Goal: Task Accomplishment & Management: Use online tool/utility

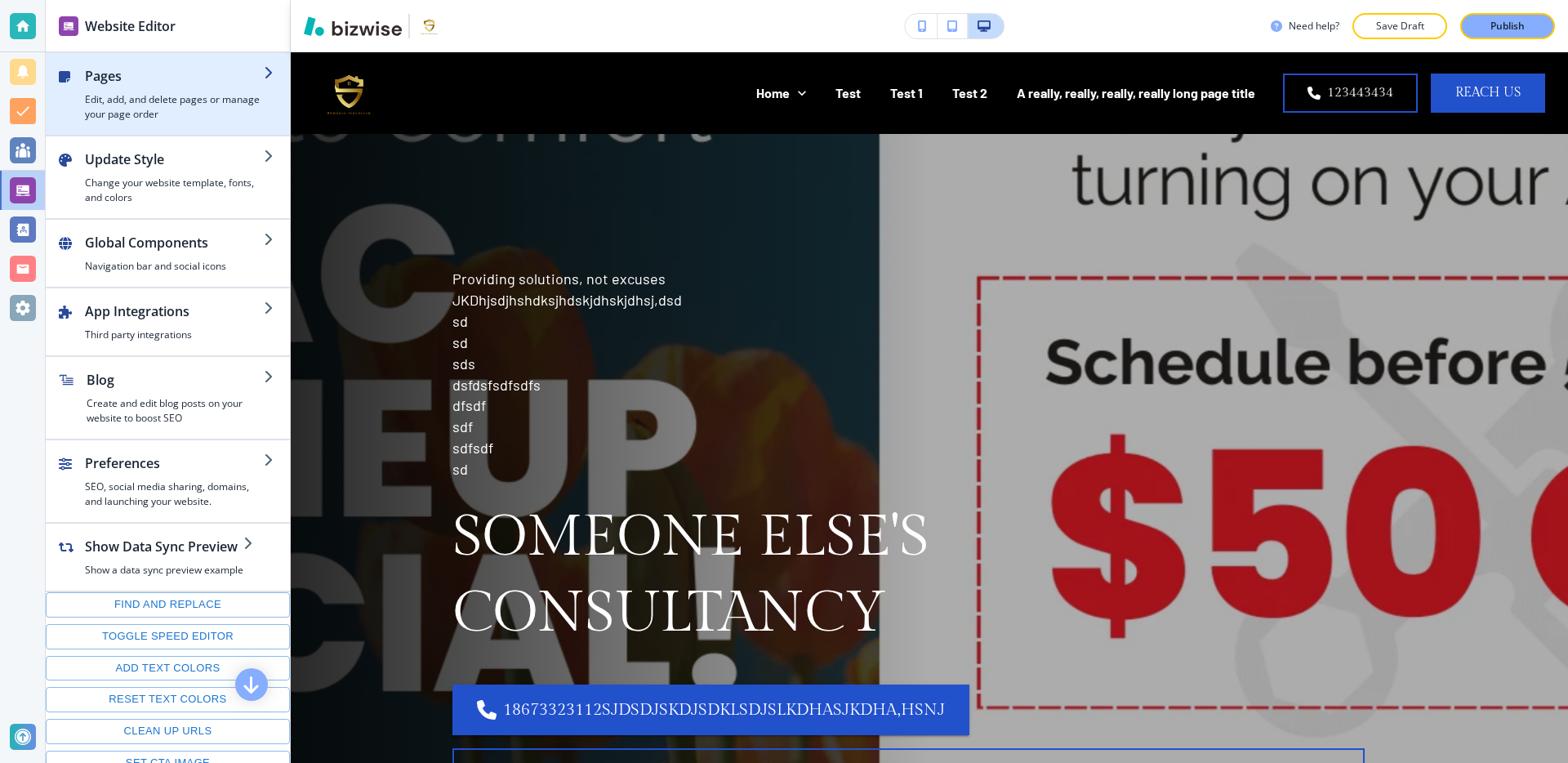
click at [233, 83] on h2 "Pages" at bounding box center [174, 76] width 178 height 20
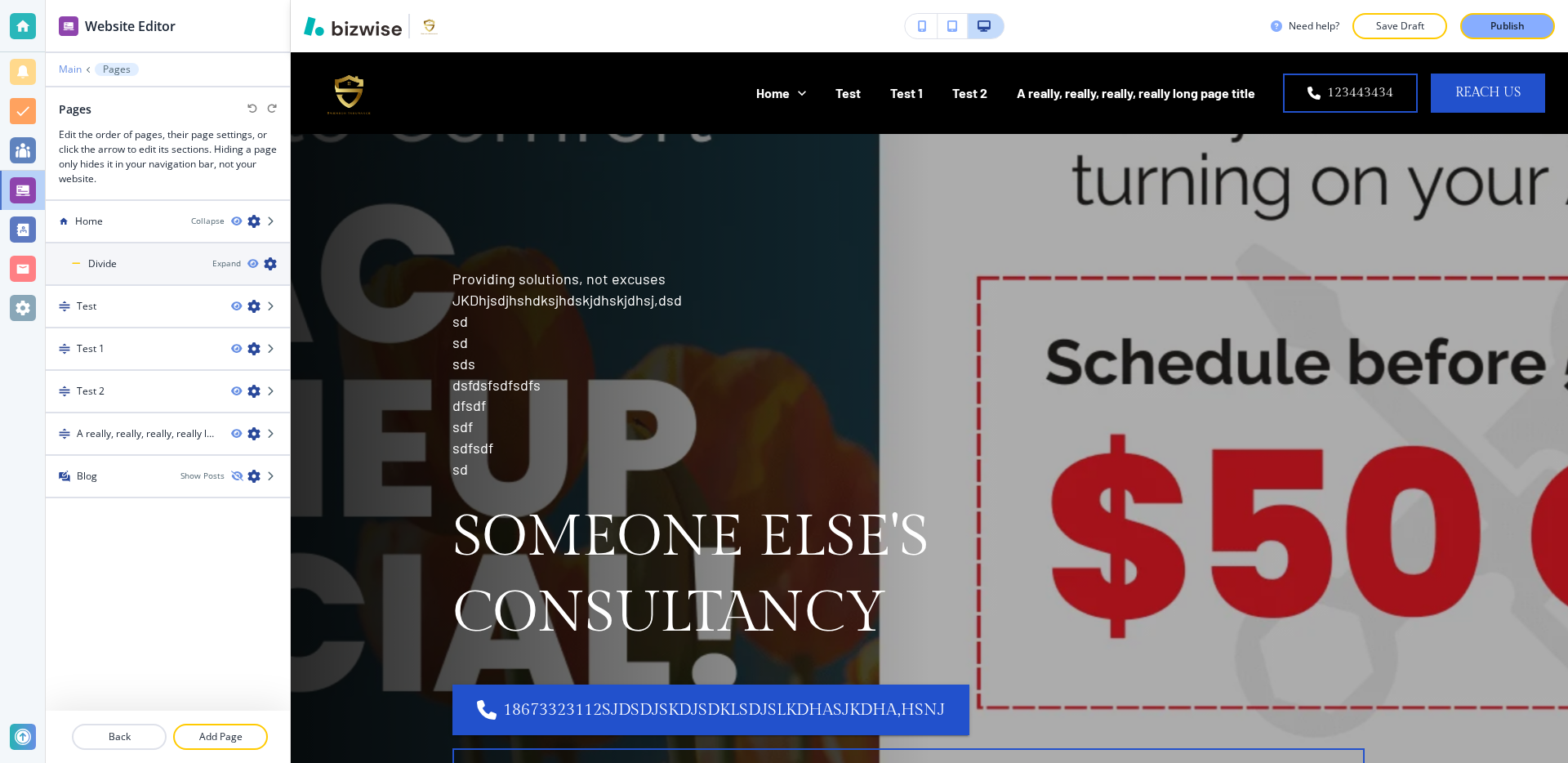
click at [69, 66] on p "Main" at bounding box center [70, 69] width 23 height 11
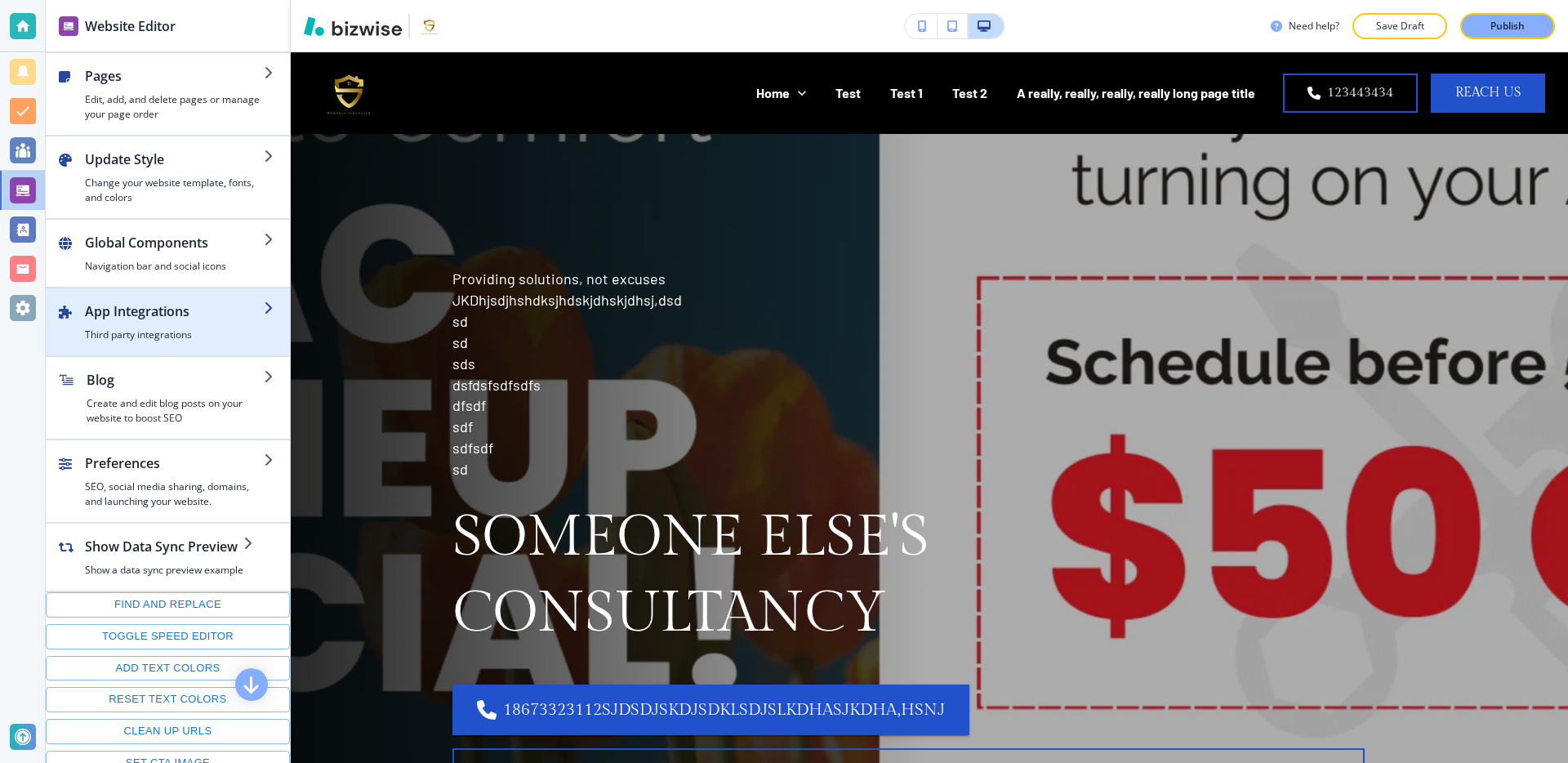
click at [200, 323] on div "button" at bounding box center [174, 324] width 178 height 7
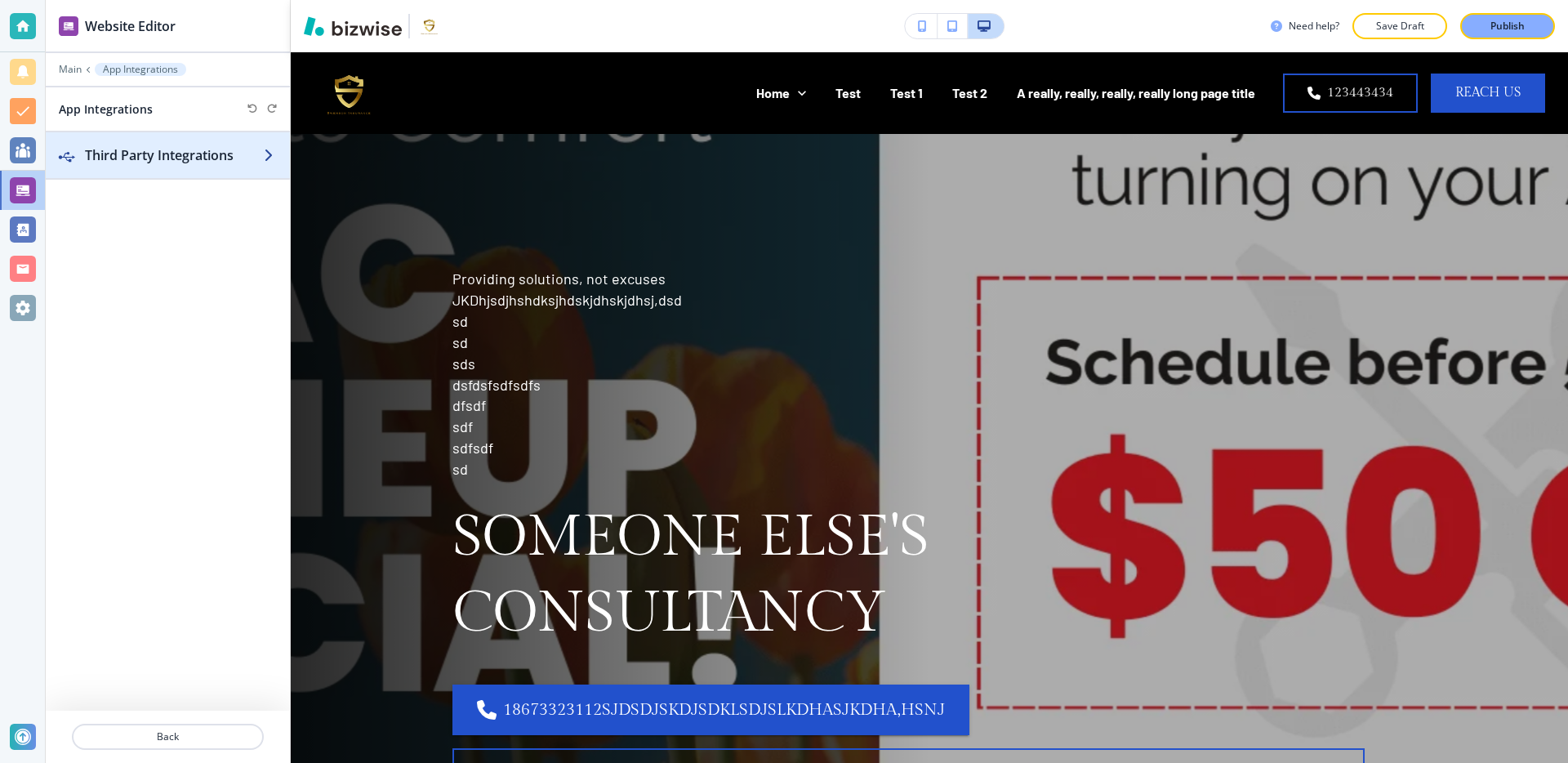
click at [219, 162] on h2 "Third Party Integrations" at bounding box center [174, 155] width 178 height 20
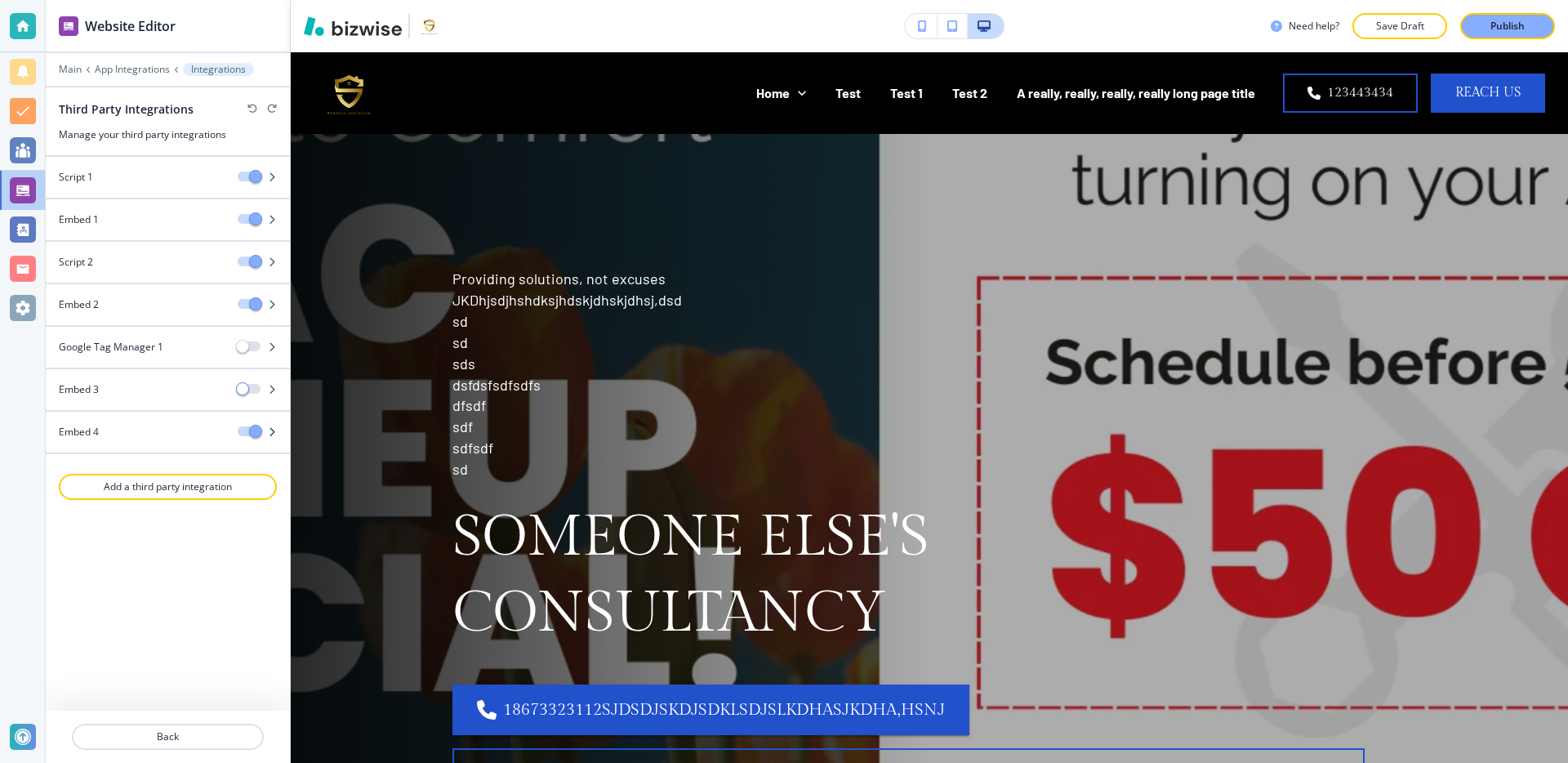
click at [271, 427] on icon "button" at bounding box center [272, 432] width 9 height 9
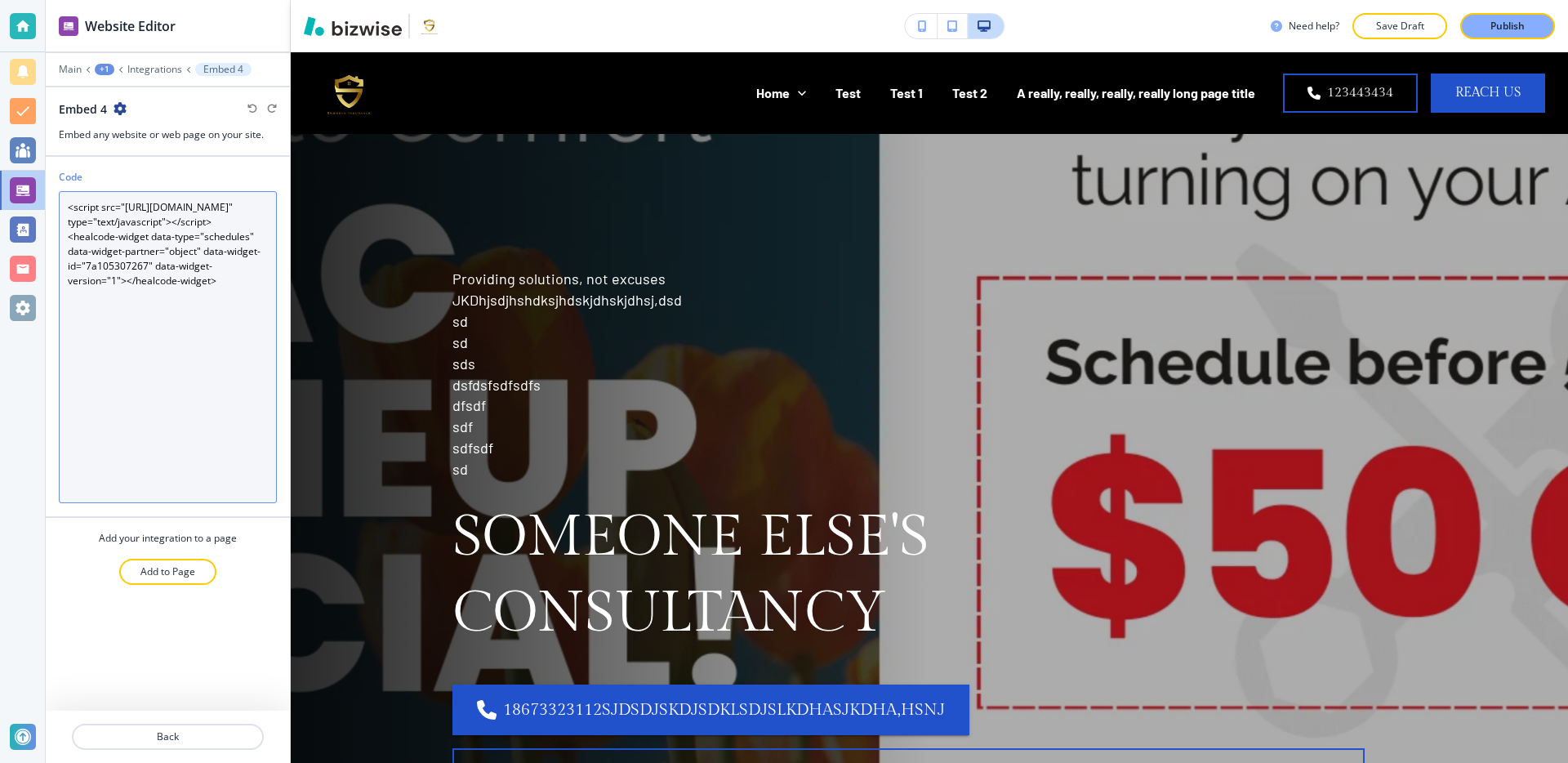
click at [68, 207] on textarea "<script src="[URL][DOMAIN_NAME]" type="text/javascript"></script> <healcode-wid…" at bounding box center [167, 347] width 218 height 312
type textarea "<script src="[URL][DOMAIN_NAME]" type="text/javascript"></script> <healcode-wid…"
drag, startPoint x: 221, startPoint y: 312, endPoint x: 54, endPoint y: 180, distance: 212.9
click at [53, 179] on div "Code <script src="[URL][DOMAIN_NAME]" type="text/javascript"></script> <healcod…" at bounding box center [167, 343] width 244 height 347
click at [63, 497] on textarea "Code" at bounding box center [167, 347] width 218 height 312
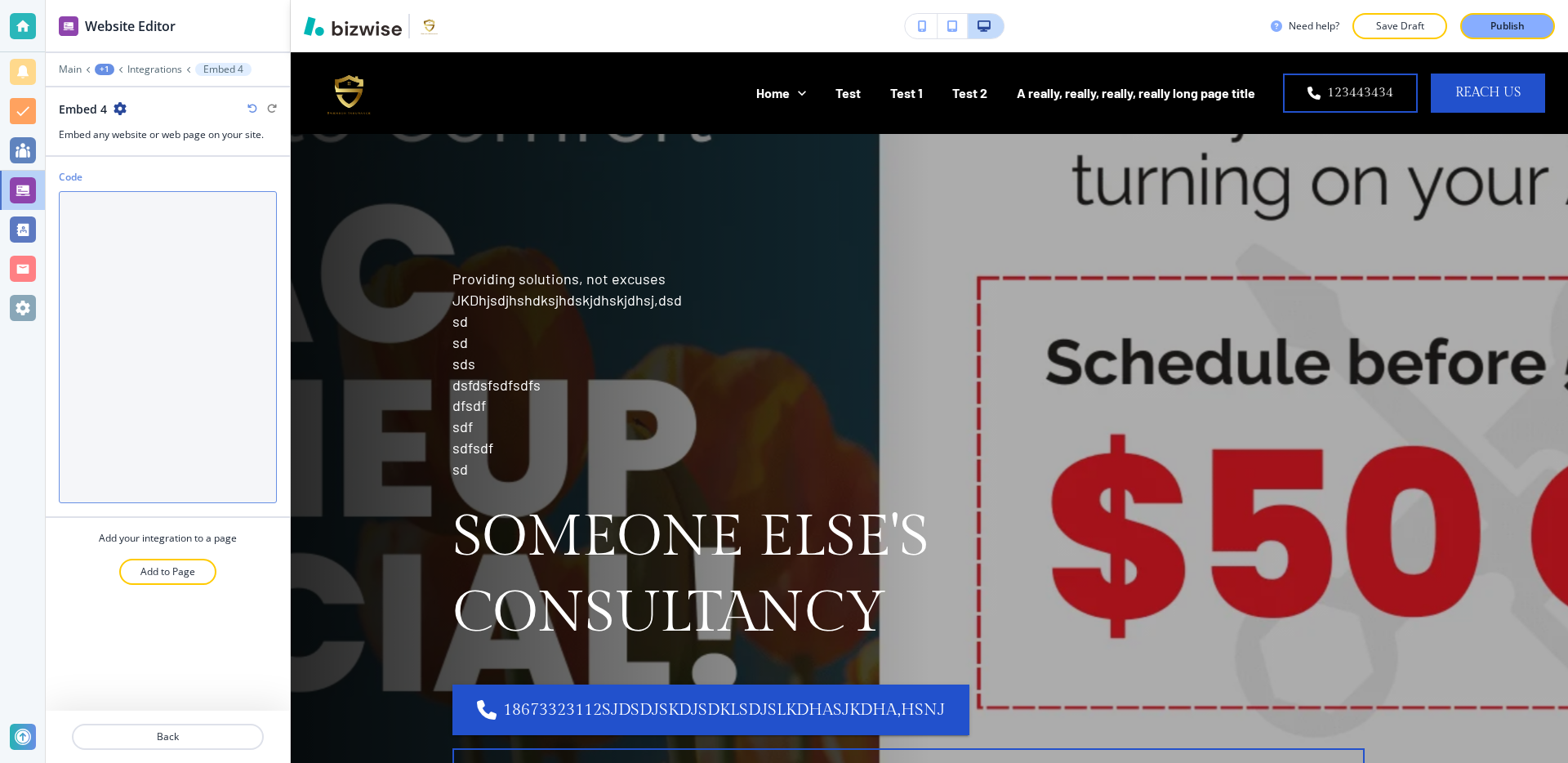
click at [112, 432] on textarea "Code" at bounding box center [167, 347] width 218 height 312
paste textarea "<iframe id="mindbody-widget" srcdoc=' <!DOCTYPE html> <html> <head> <meta chars…"
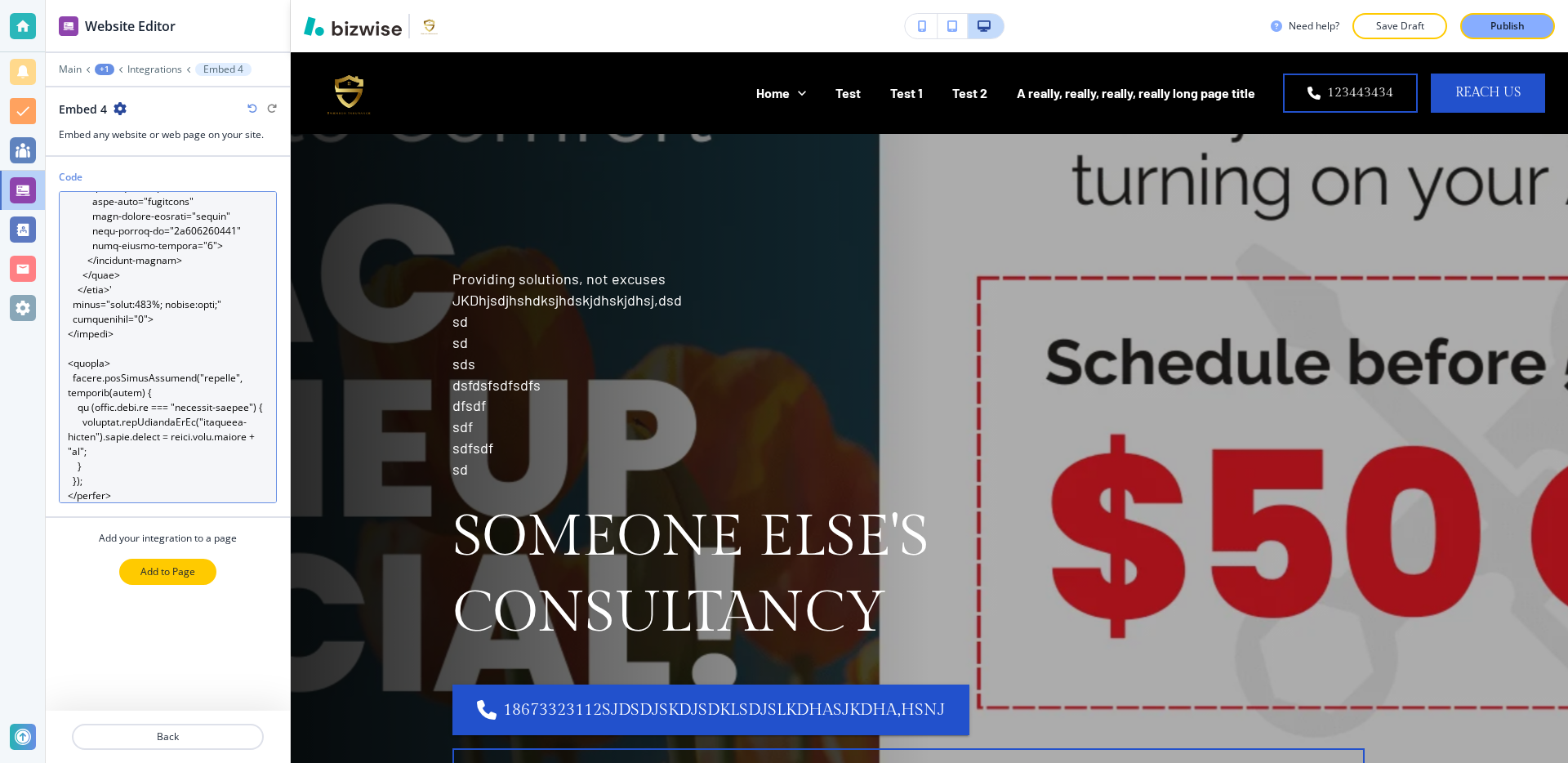
type textarea "<iframe id="mindbody-widget" srcdoc=' <!DOCTYPE html> <html> <head> <meta chars…"
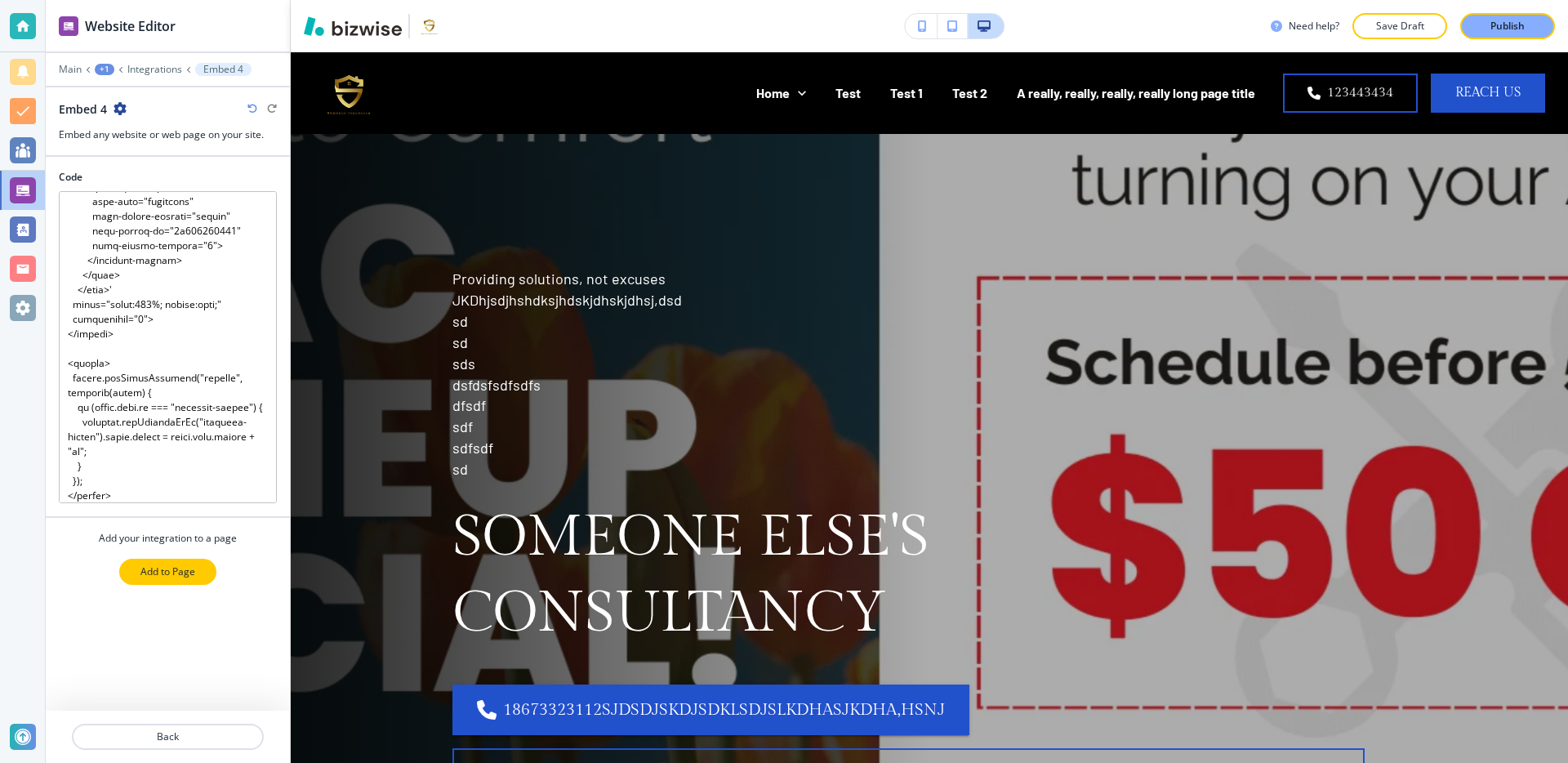
click at [173, 568] on p "Add to Page" at bounding box center [168, 572] width 55 height 15
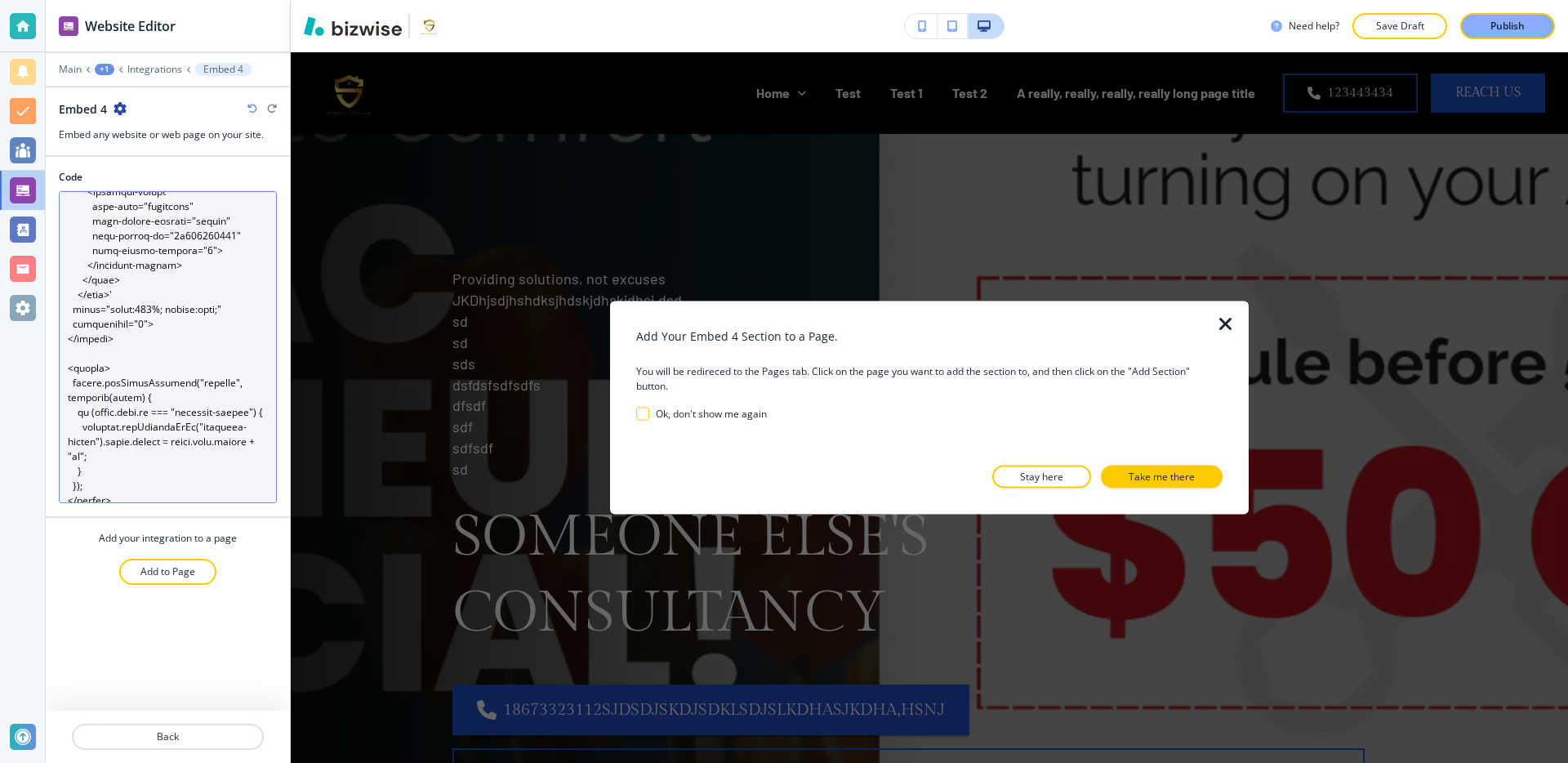
scroll to position [441, 0]
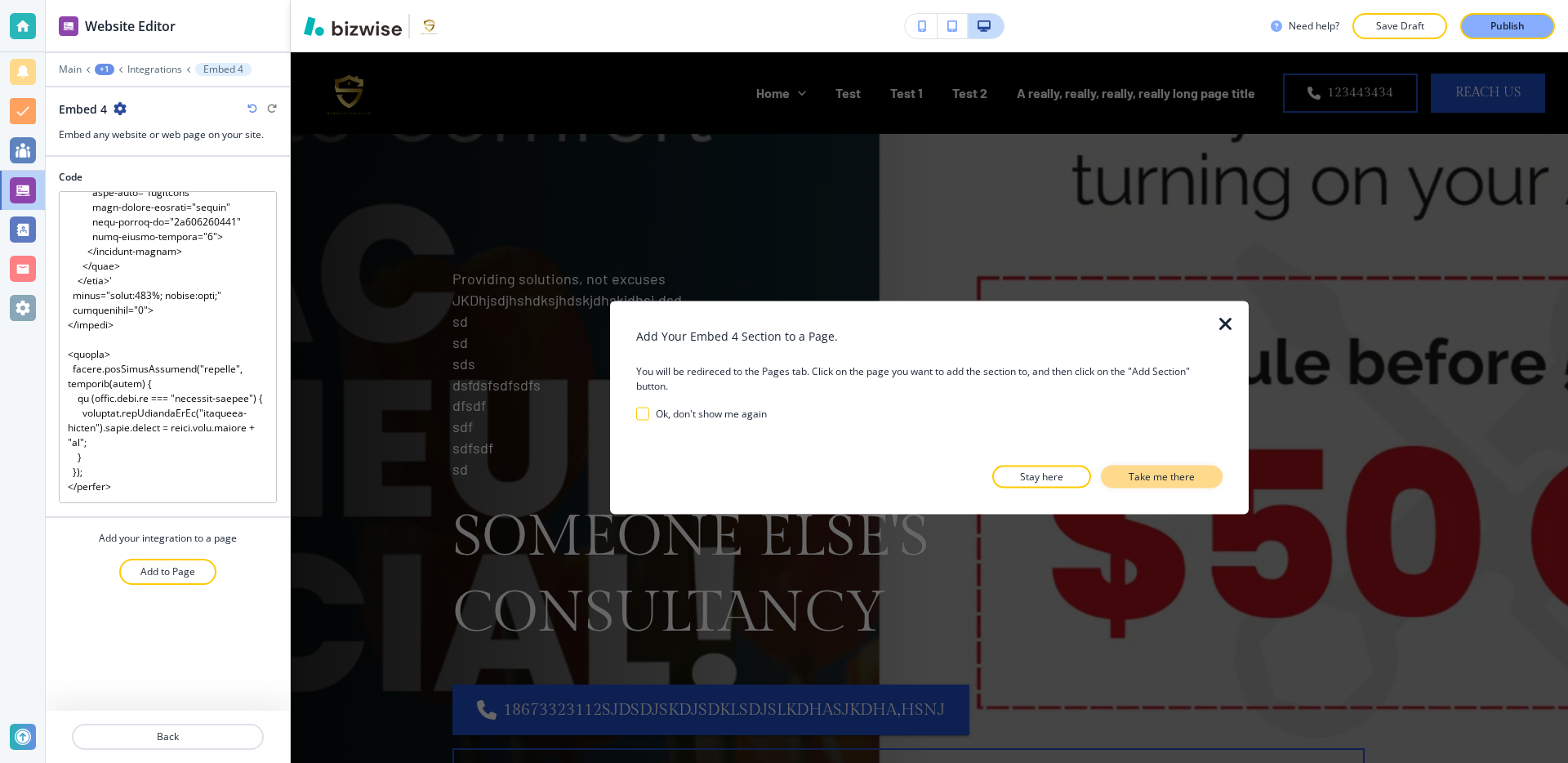
click at [1185, 483] on p "Take me there" at bounding box center [1162, 477] width 66 height 15
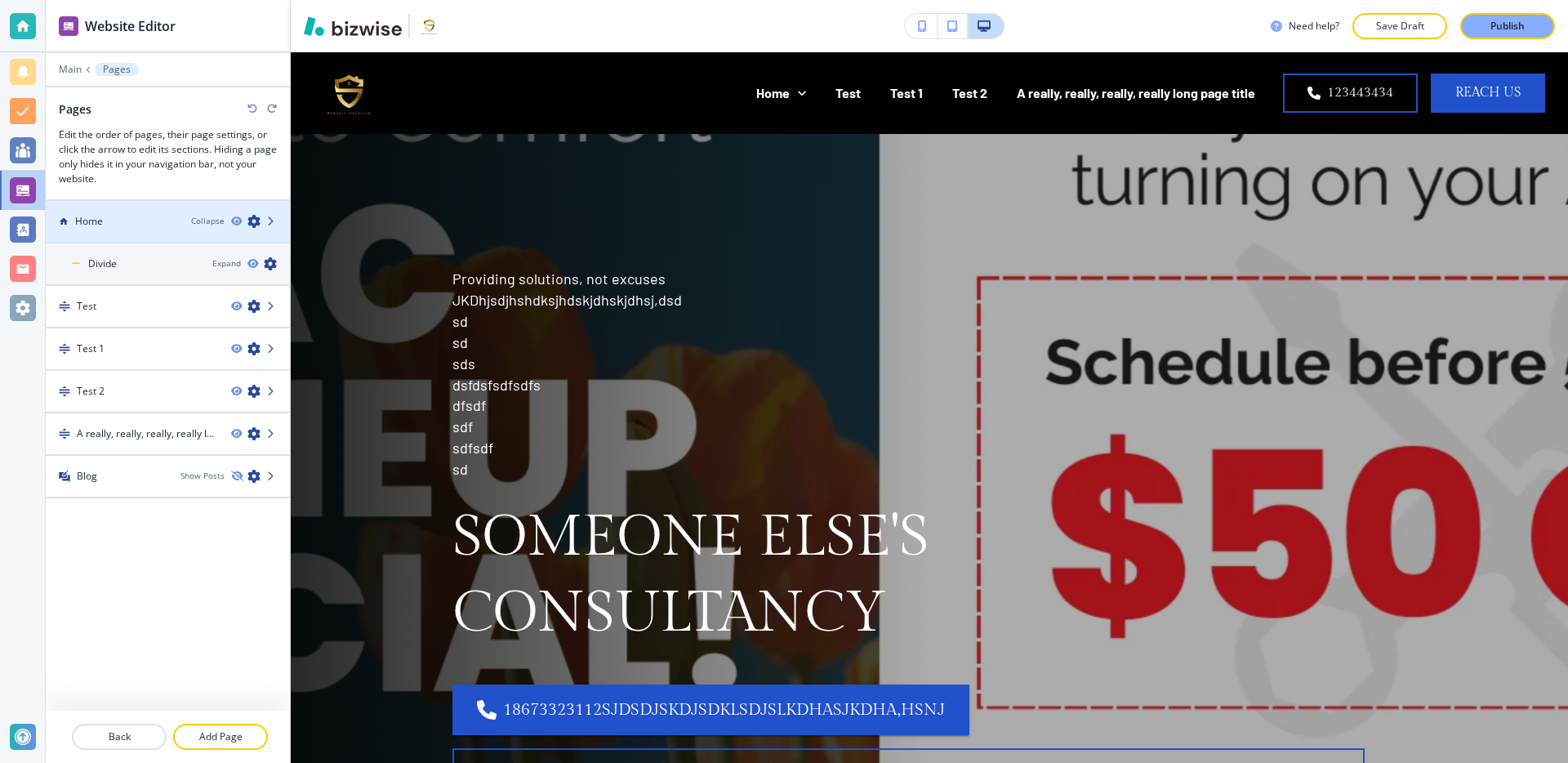
click at [174, 223] on div "Home" at bounding box center [111, 222] width 132 height 15
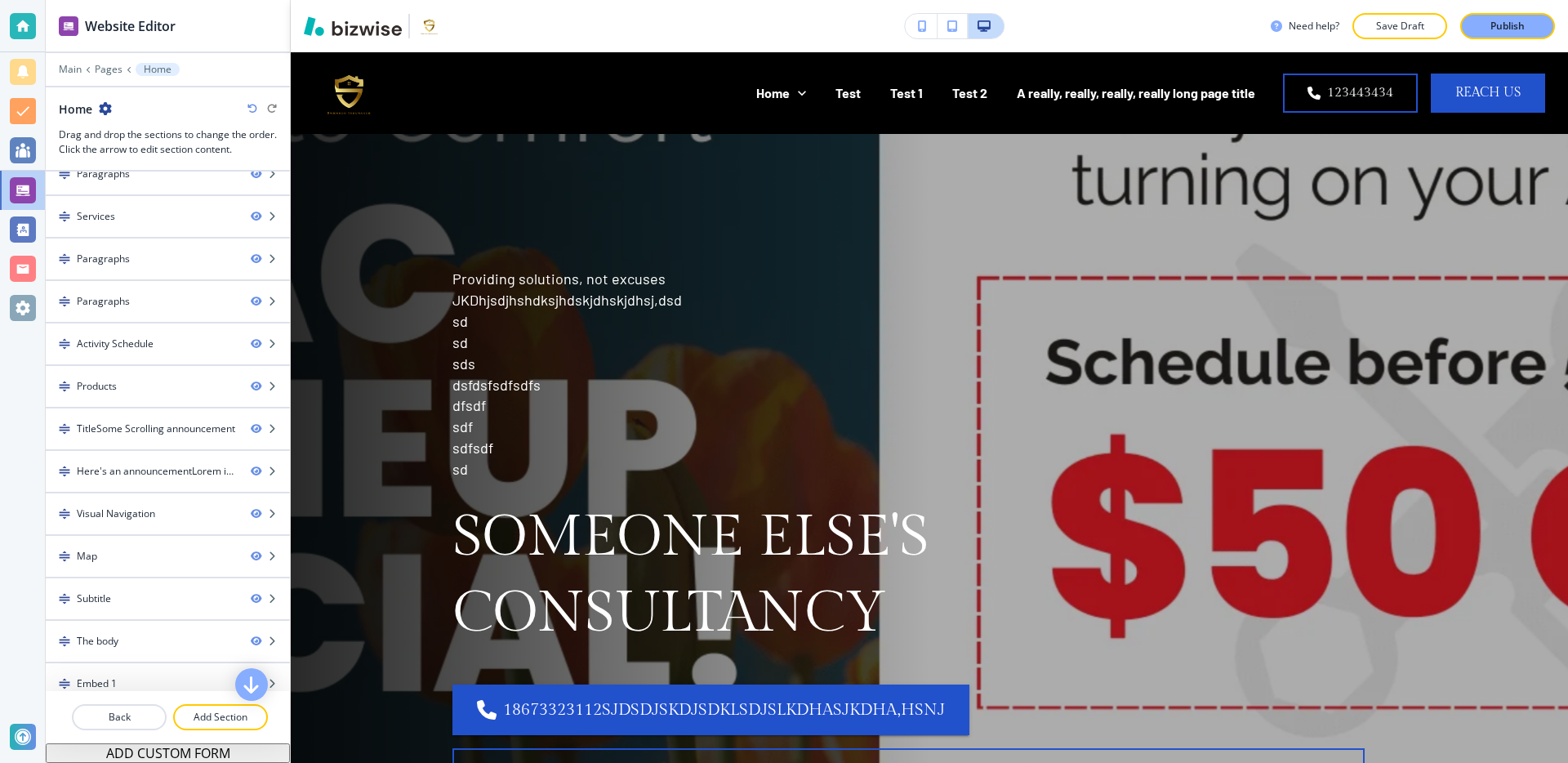
scroll to position [1392, 0]
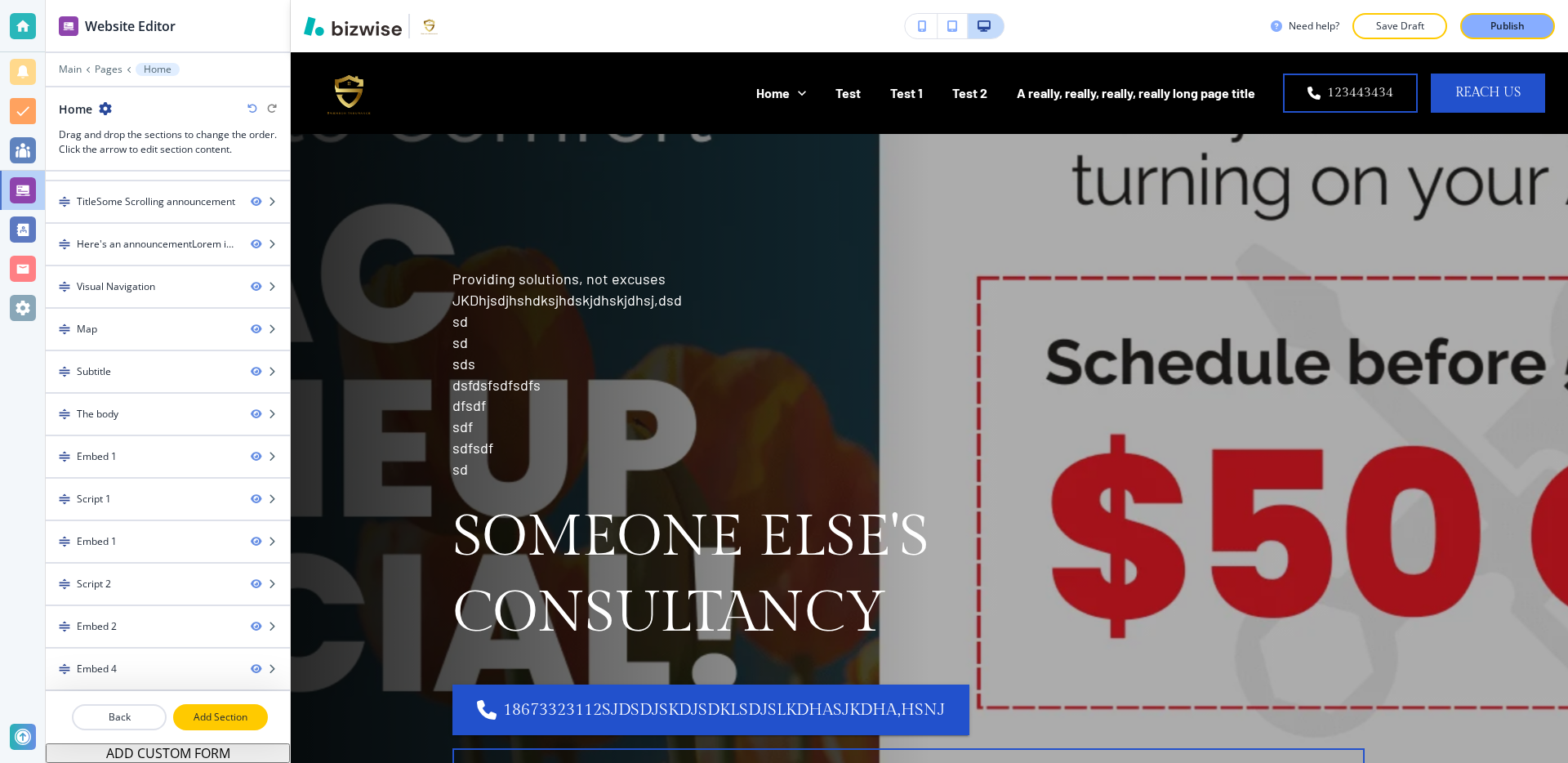
click at [216, 711] on p "Add Section" at bounding box center [220, 718] width 92 height 15
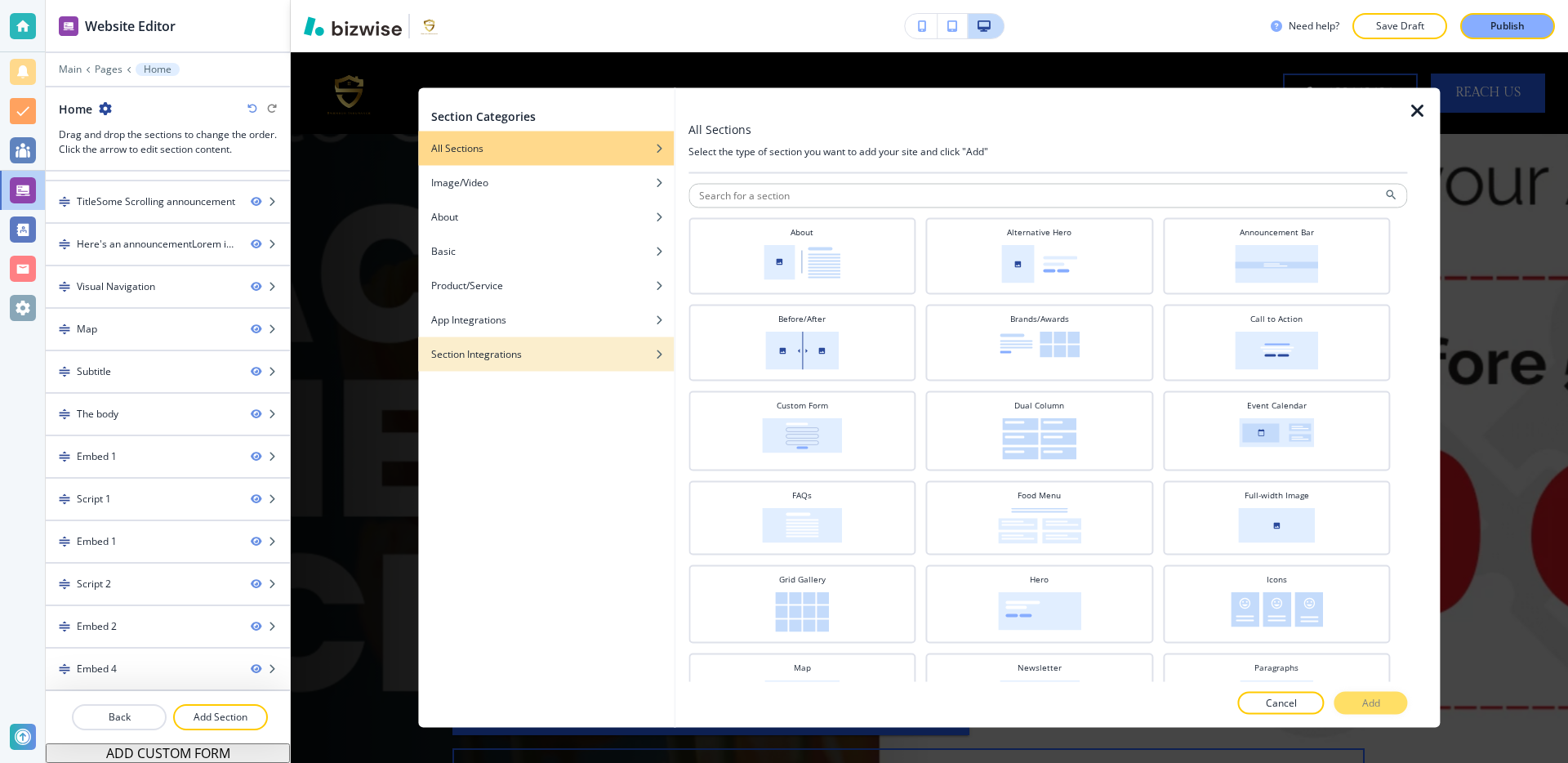
click at [576, 348] on div "Section Integrations" at bounding box center [546, 355] width 256 height 15
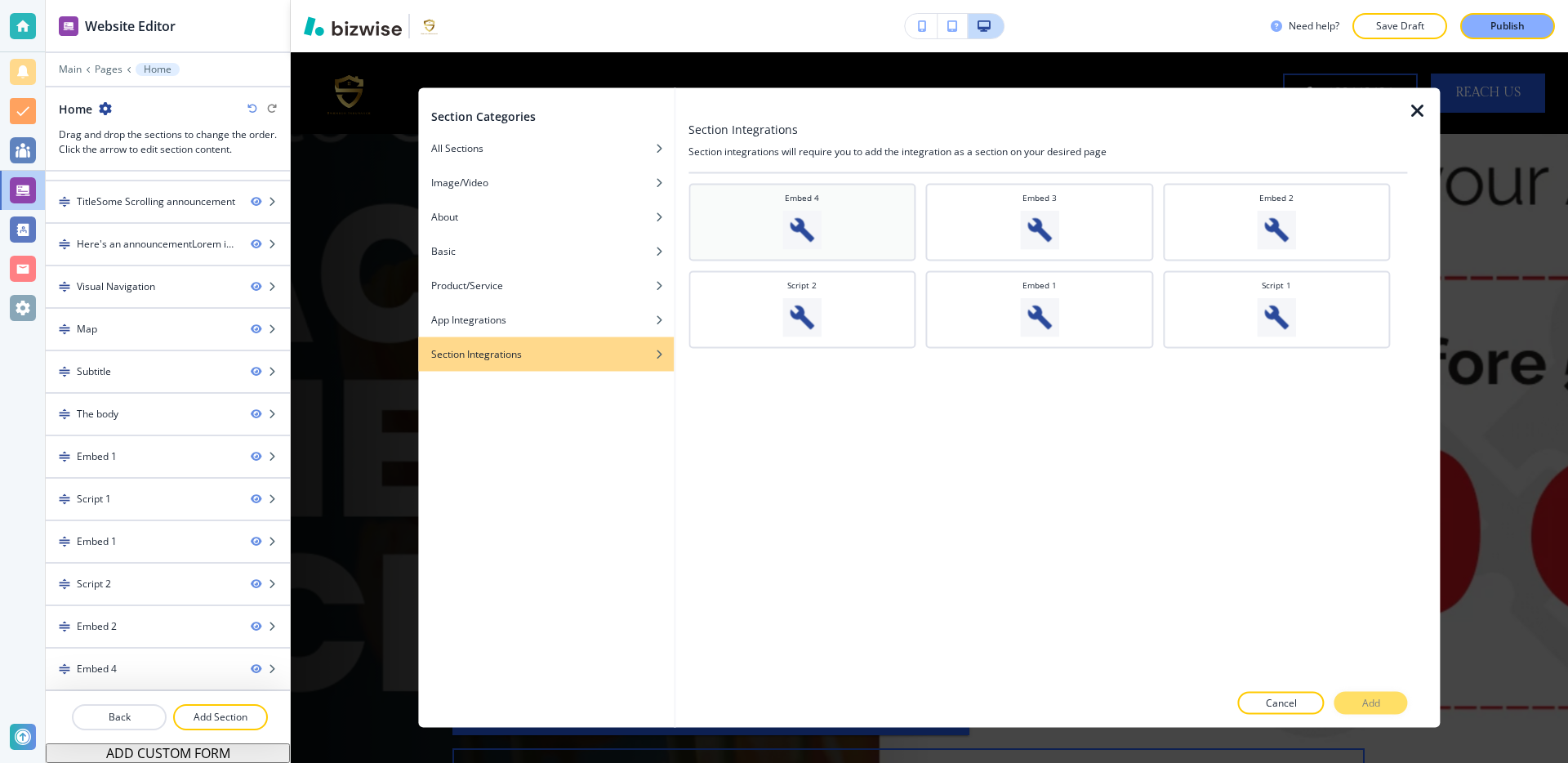
click at [847, 197] on div "Embed 4" at bounding box center [802, 220] width 211 height 58
click at [1390, 695] on button "Add" at bounding box center [1372, 704] width 74 height 23
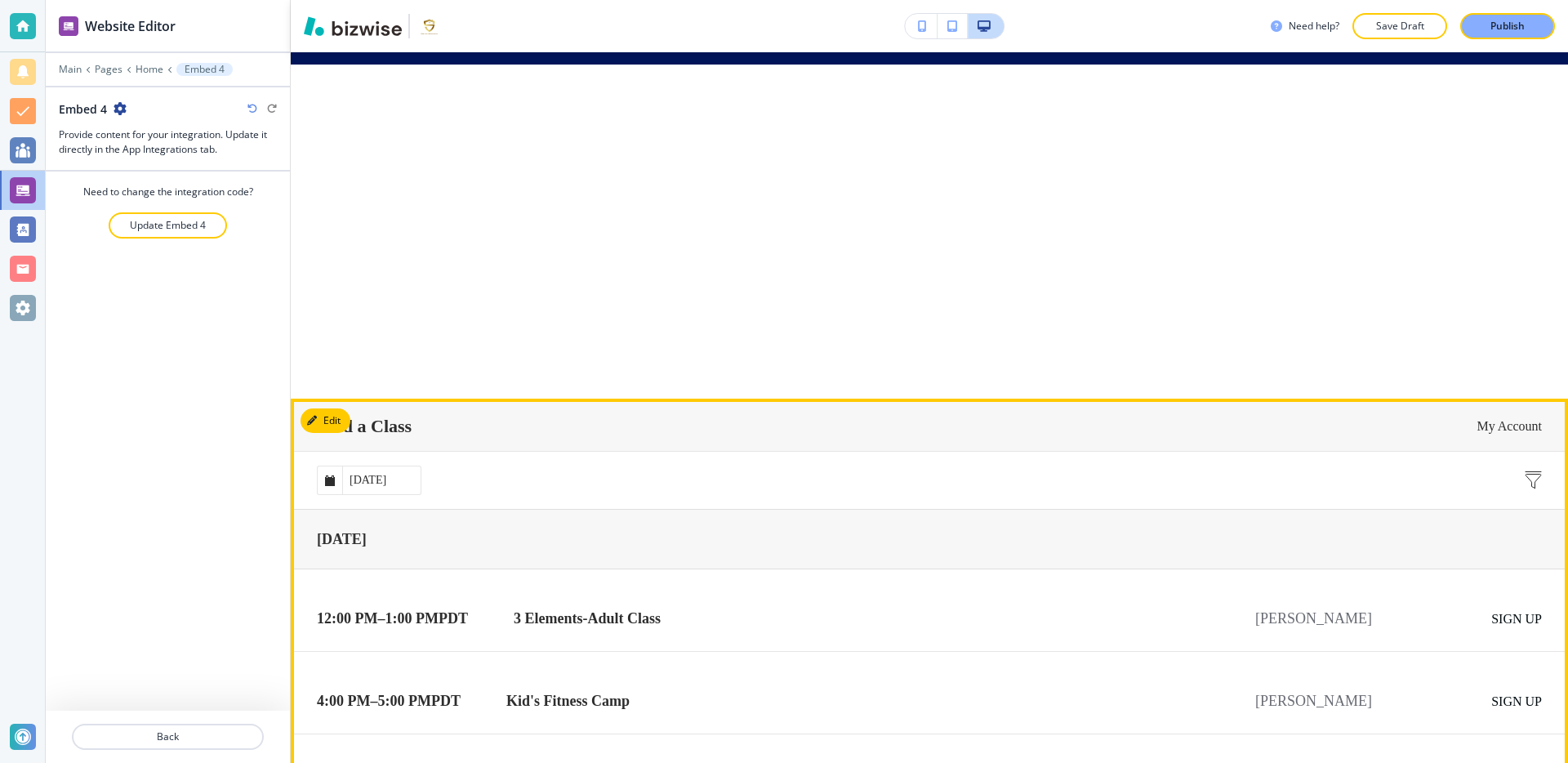
scroll to position [26120, 0]
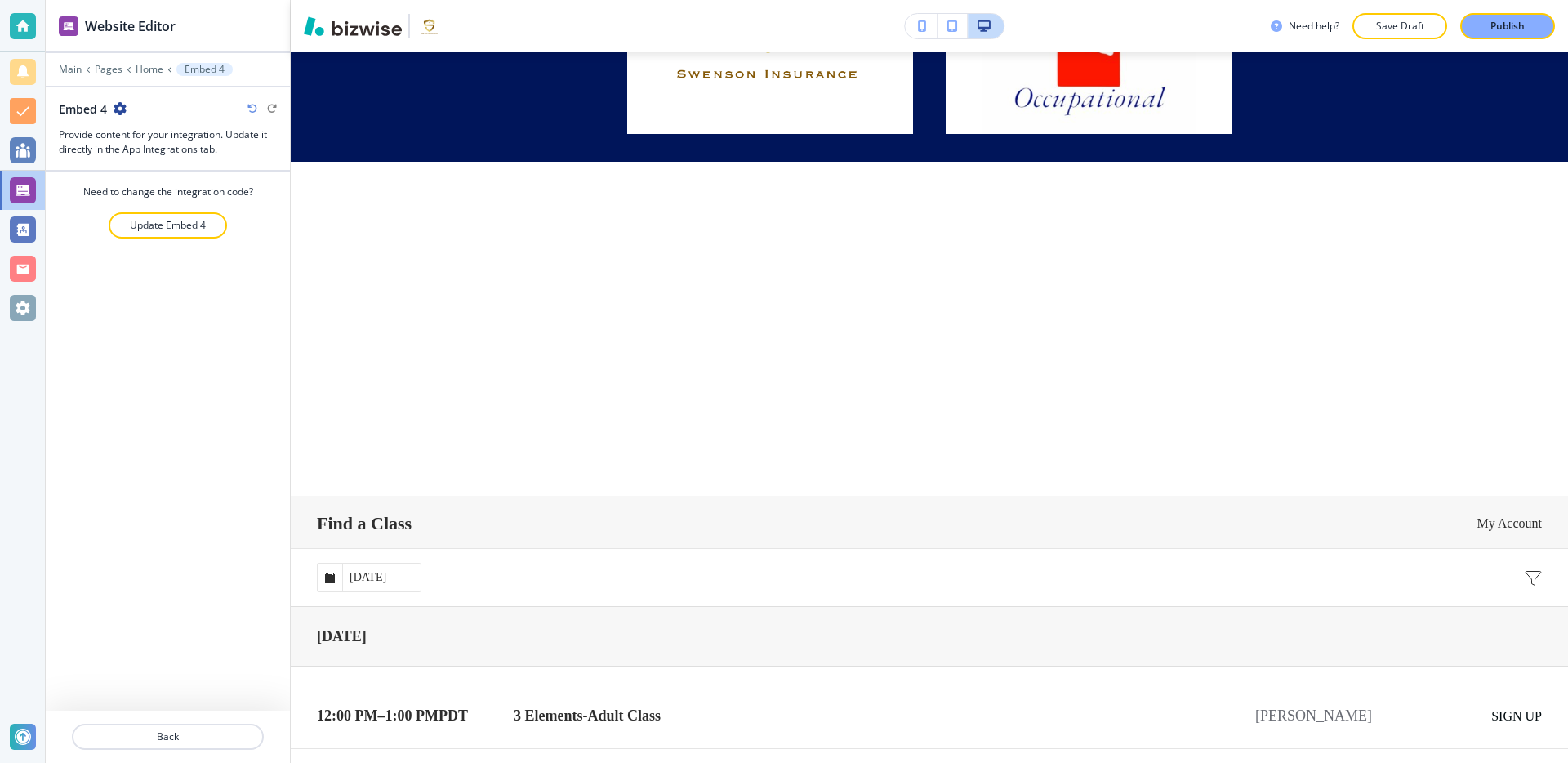
click at [149, 60] on div at bounding box center [167, 58] width 244 height 9
click at [149, 63] on p "Home" at bounding box center [149, 69] width 27 height 11
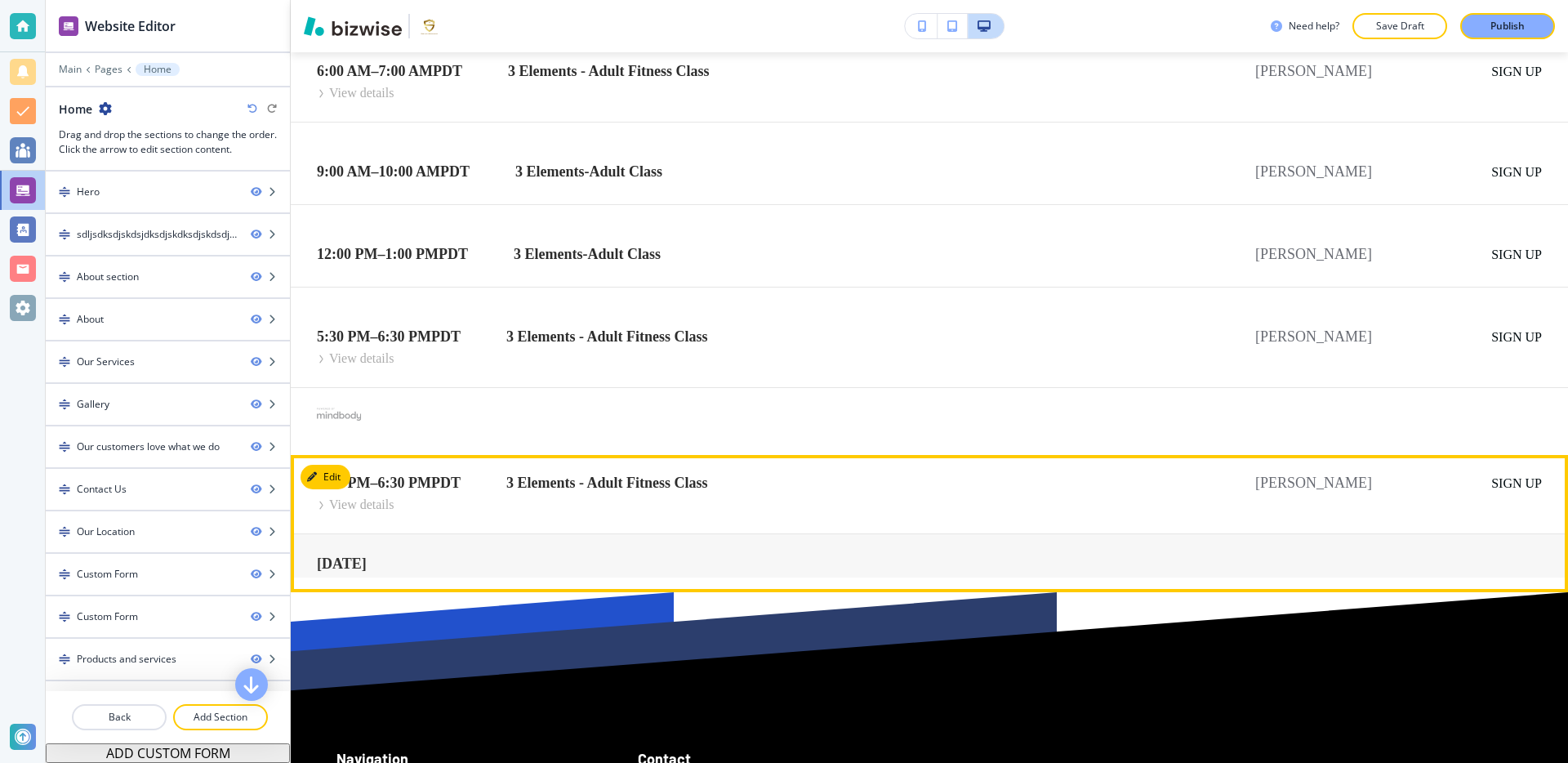
scroll to position [0, 0]
click at [330, 465] on button "Edit This Section" at bounding box center [355, 477] width 110 height 25
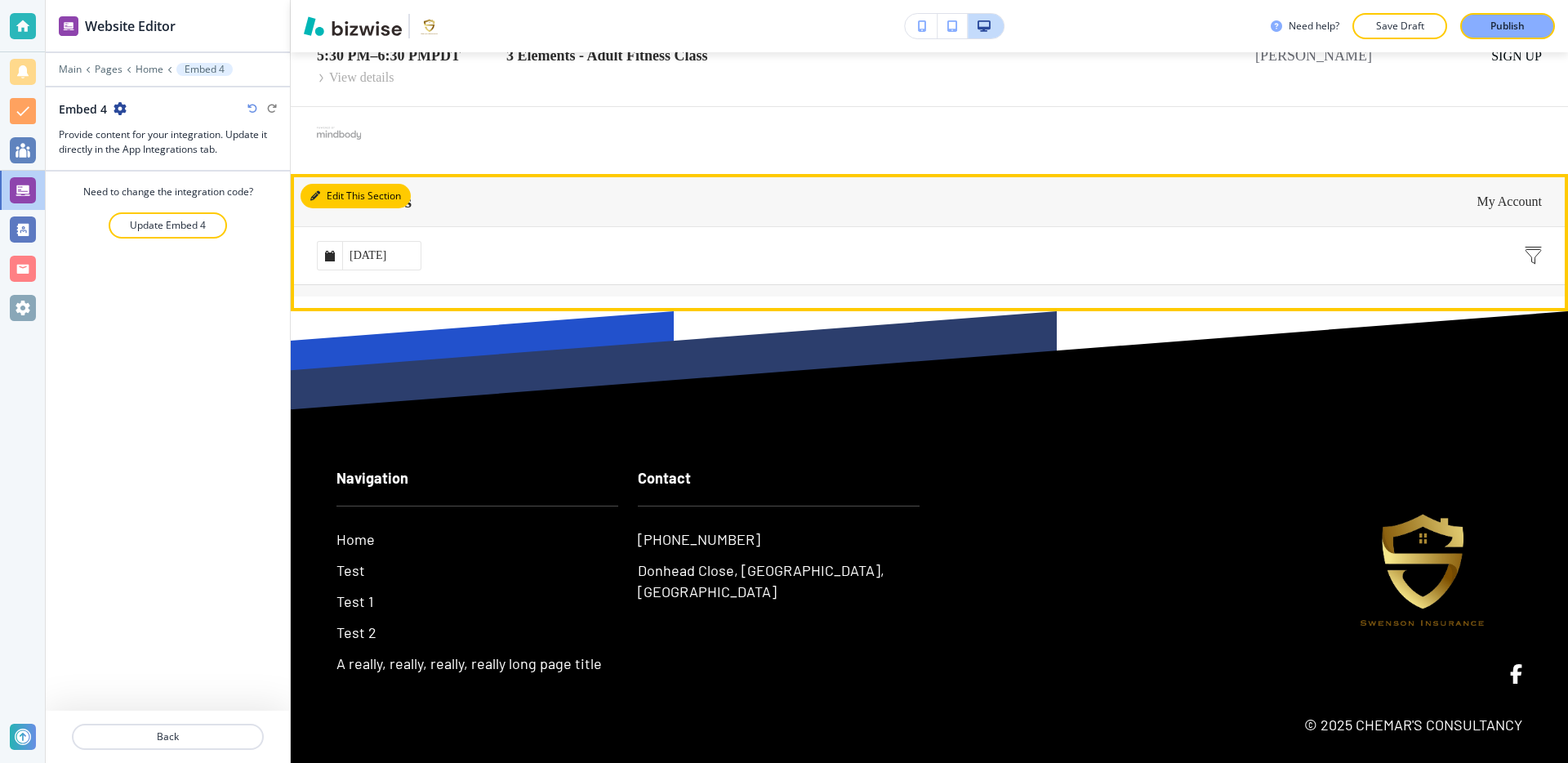
scroll to position [29024, 0]
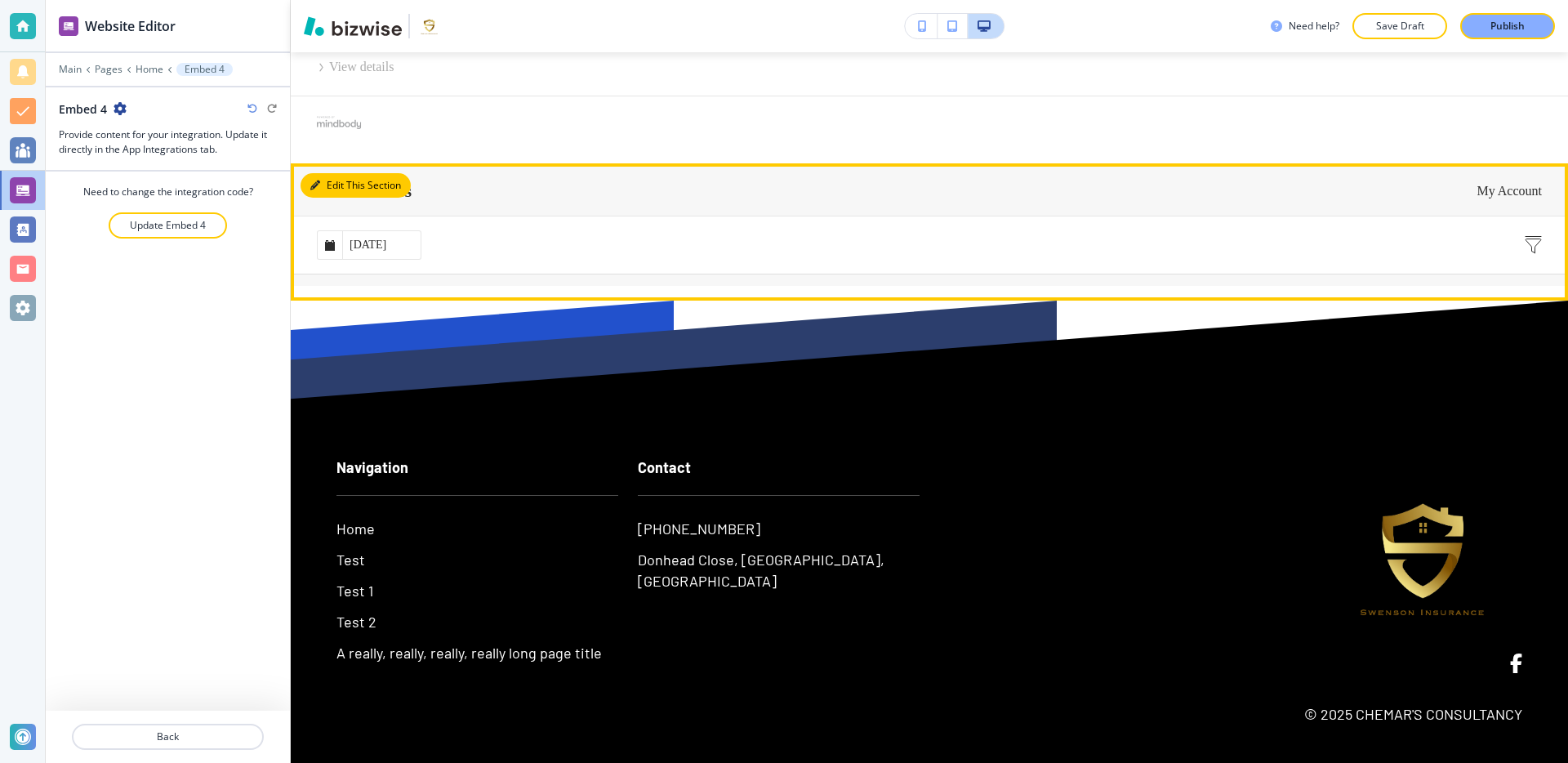
click at [331, 173] on button "Edit This Section" at bounding box center [355, 185] width 110 height 25
click at [330, 173] on button "Edit This Section" at bounding box center [355, 185] width 110 height 25
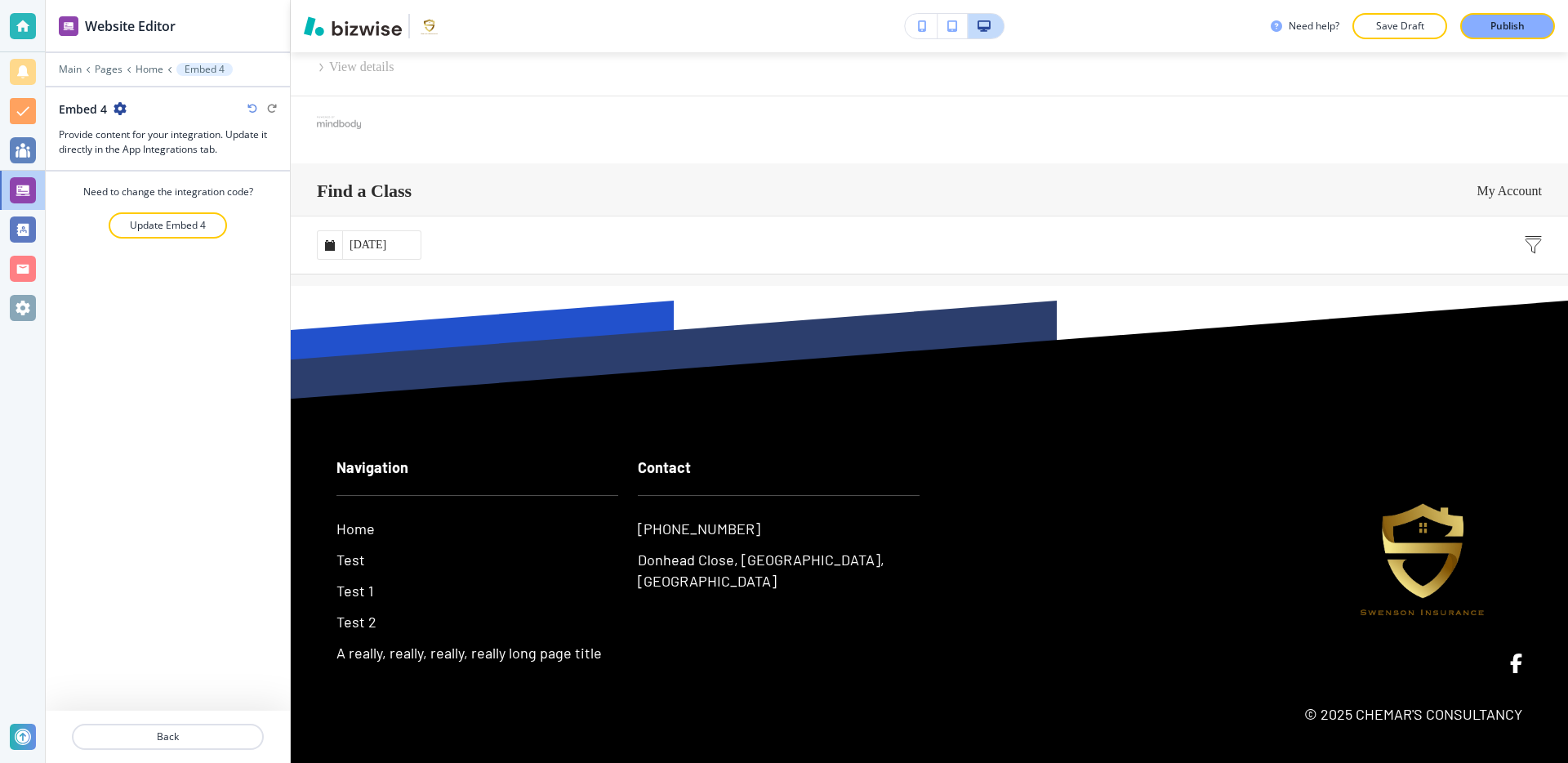
click at [113, 106] on icon "button" at bounding box center [120, 109] width 13 height 13
click at [159, 187] on p "Delete Section" at bounding box center [165, 195] width 83 height 15
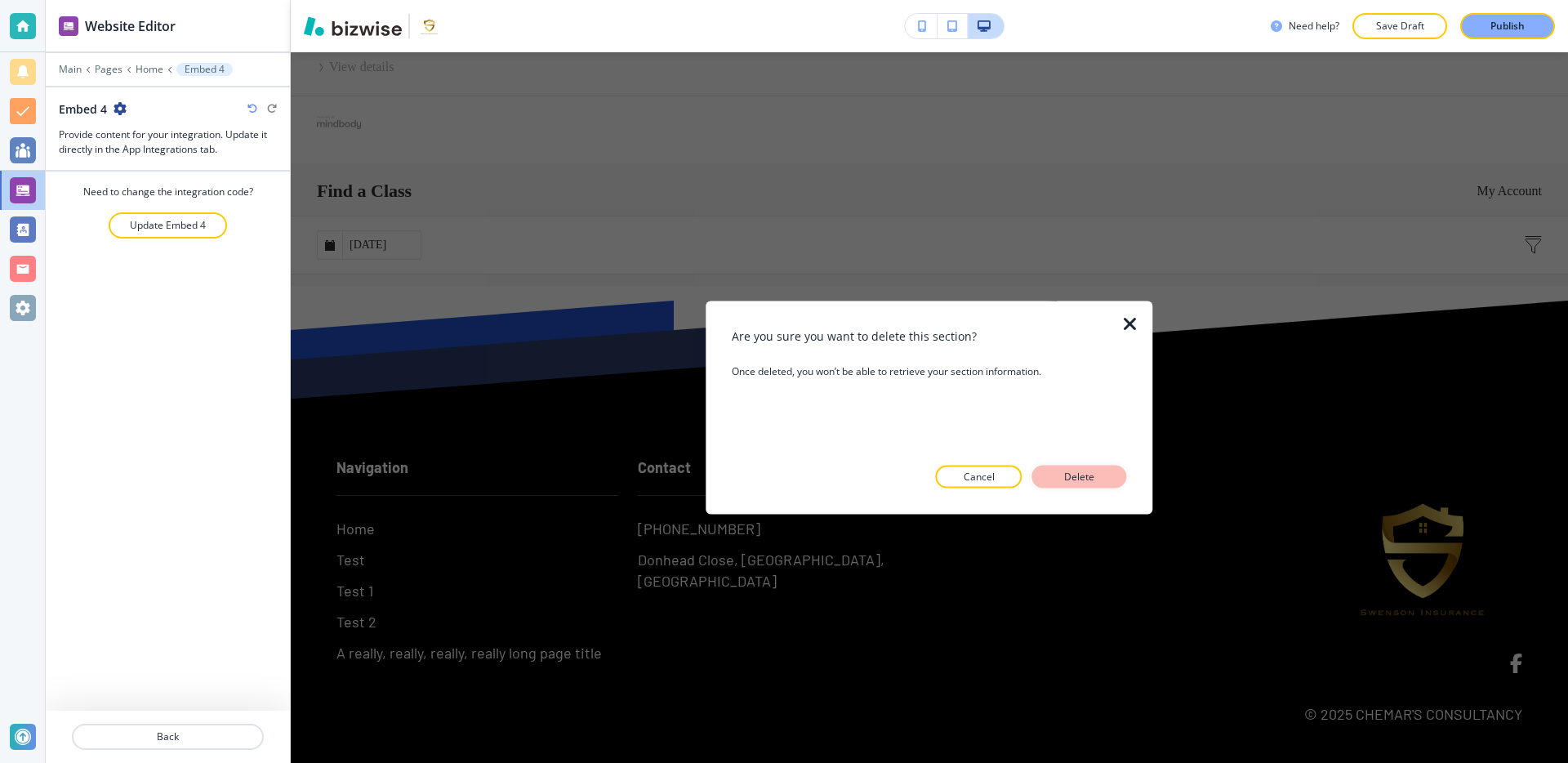
click at [1103, 476] on button "Delete" at bounding box center [1080, 477] width 94 height 23
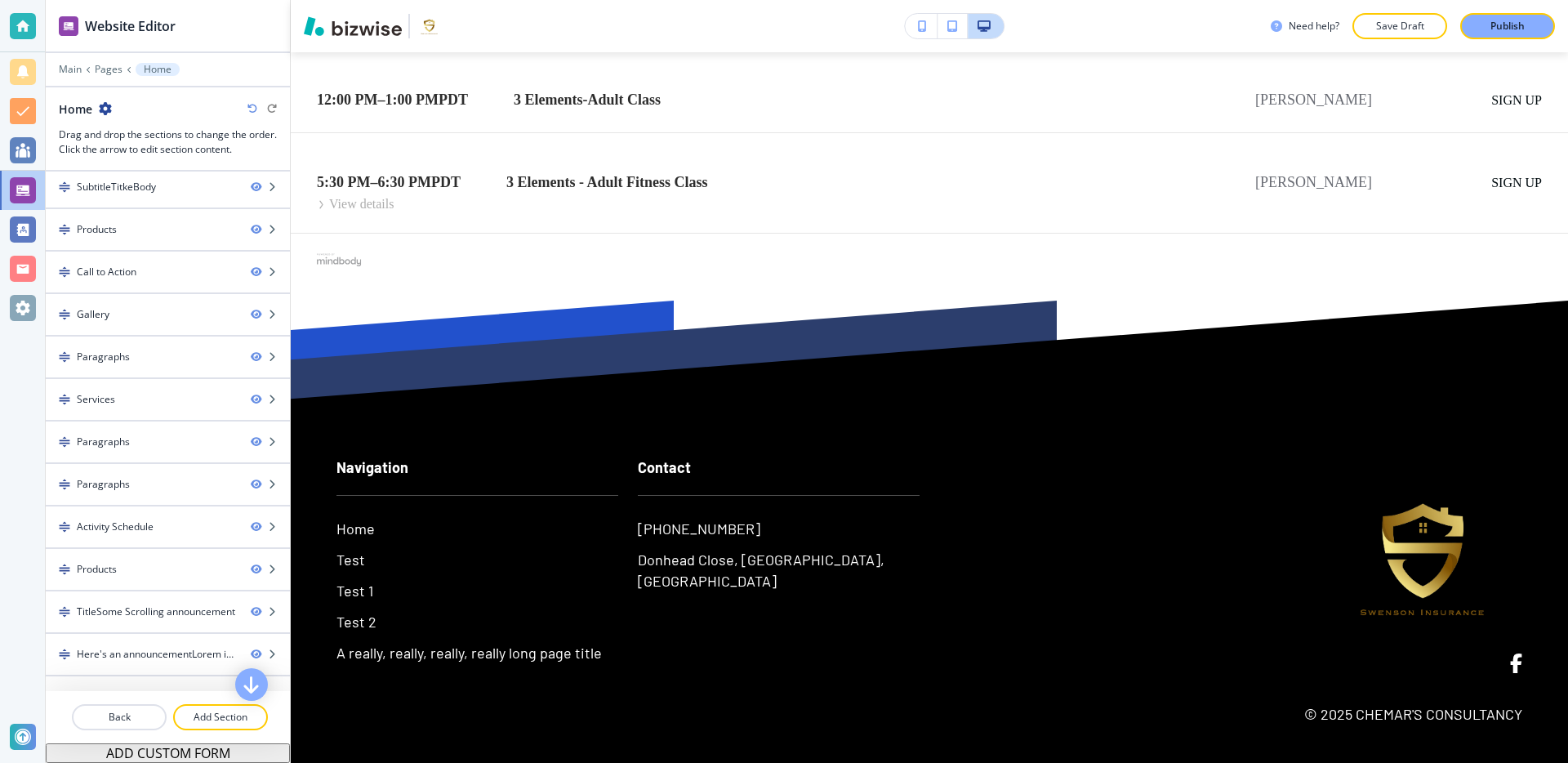
scroll to position [1392, 0]
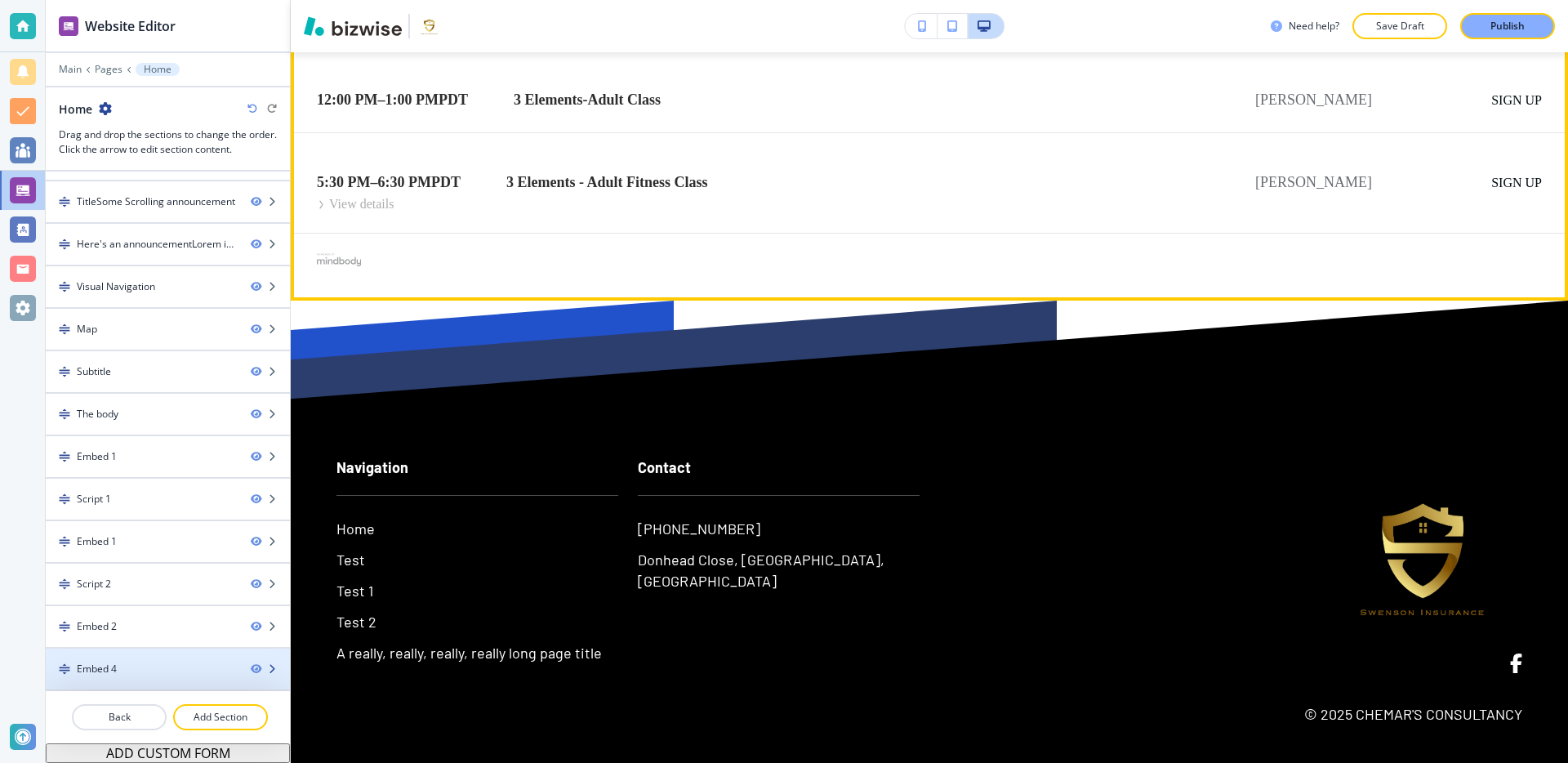
click at [171, 664] on div "Embed 4" at bounding box center [141, 670] width 192 height 15
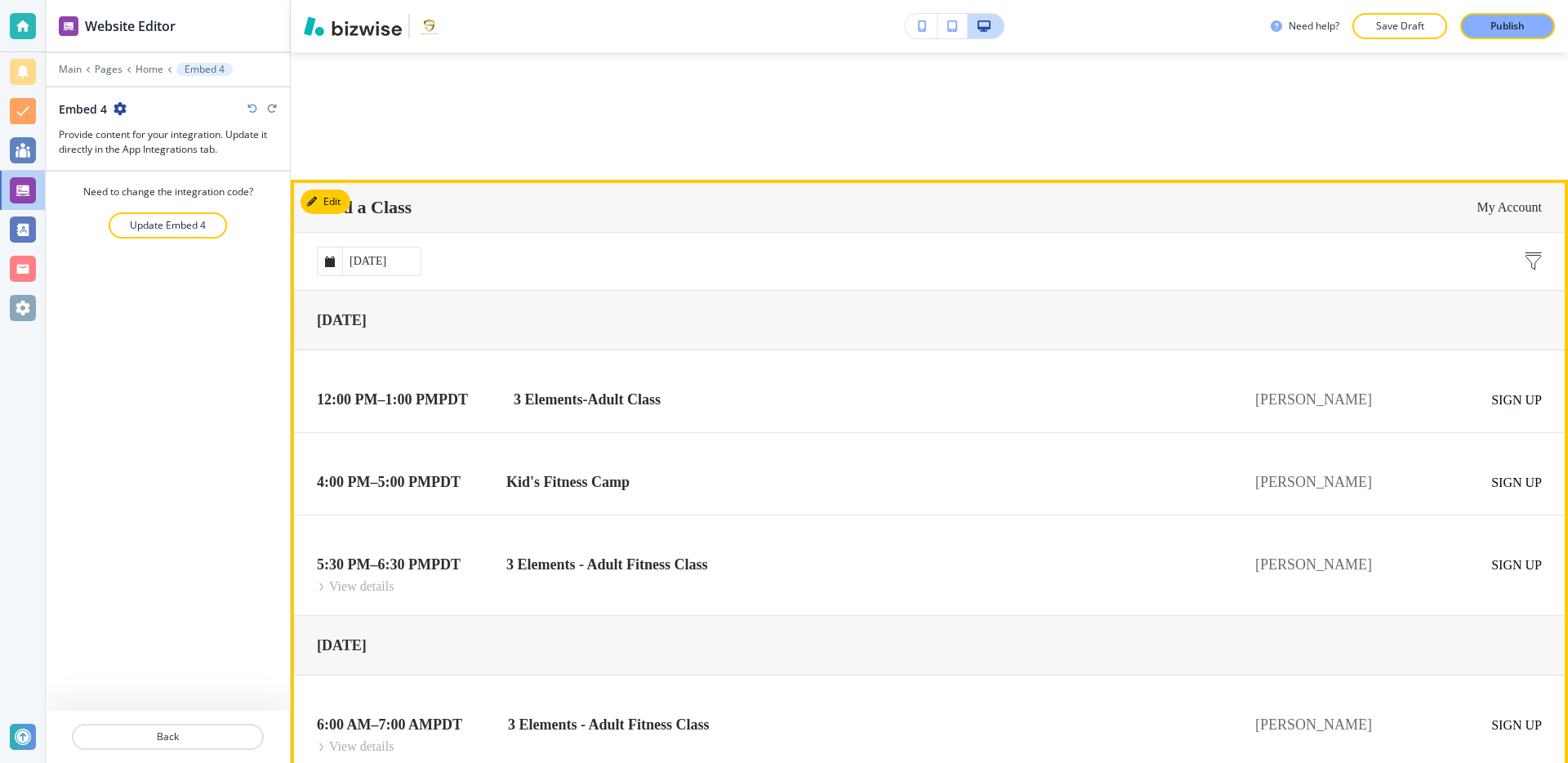
scroll to position [26423, 0]
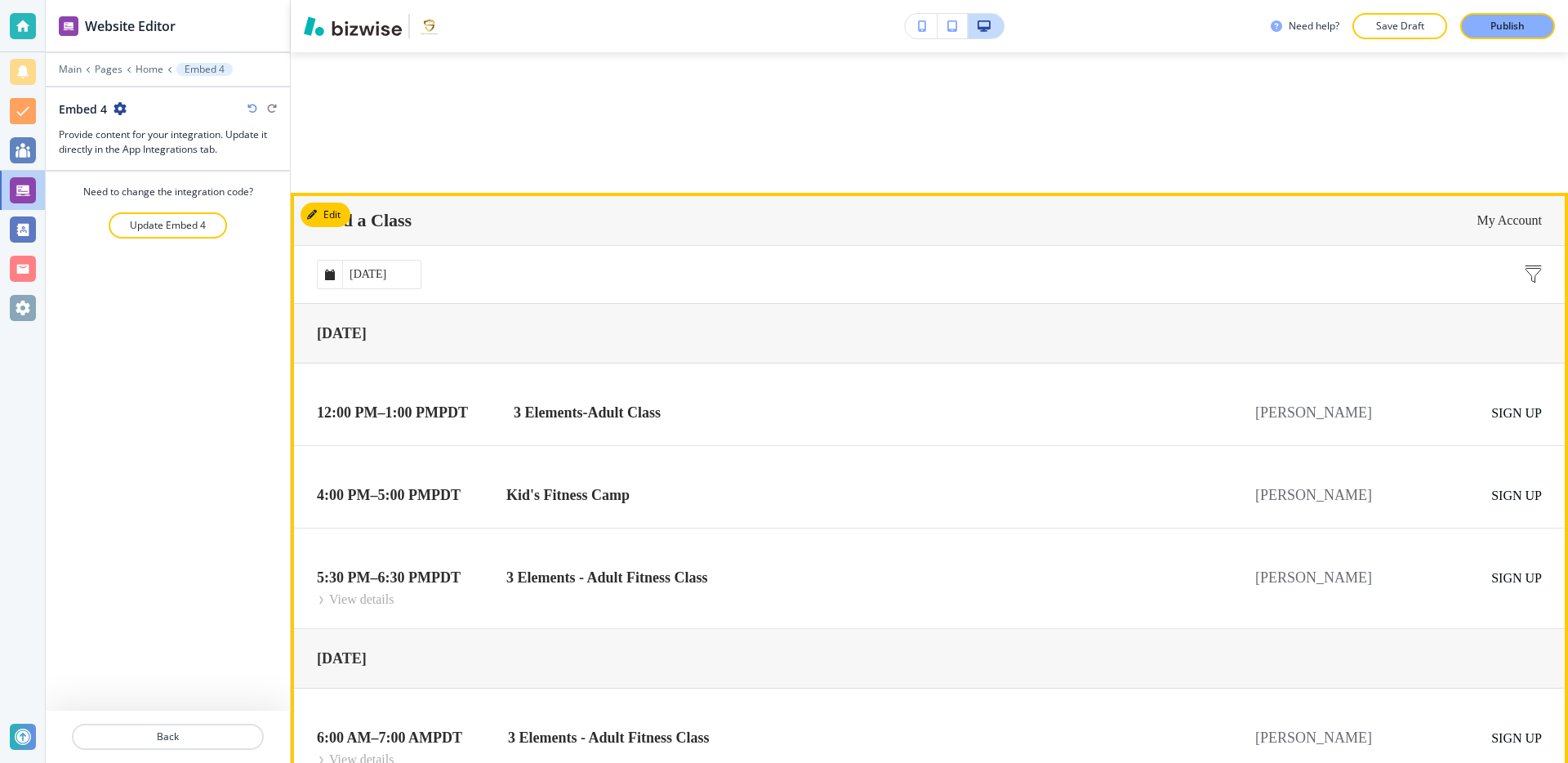
click at [388, 263] on input "[DATE]" at bounding box center [380, 273] width 78 height 27
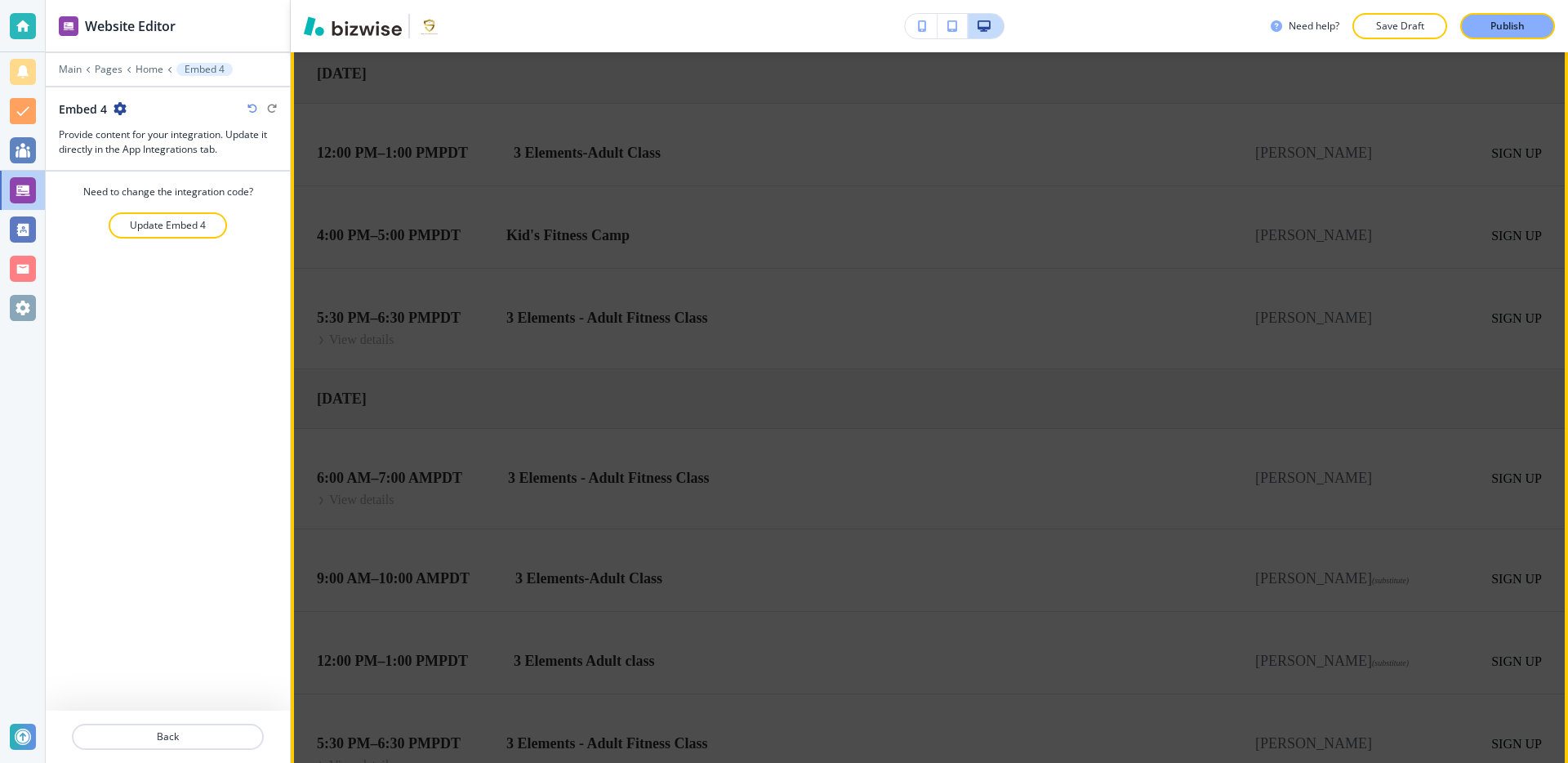
scroll to position [26659, 0]
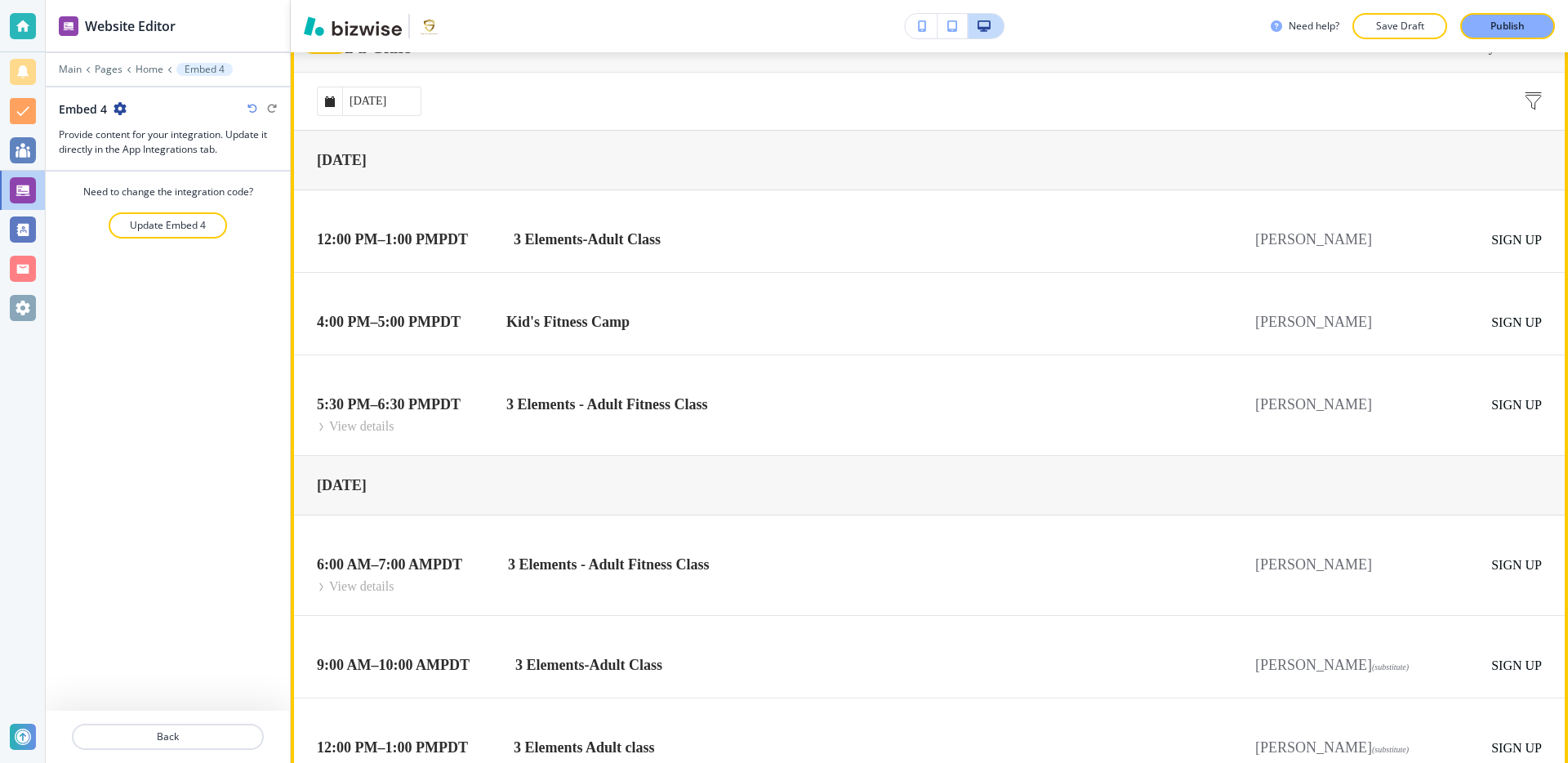
scroll to position [26584, 0]
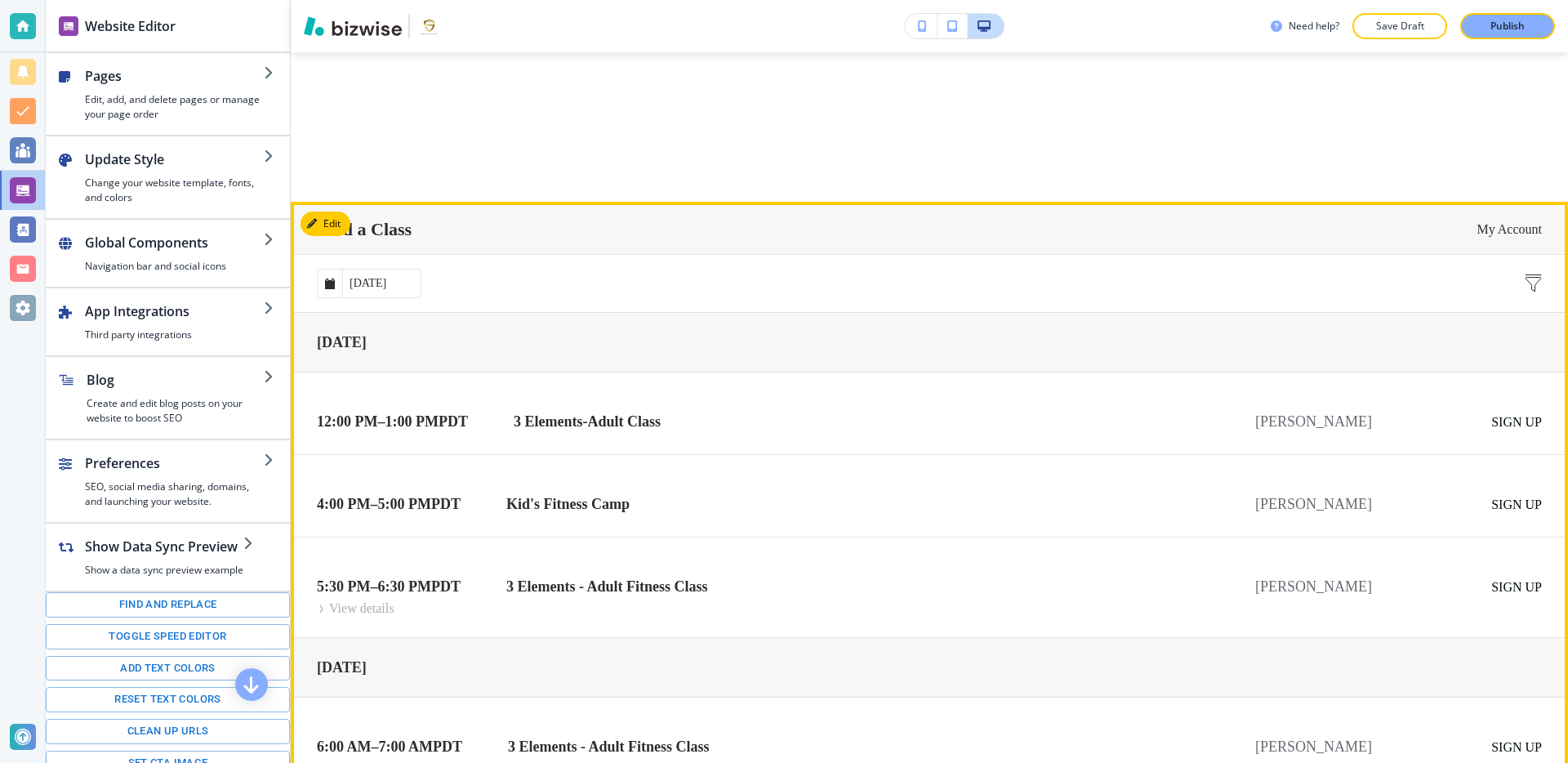
scroll to position [26411, 0]
click at [327, 213] on button "Edit This Section" at bounding box center [355, 226] width 110 height 25
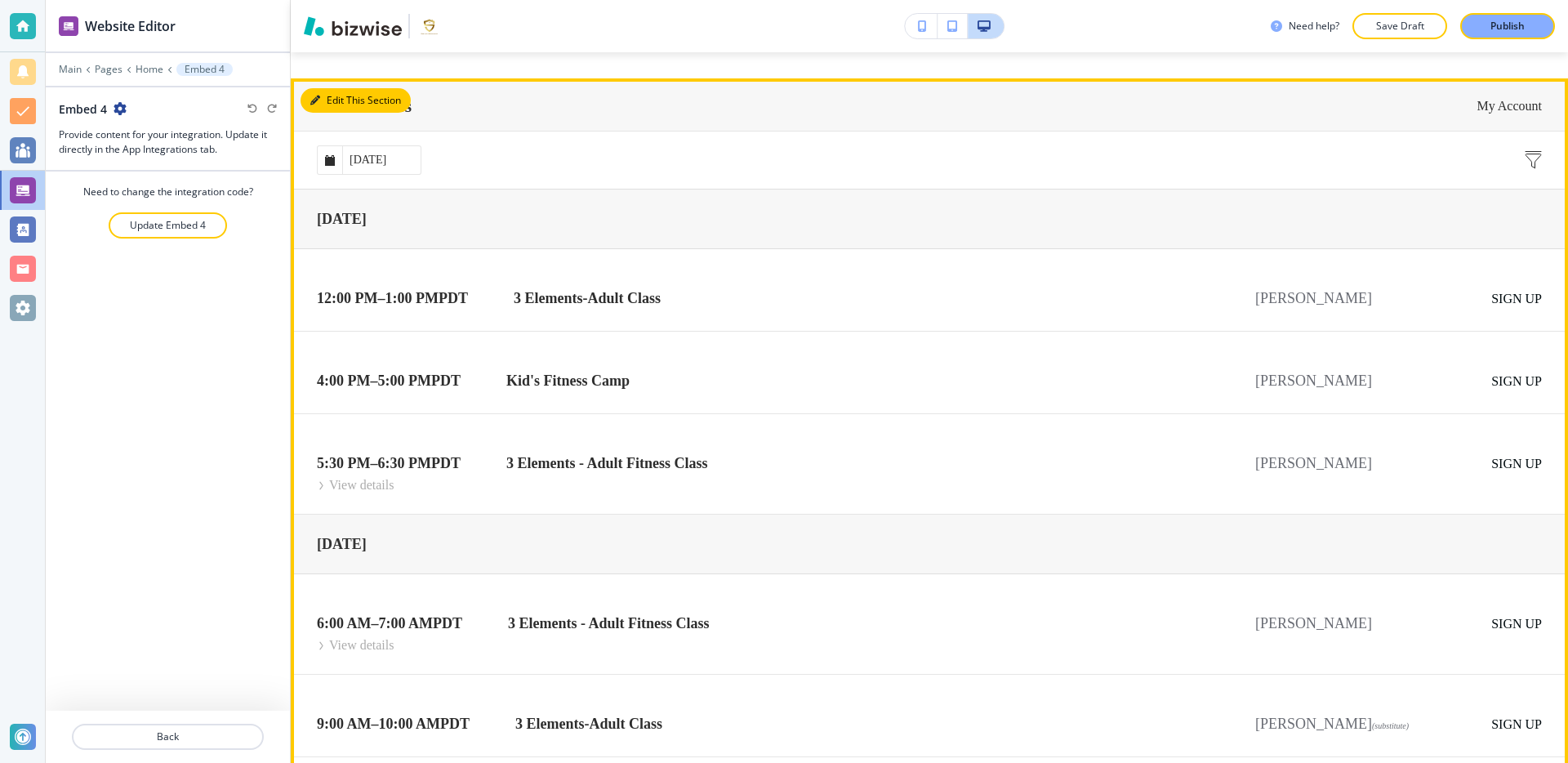
scroll to position [26542, 0]
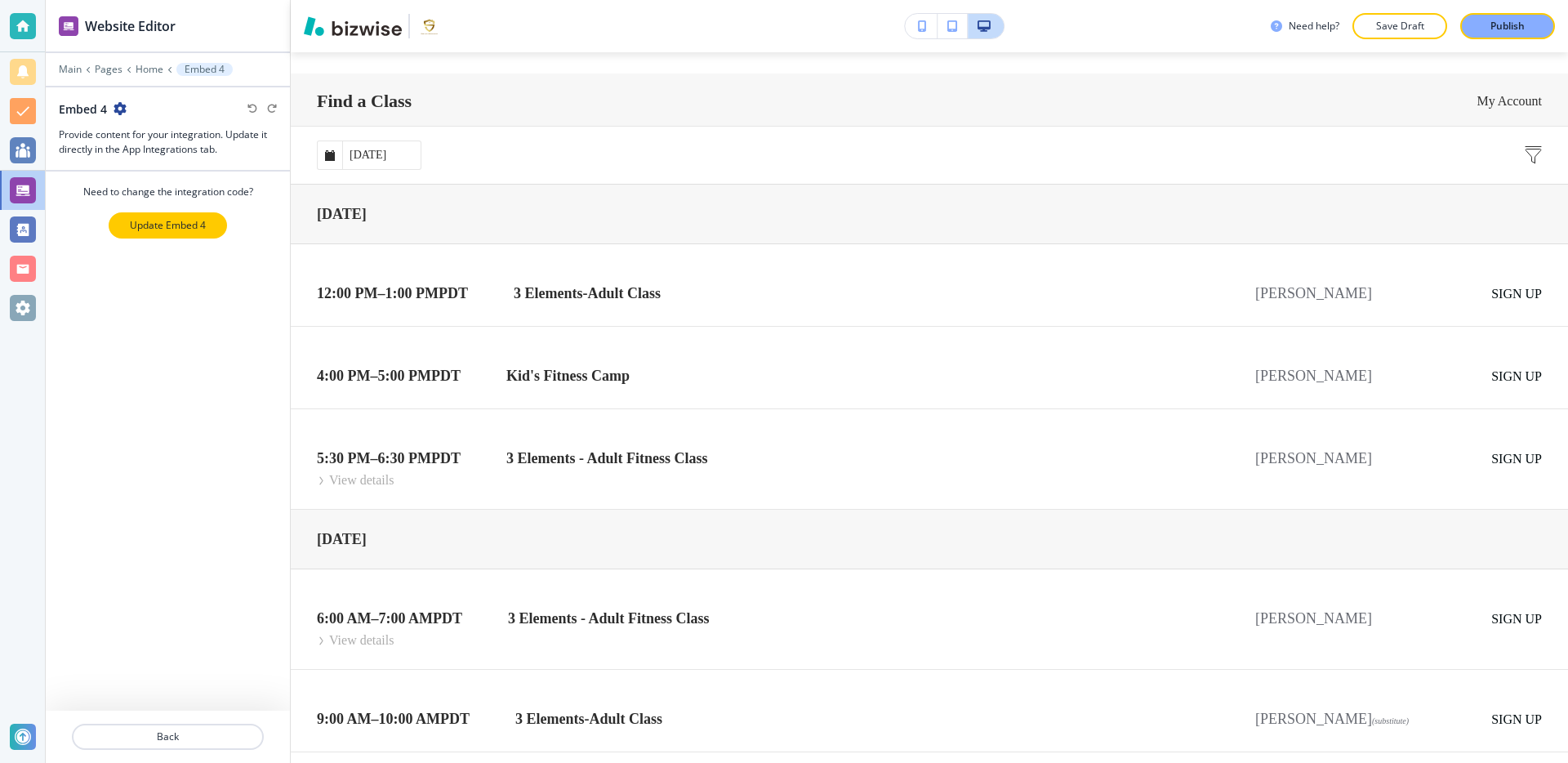
click at [190, 225] on p "Update Embed 4" at bounding box center [168, 226] width 76 height 15
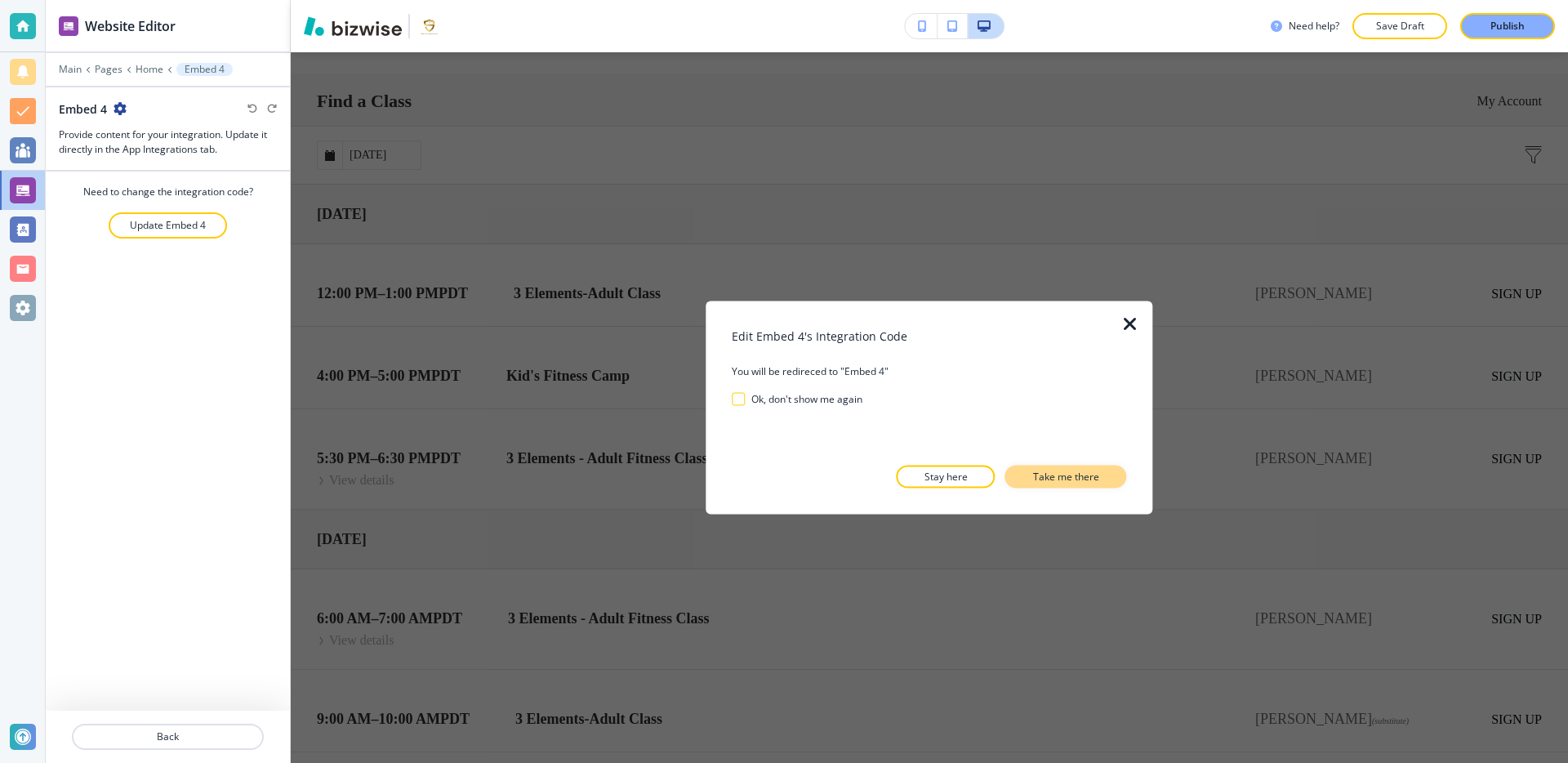
click at [1051, 469] on p "Take me there" at bounding box center [1066, 477] width 66 height 15
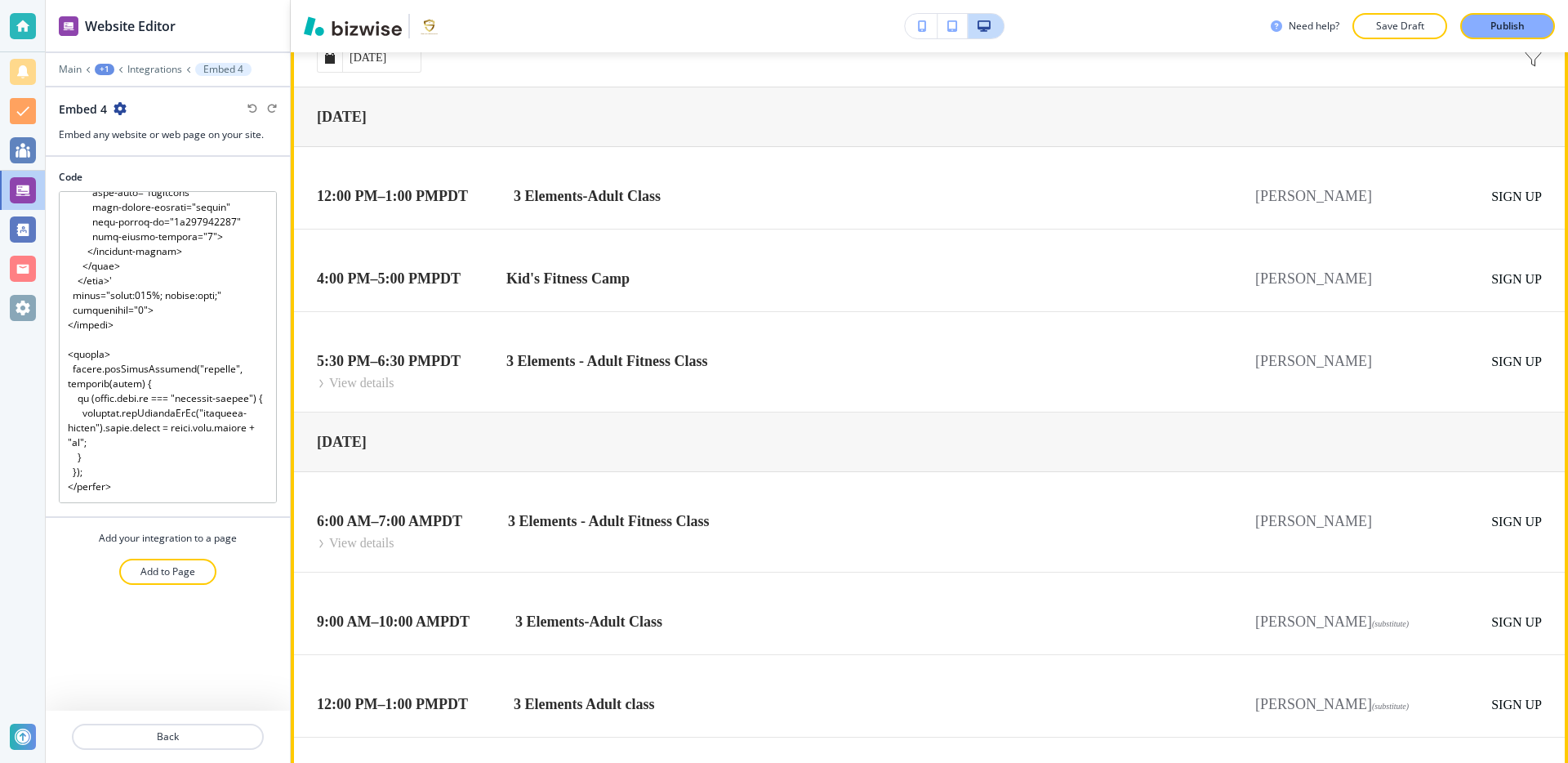
scroll to position [26564, 0]
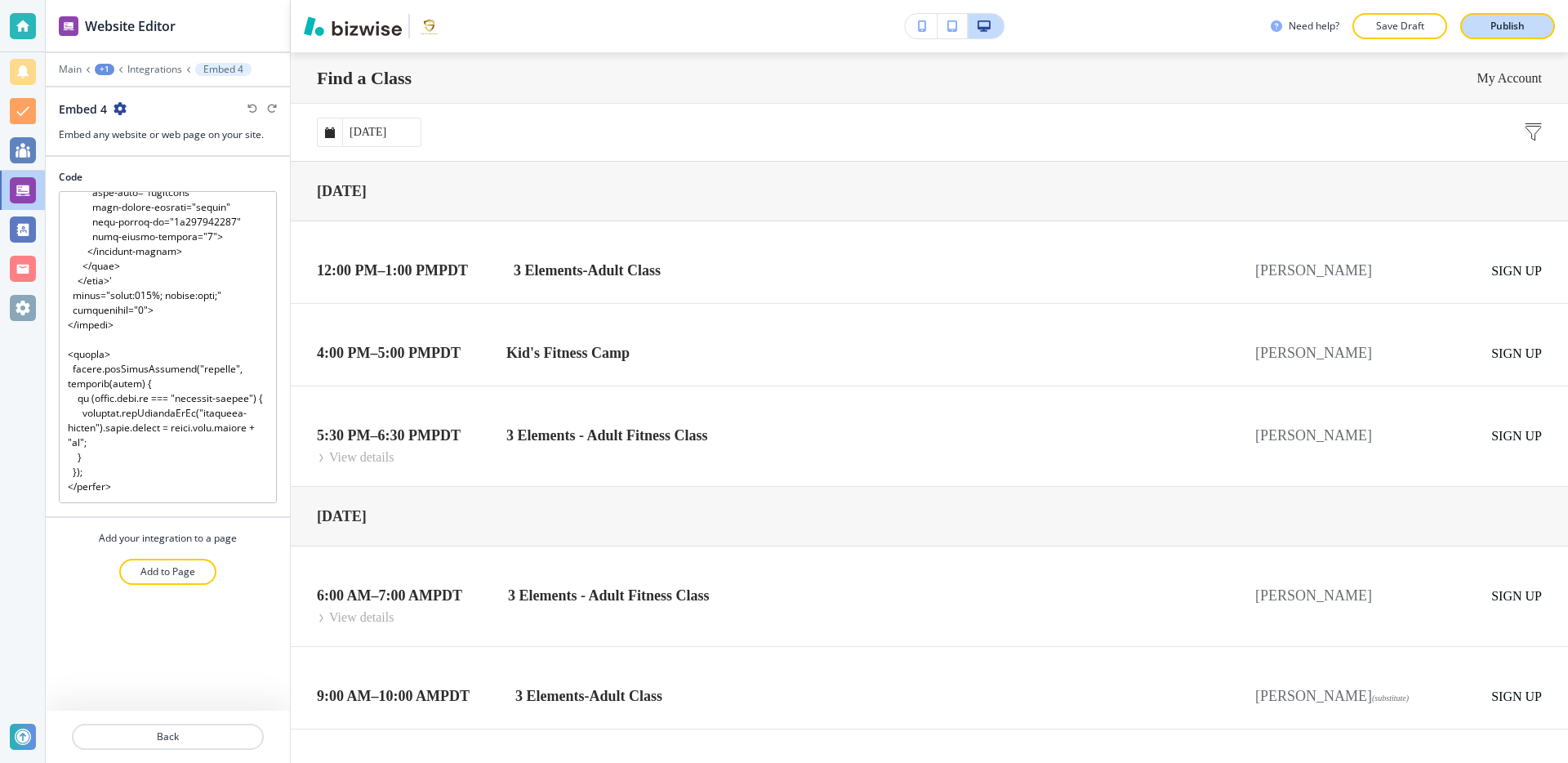
click at [1500, 28] on p "Publish" at bounding box center [1508, 26] width 34 height 15
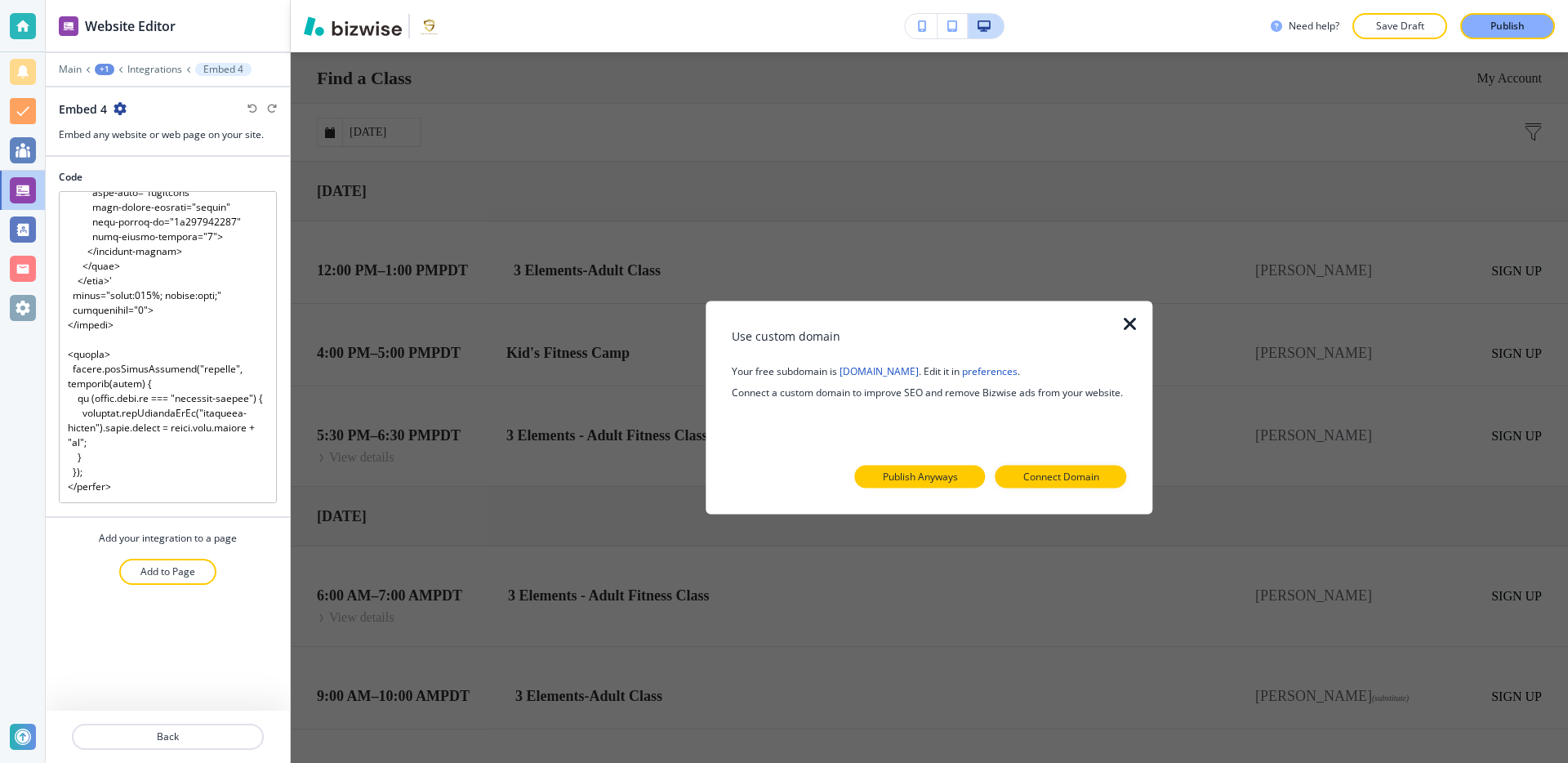
click at [920, 480] on p "Publish Anyways" at bounding box center [920, 477] width 76 height 15
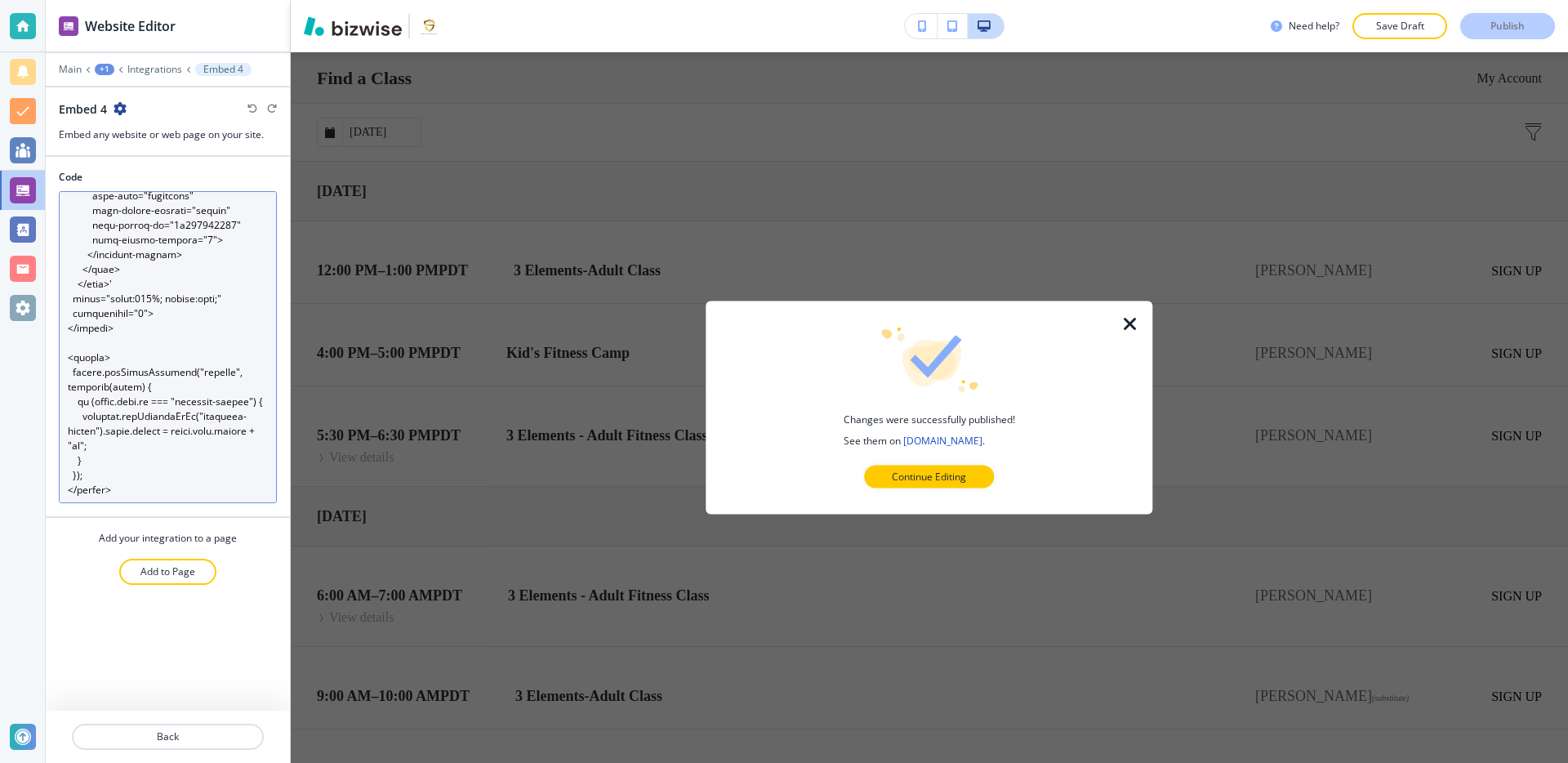
scroll to position [441, 0]
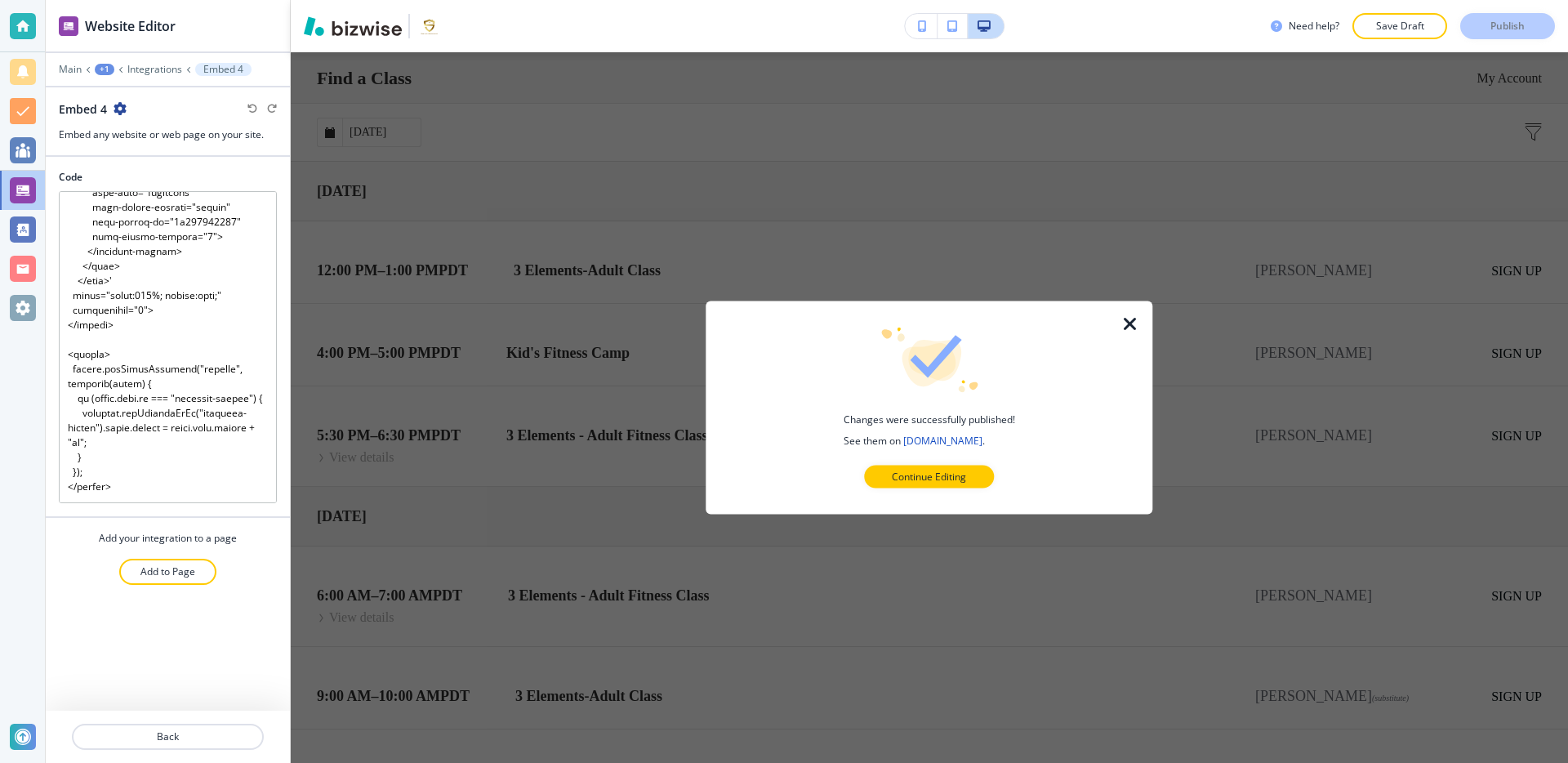
click at [1136, 324] on icon "button" at bounding box center [1130, 324] width 20 height 20
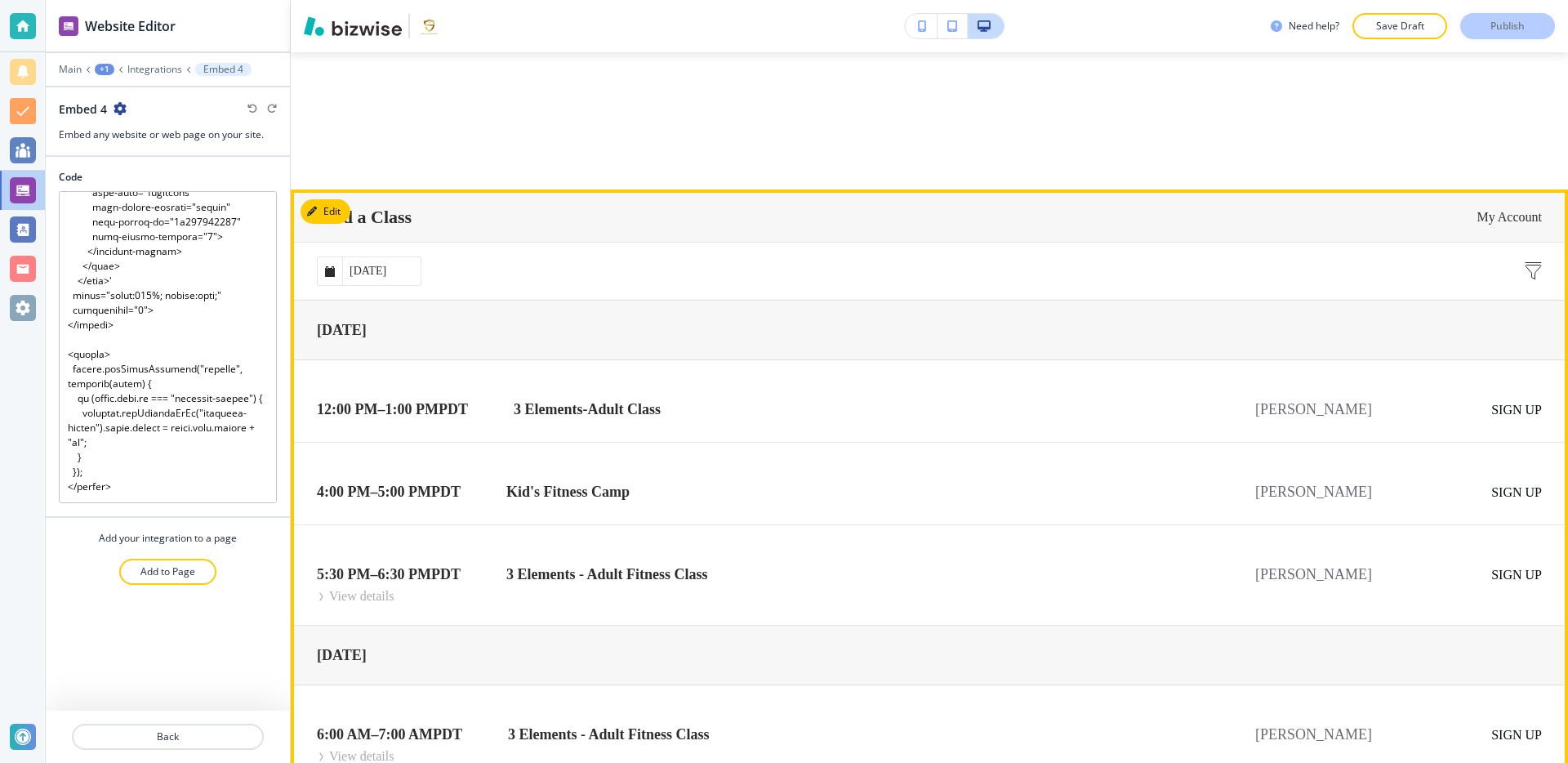
scroll to position [26424, 0]
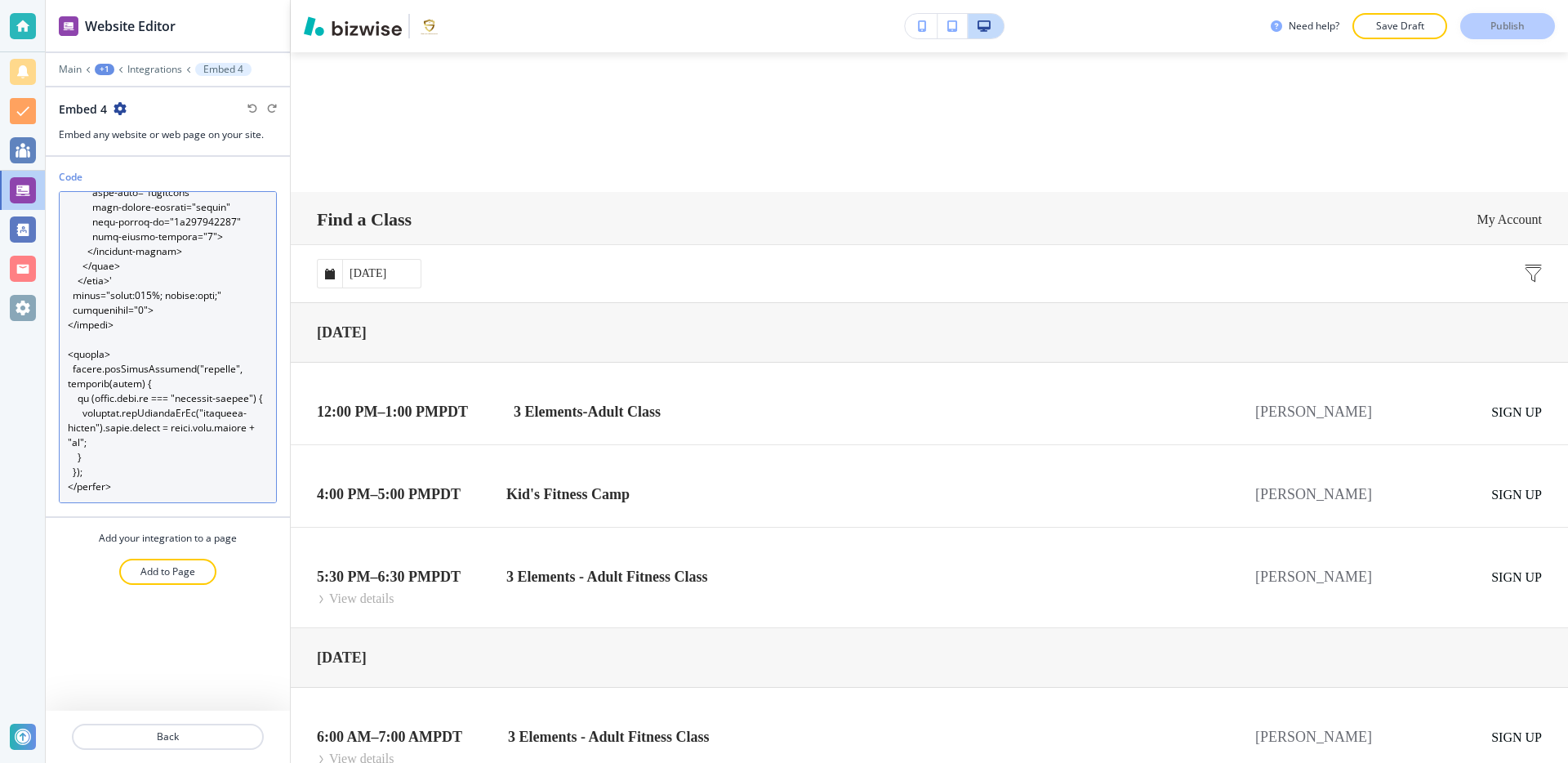
drag, startPoint x: 134, startPoint y: 494, endPoint x: 45, endPoint y: 353, distance: 166.7
click at [45, 353] on div "Code" at bounding box center [167, 343] width 244 height 347
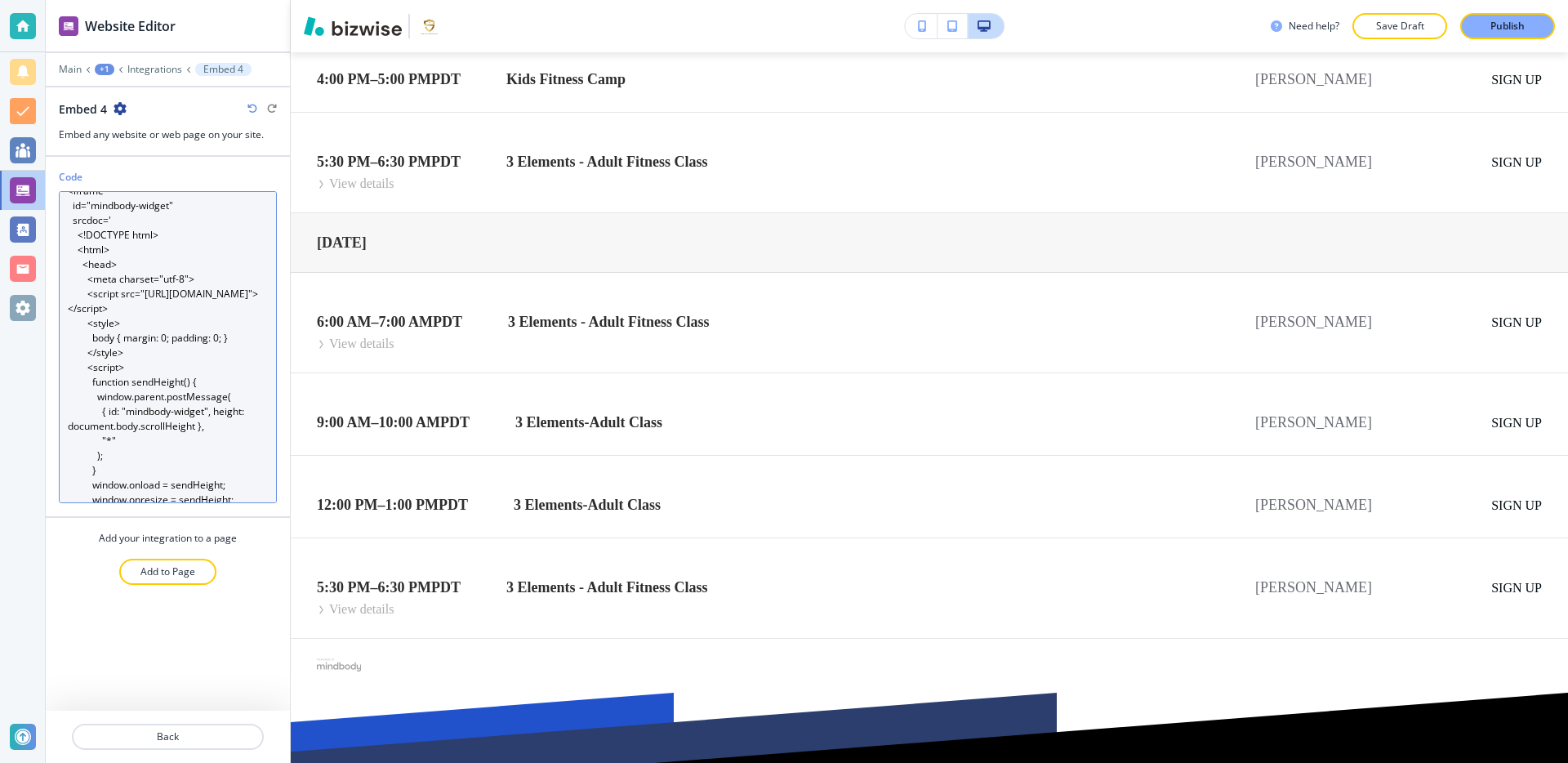
scroll to position [0, 0]
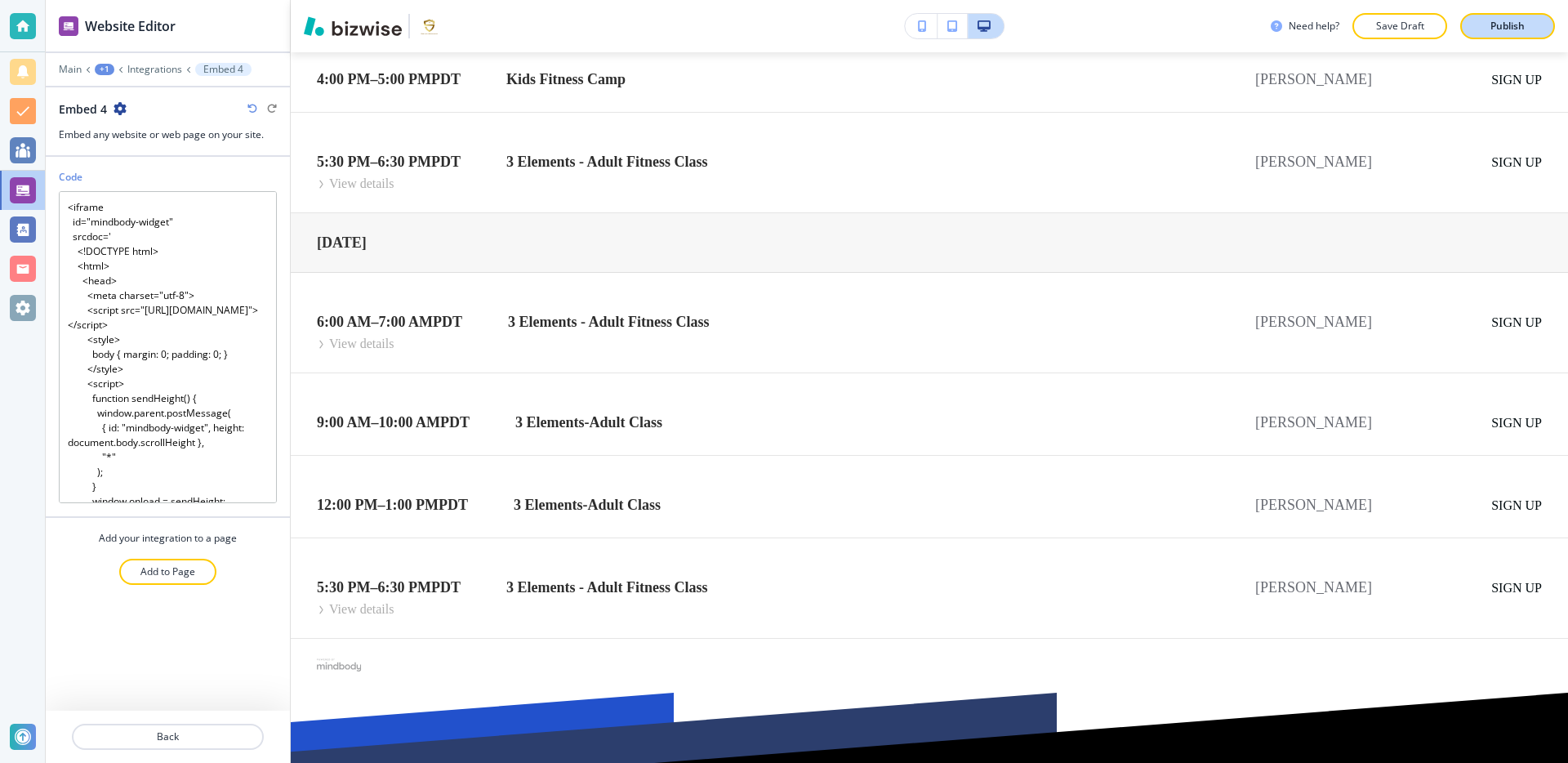
click at [1523, 34] on button "Publish" at bounding box center [1508, 26] width 94 height 26
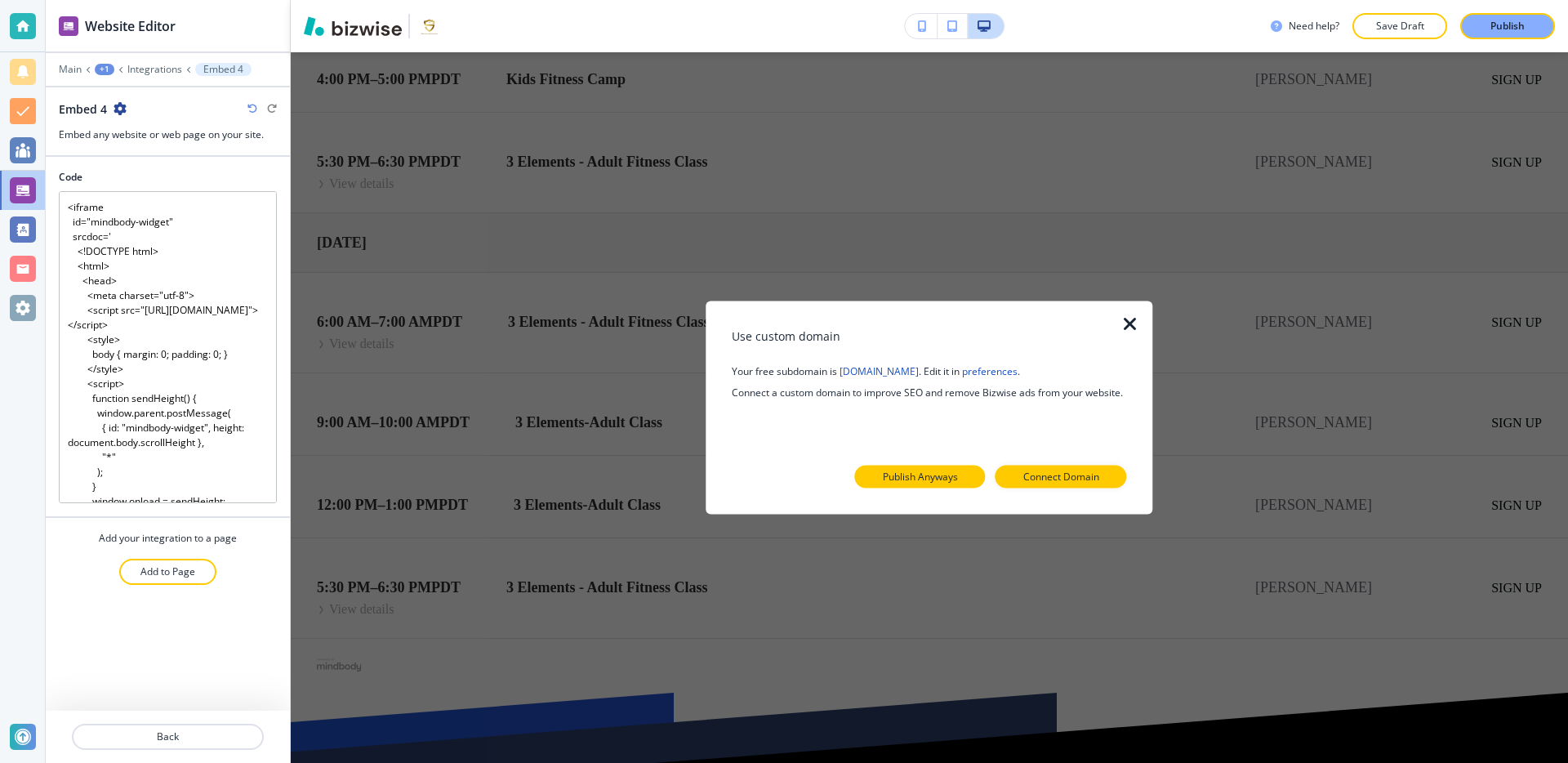
click at [915, 472] on p "Publish Anyways" at bounding box center [920, 477] width 76 height 15
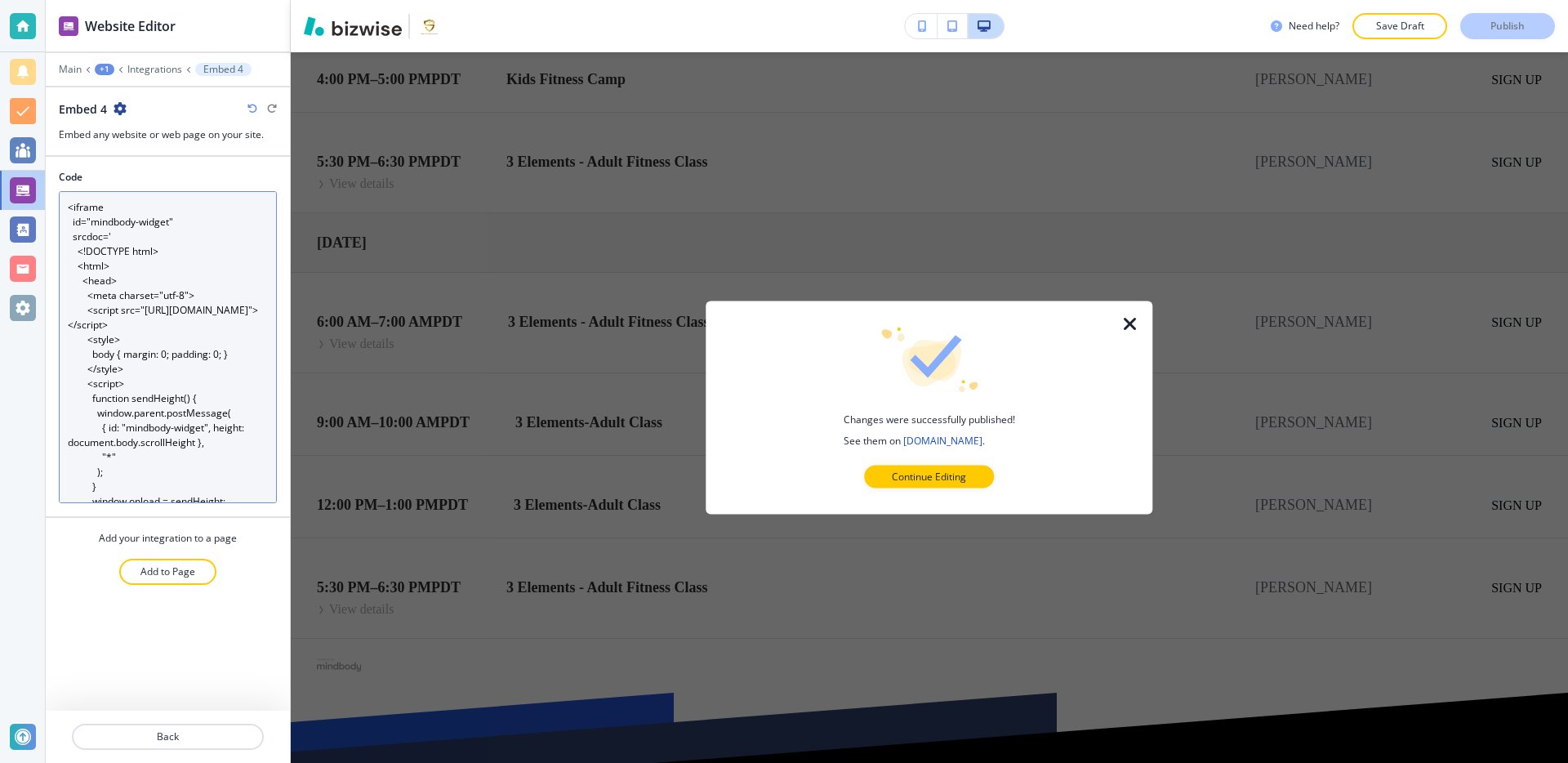
scroll to position [280, 0]
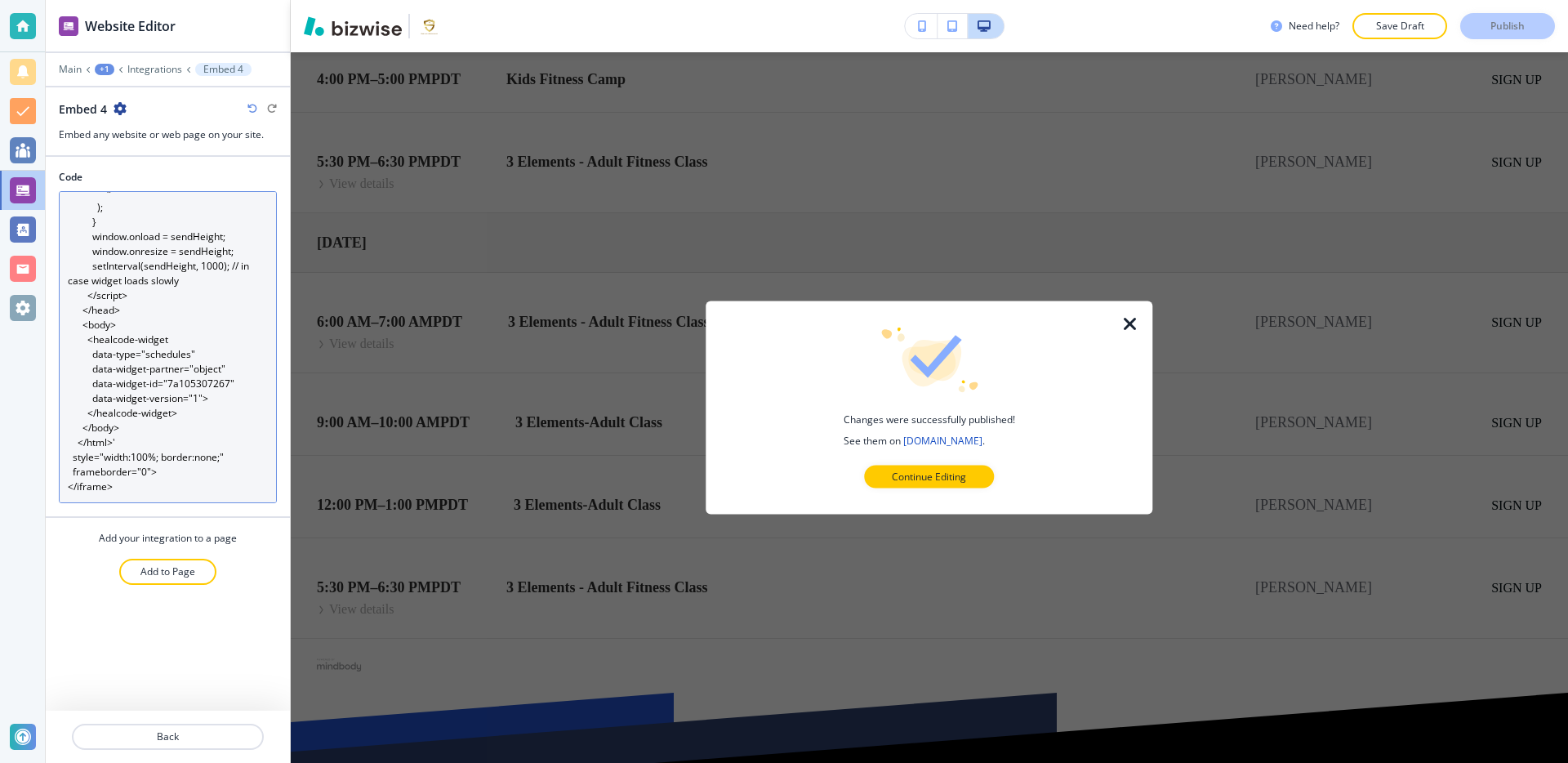
click at [148, 495] on textarea "<iframe id="mindbody-widget" srcdoc=' <!DOCTYPE html> <html> <head> <meta chars…" at bounding box center [167, 347] width 218 height 312
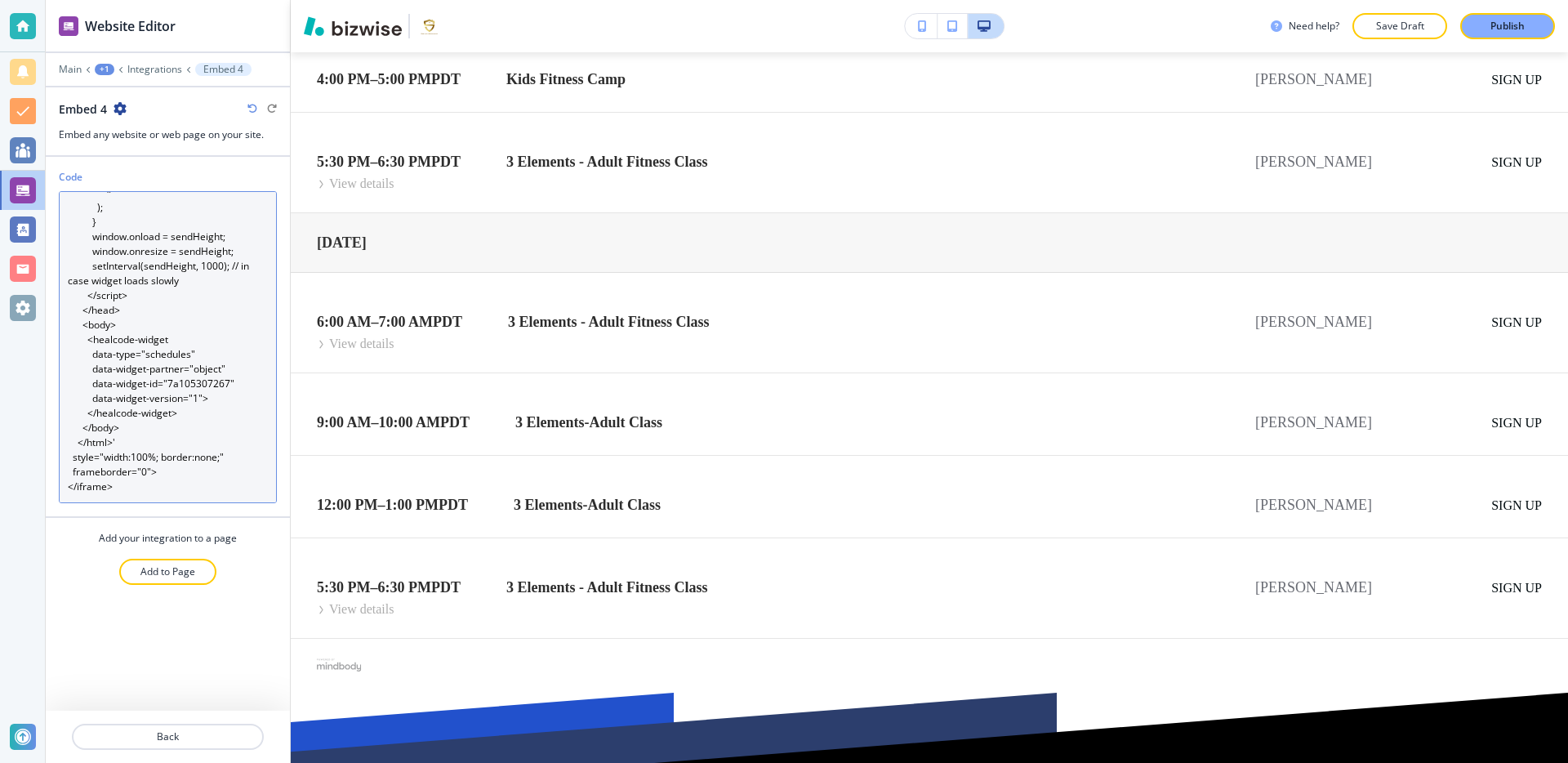
paste textarea "<script> window.addEventListener("message", function(event) { if (event.data.id…"
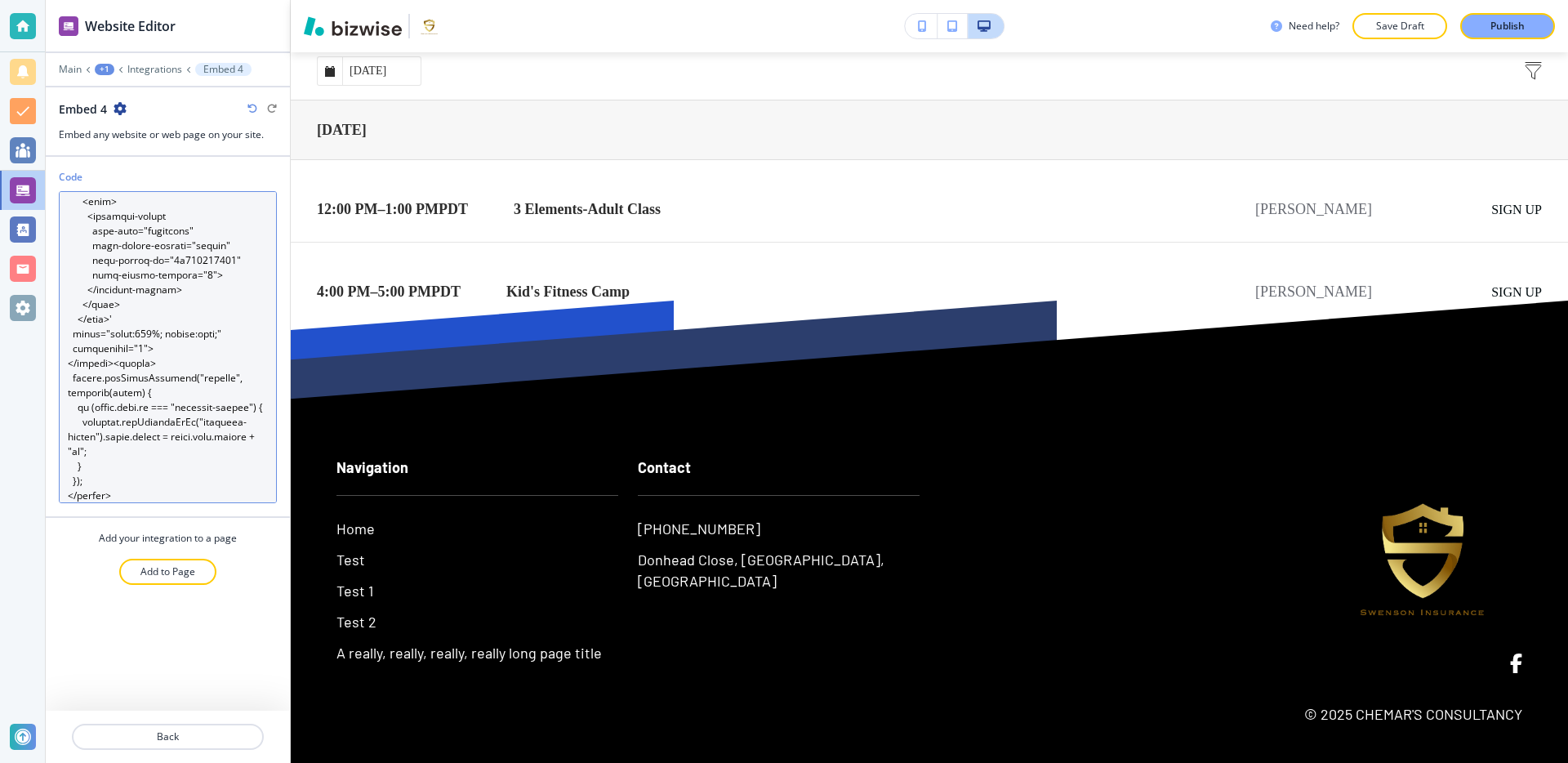
scroll to position [28482, 0]
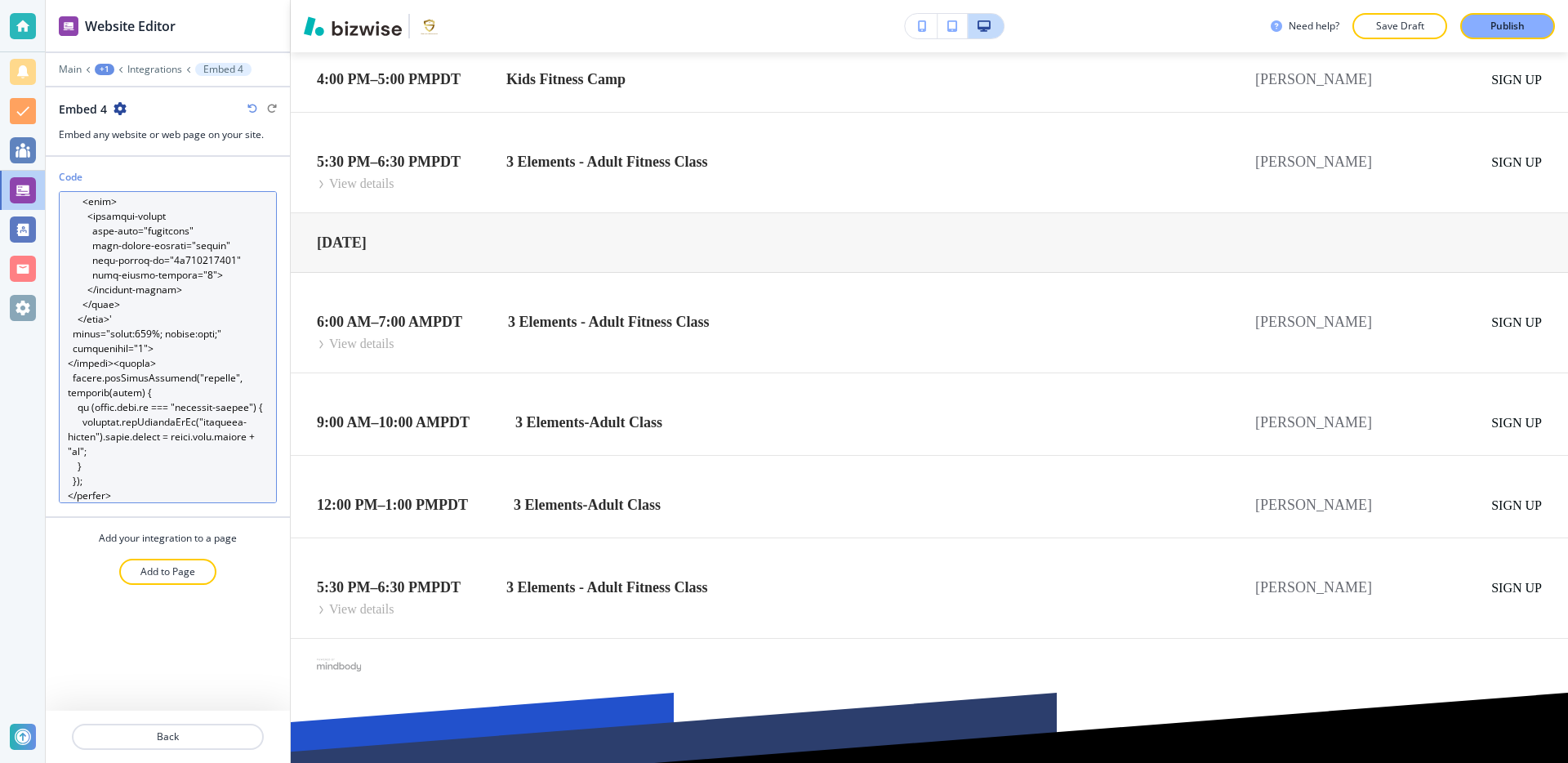
click at [111, 365] on textarea "Code" at bounding box center [167, 347] width 218 height 312
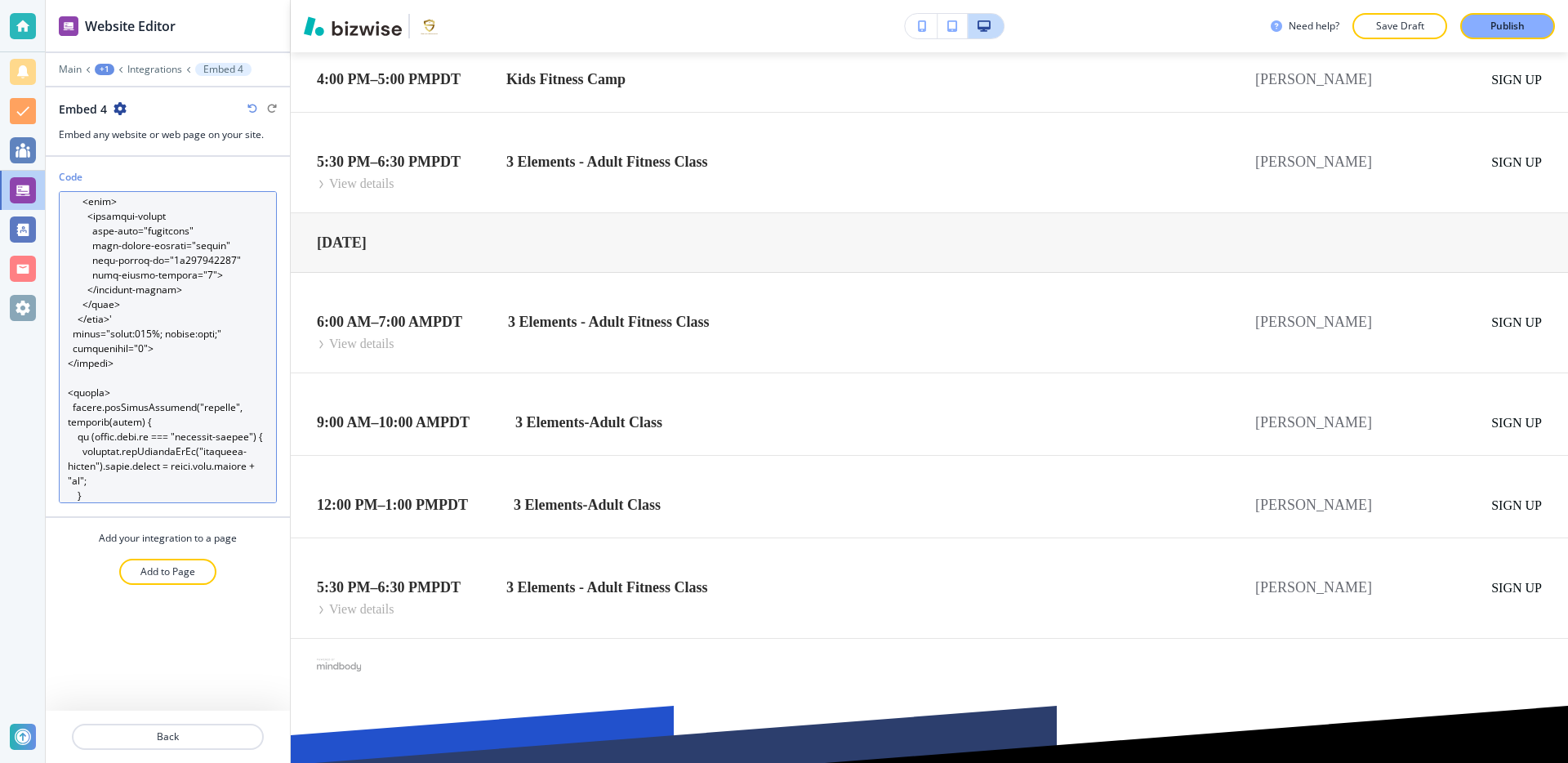
click at [159, 336] on textarea "Code" at bounding box center [167, 347] width 218 height 312
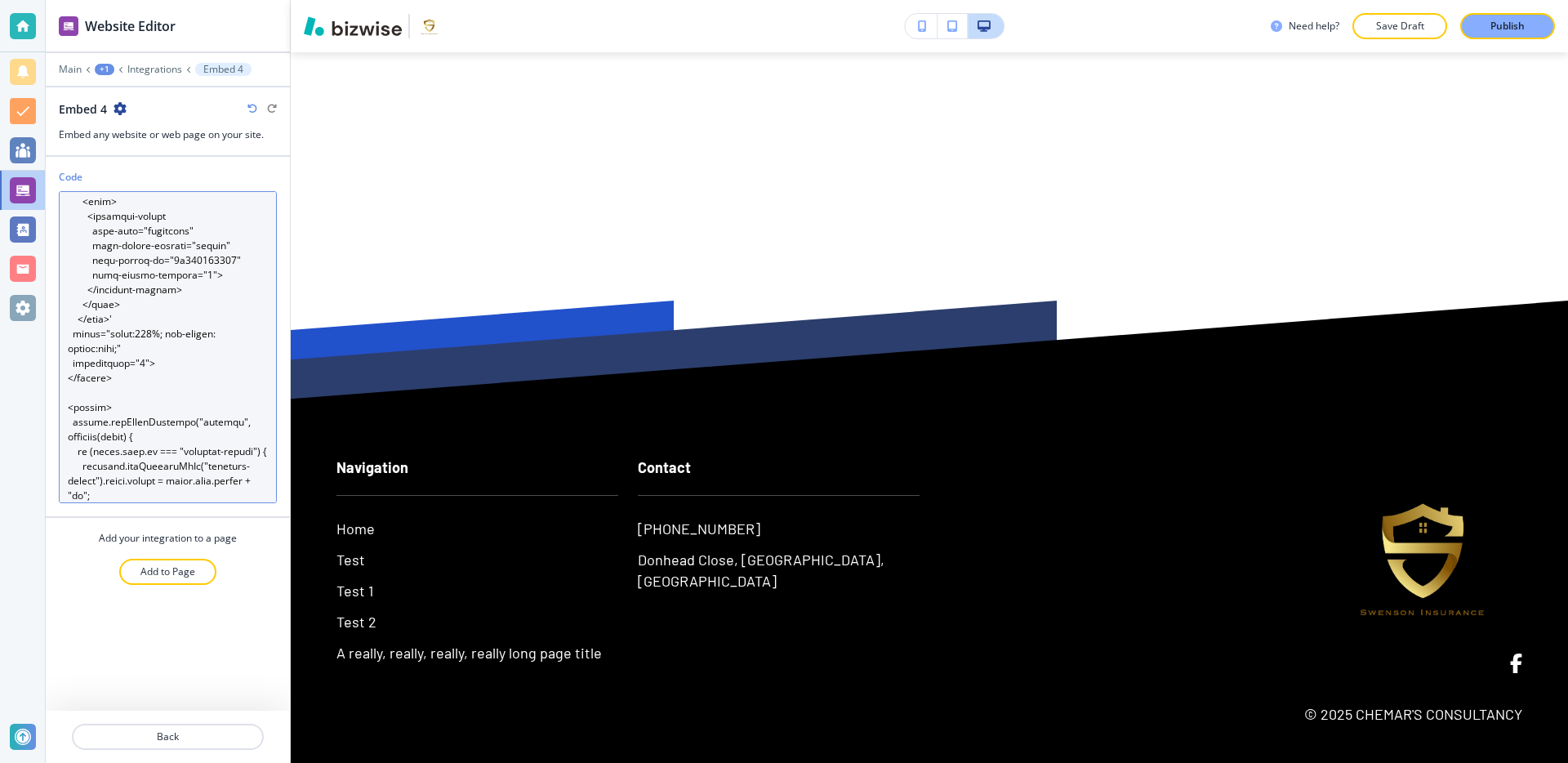
scroll to position [0, 0]
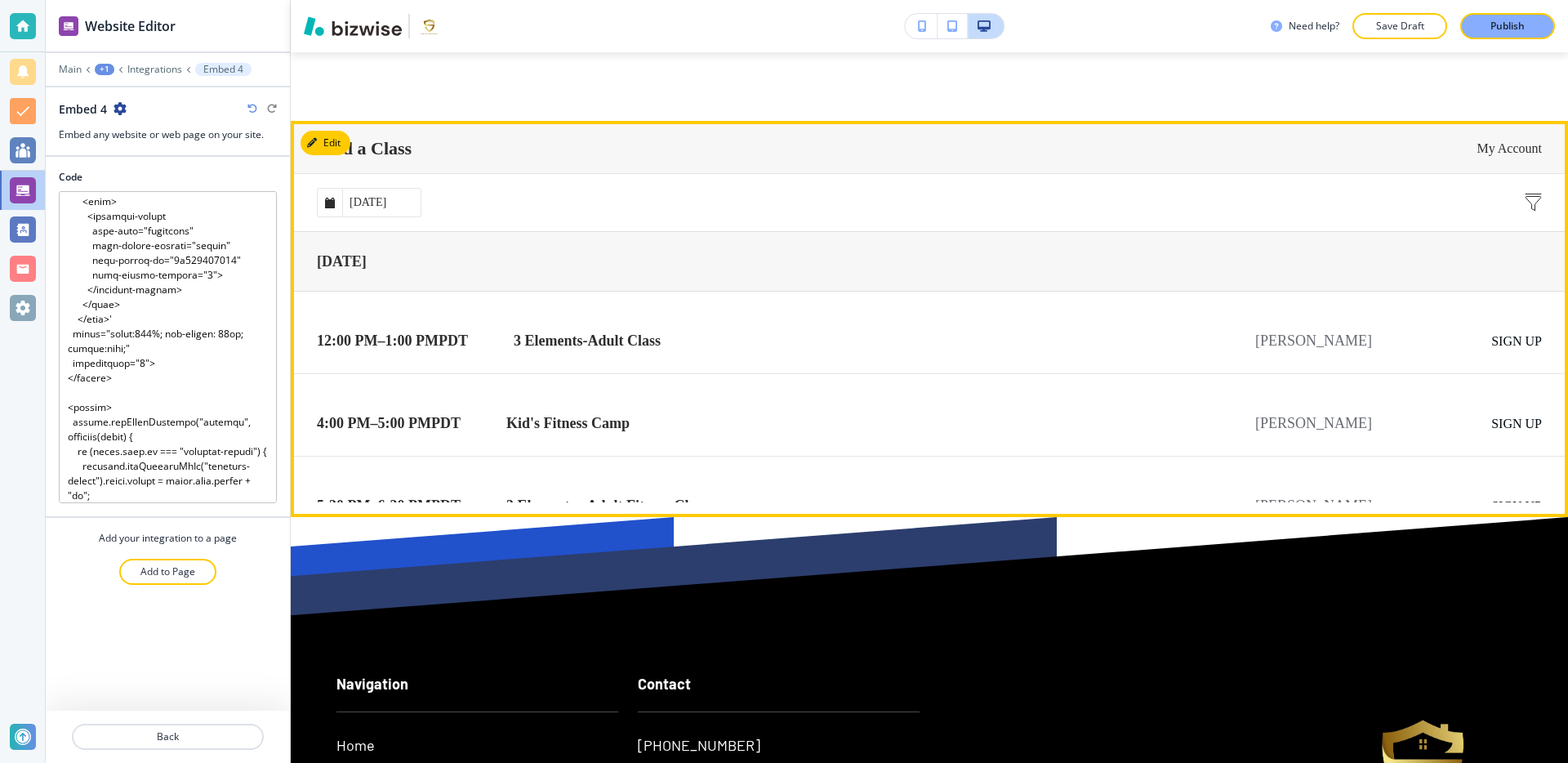
click at [400, 204] on input "[DATE]" at bounding box center [380, 201] width 78 height 27
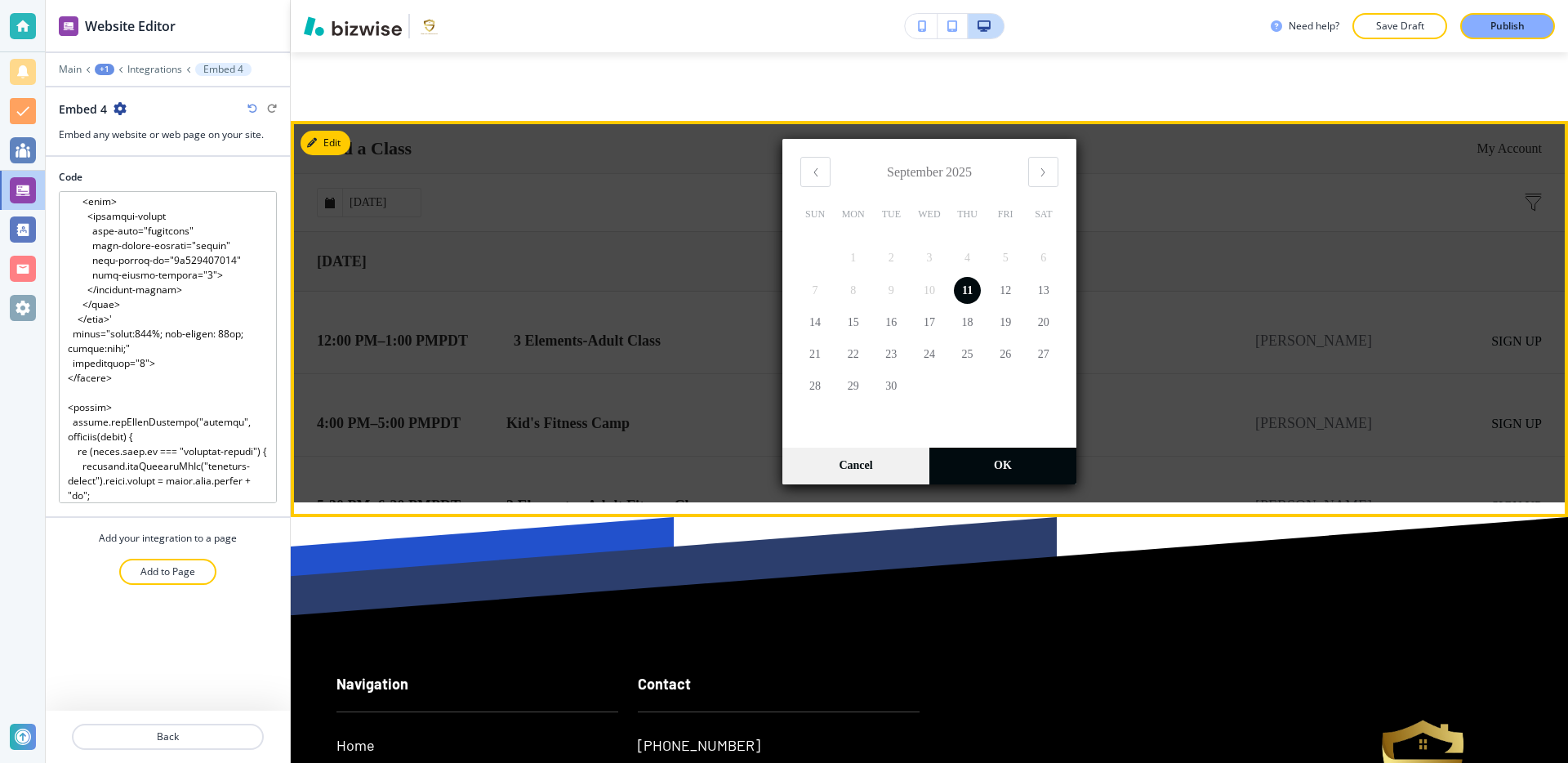
click at [851, 466] on link "Cancel" at bounding box center [856, 465] width 147 height 37
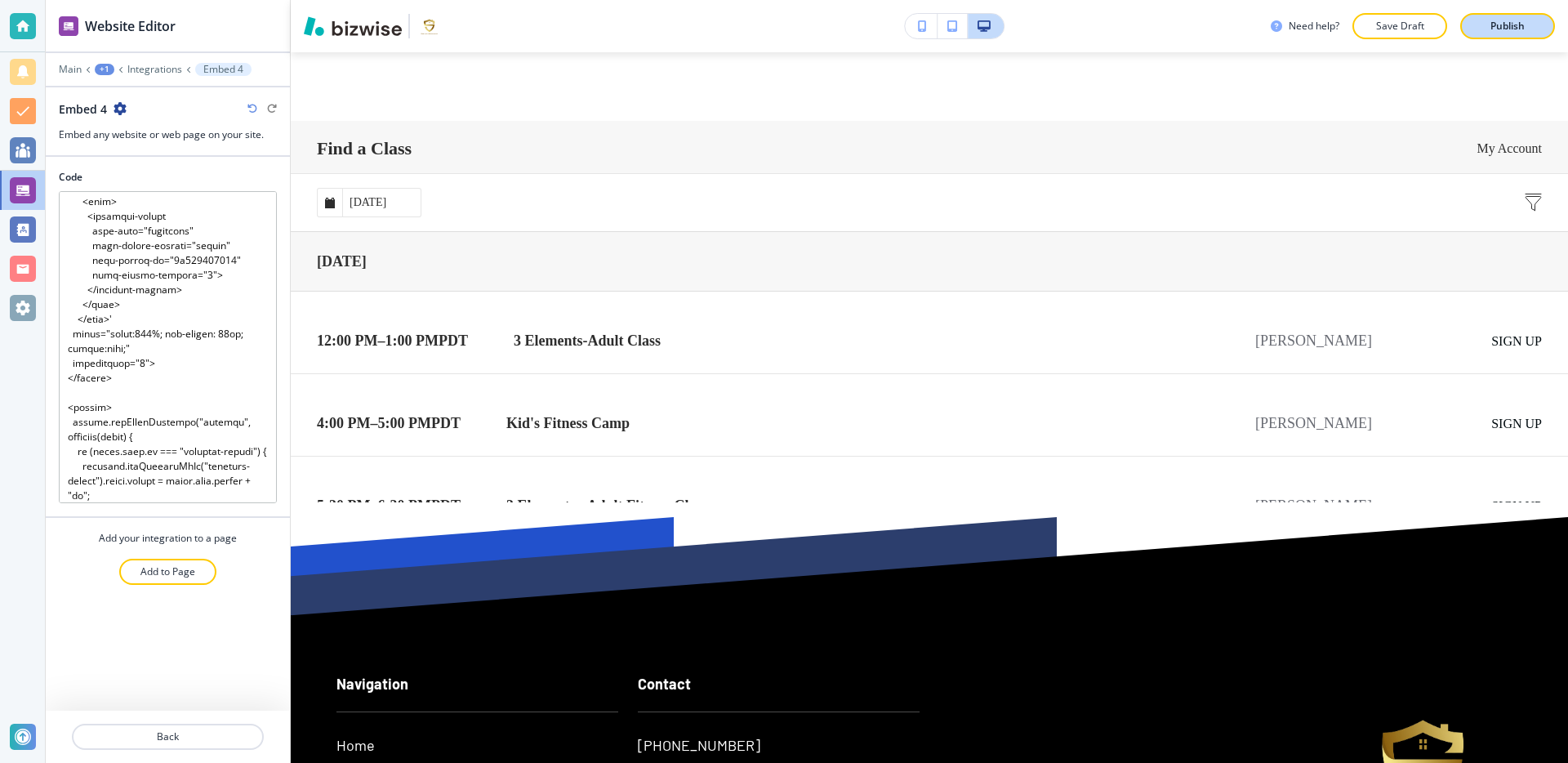
click at [1511, 19] on p "Publish" at bounding box center [1508, 26] width 34 height 15
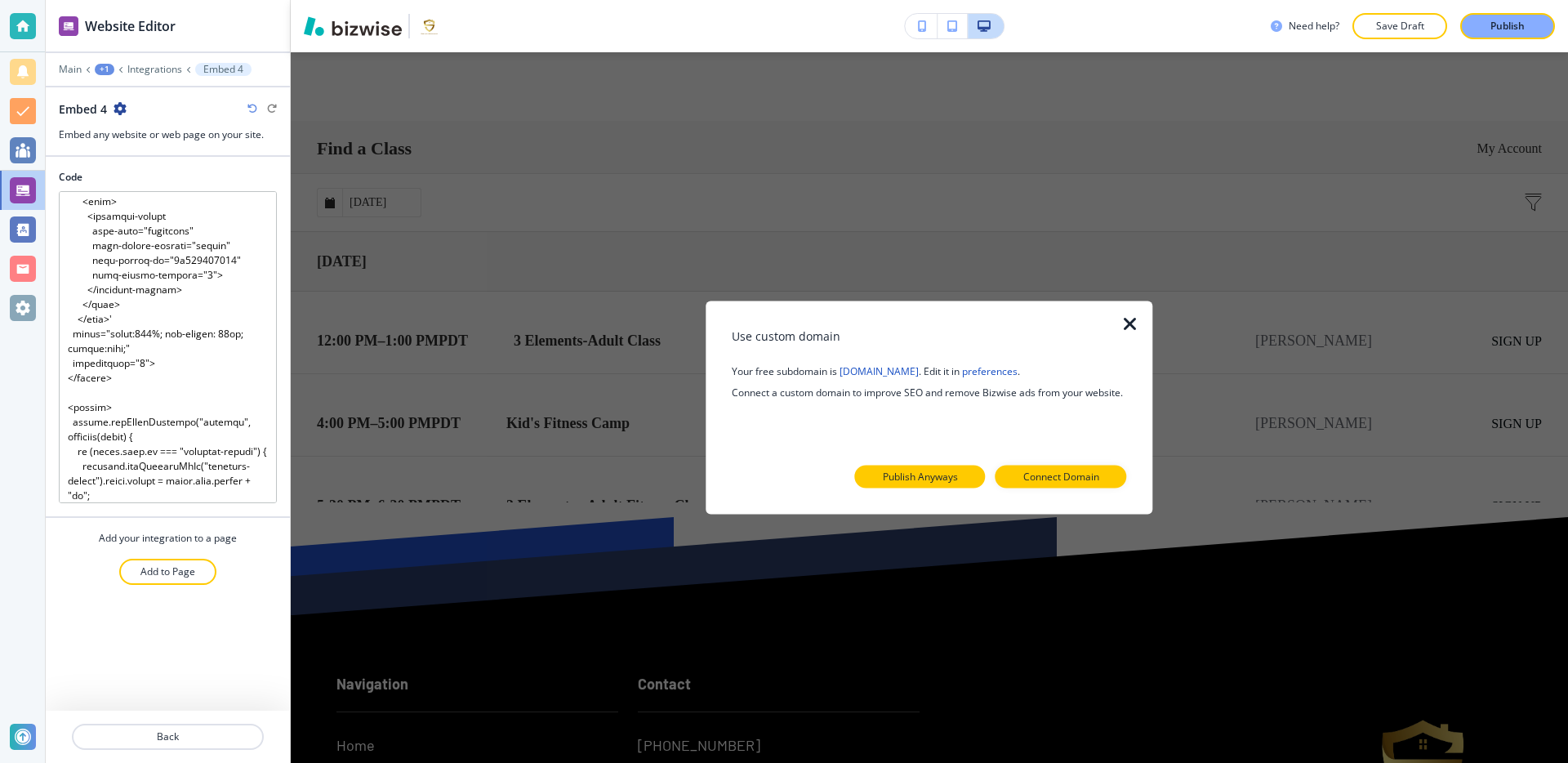
click at [903, 474] on p "Publish Anyways" at bounding box center [920, 477] width 76 height 15
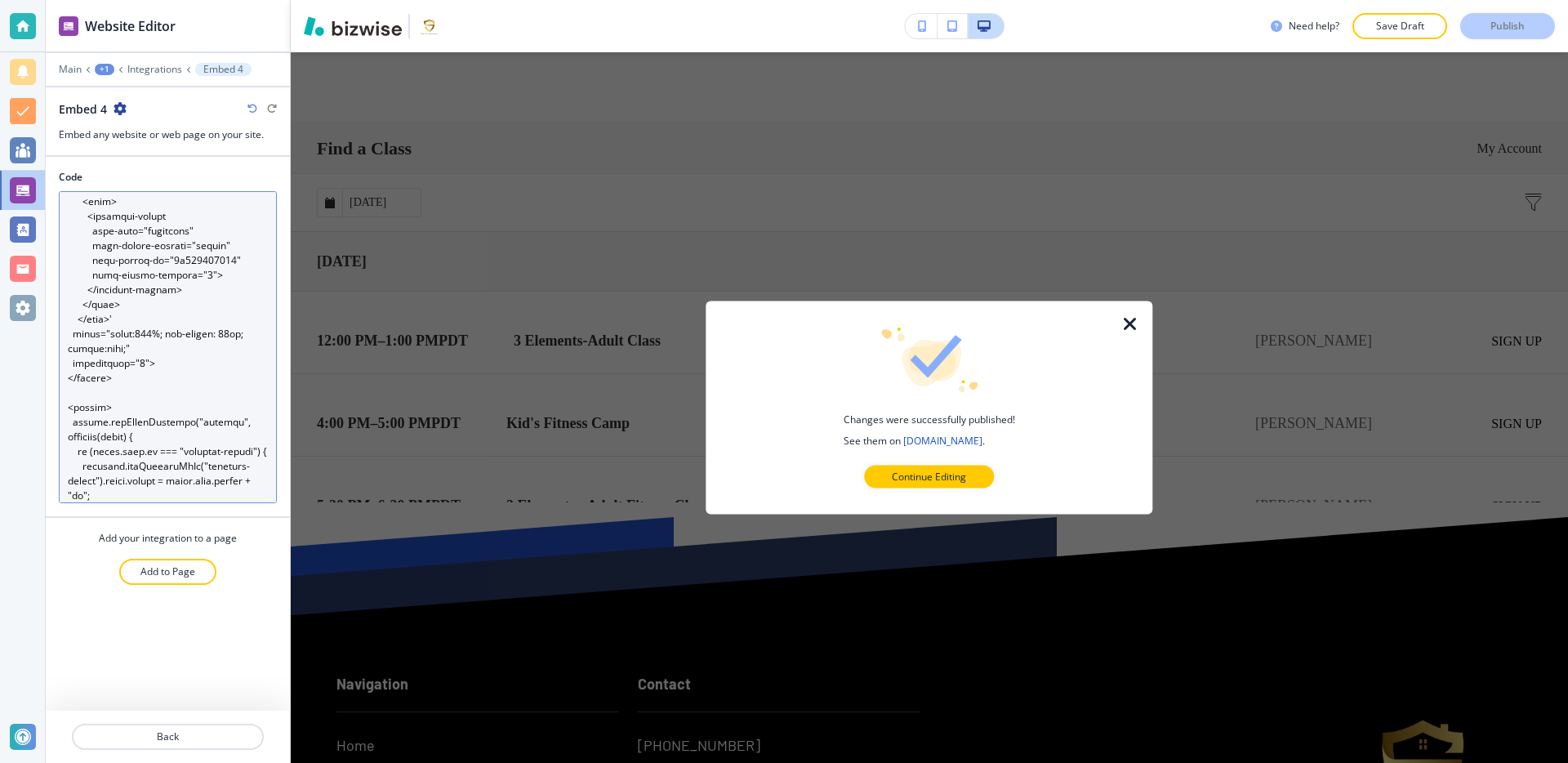
scroll to position [456, 0]
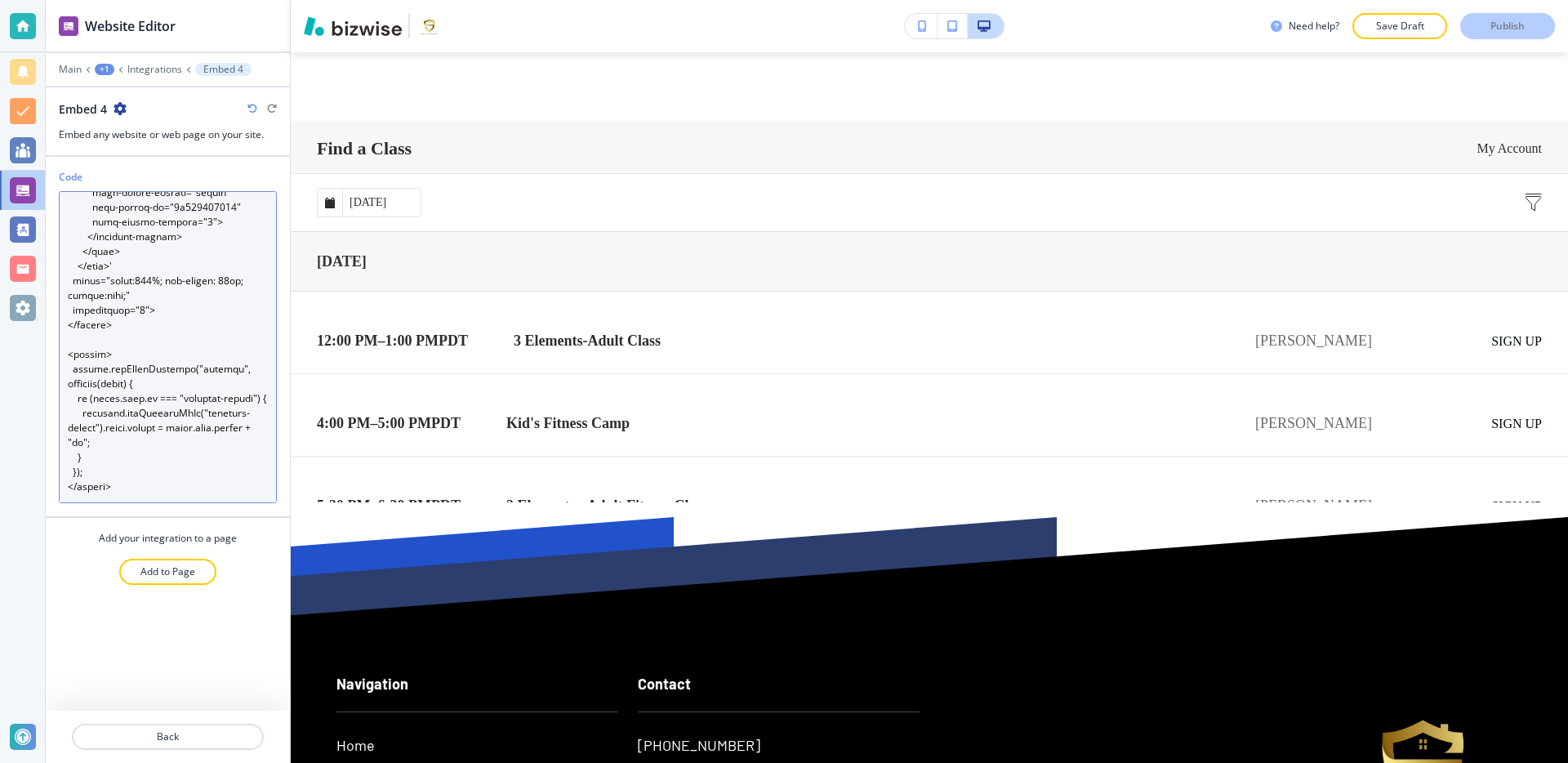
drag, startPoint x: 246, startPoint y: 284, endPoint x: 160, endPoint y: 281, distance: 86.1
click at [160, 282] on textarea "Code" at bounding box center [167, 347] width 218 height 312
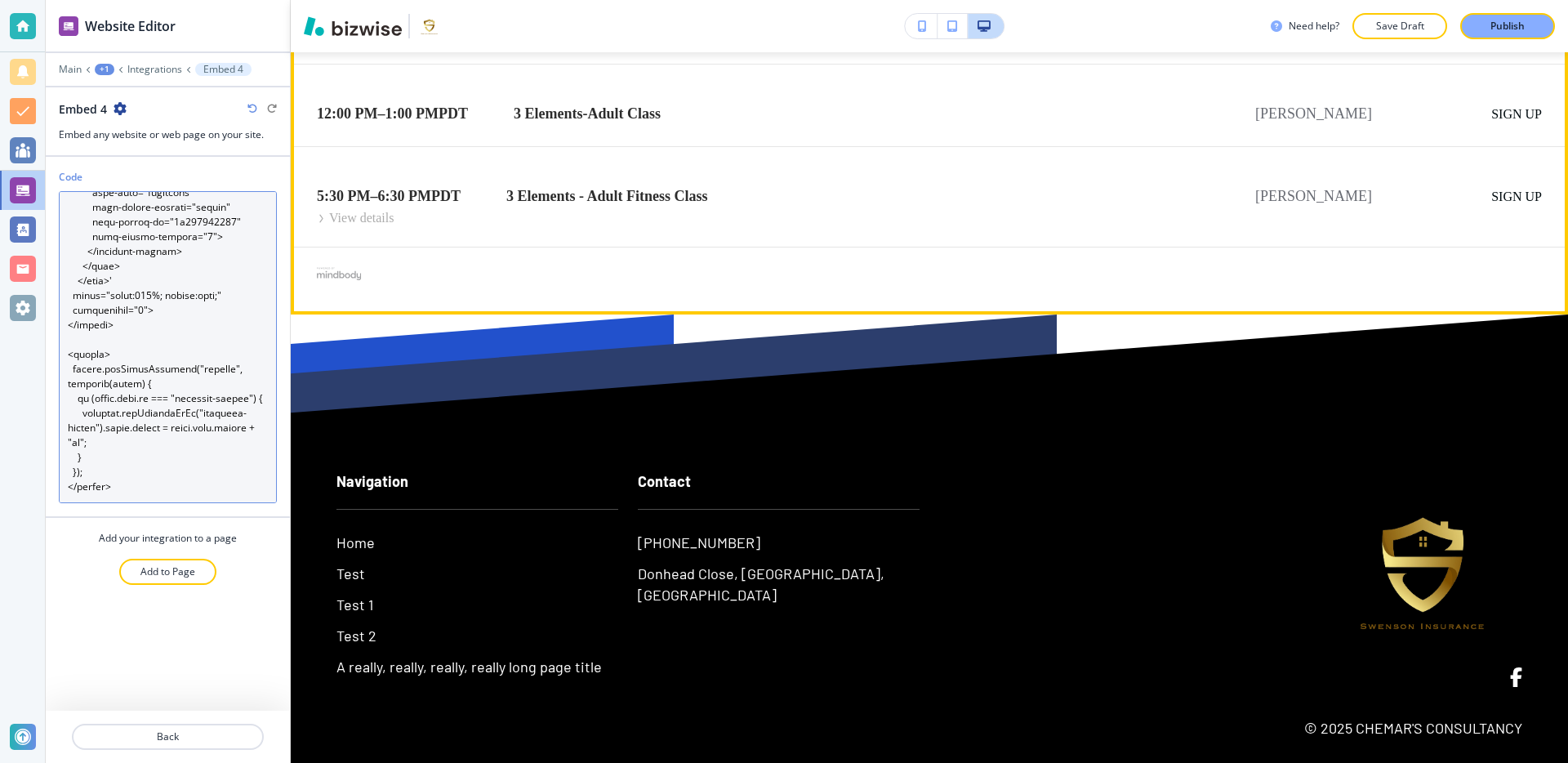
scroll to position [28887, 0]
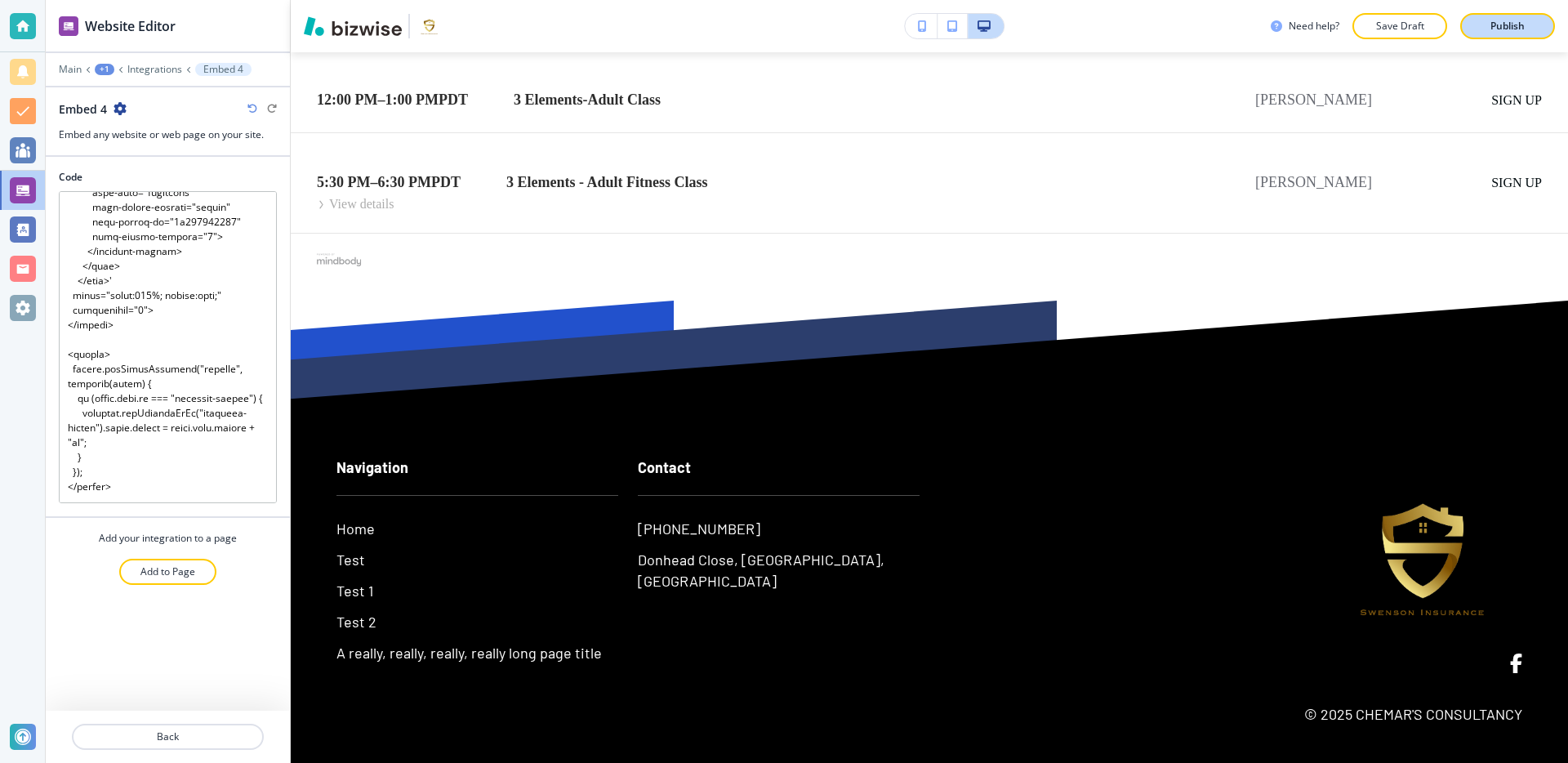
click at [1505, 21] on p "Publish" at bounding box center [1508, 26] width 34 height 15
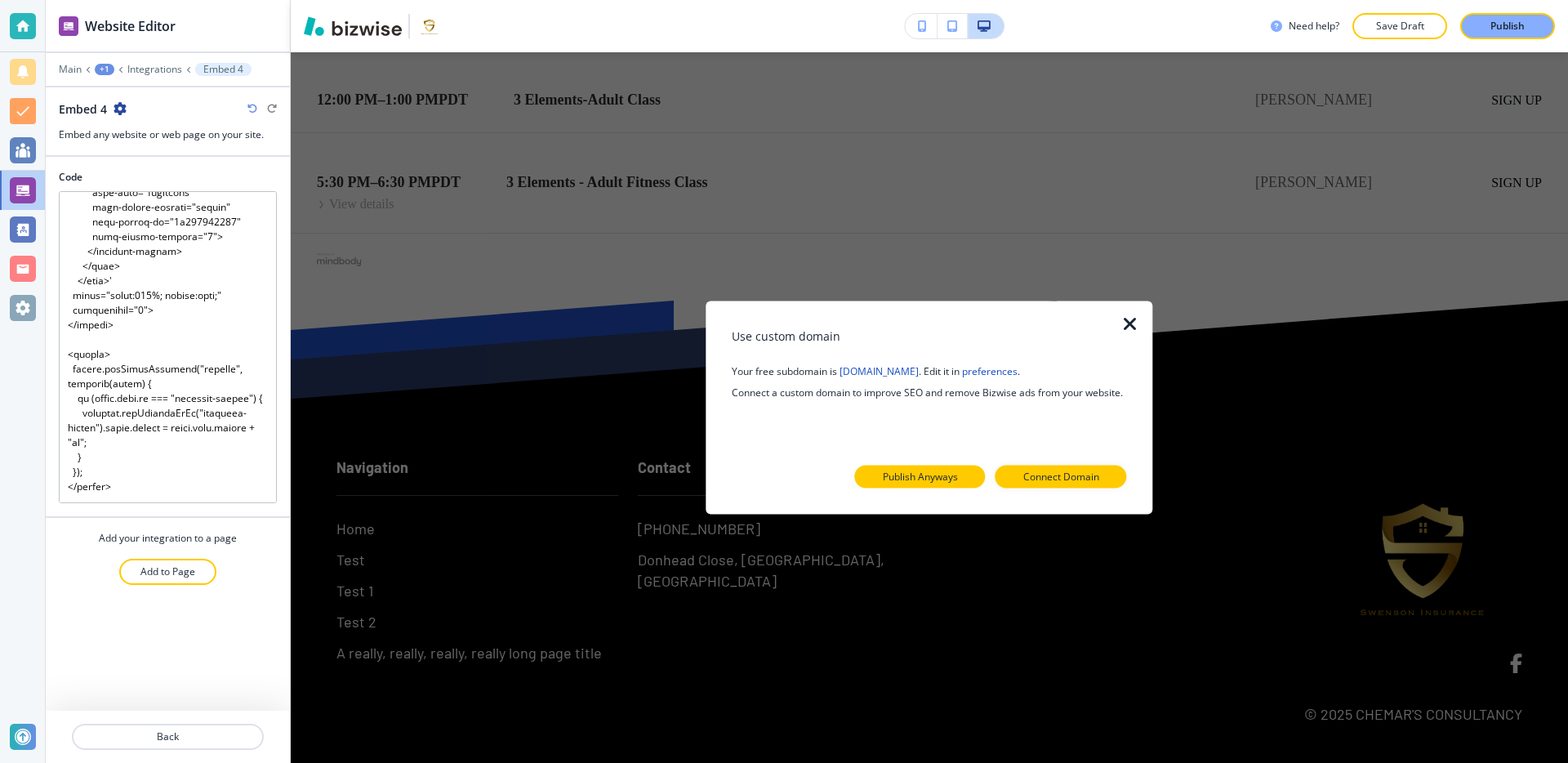
click at [953, 479] on p "Publish Anyways" at bounding box center [920, 477] width 76 height 15
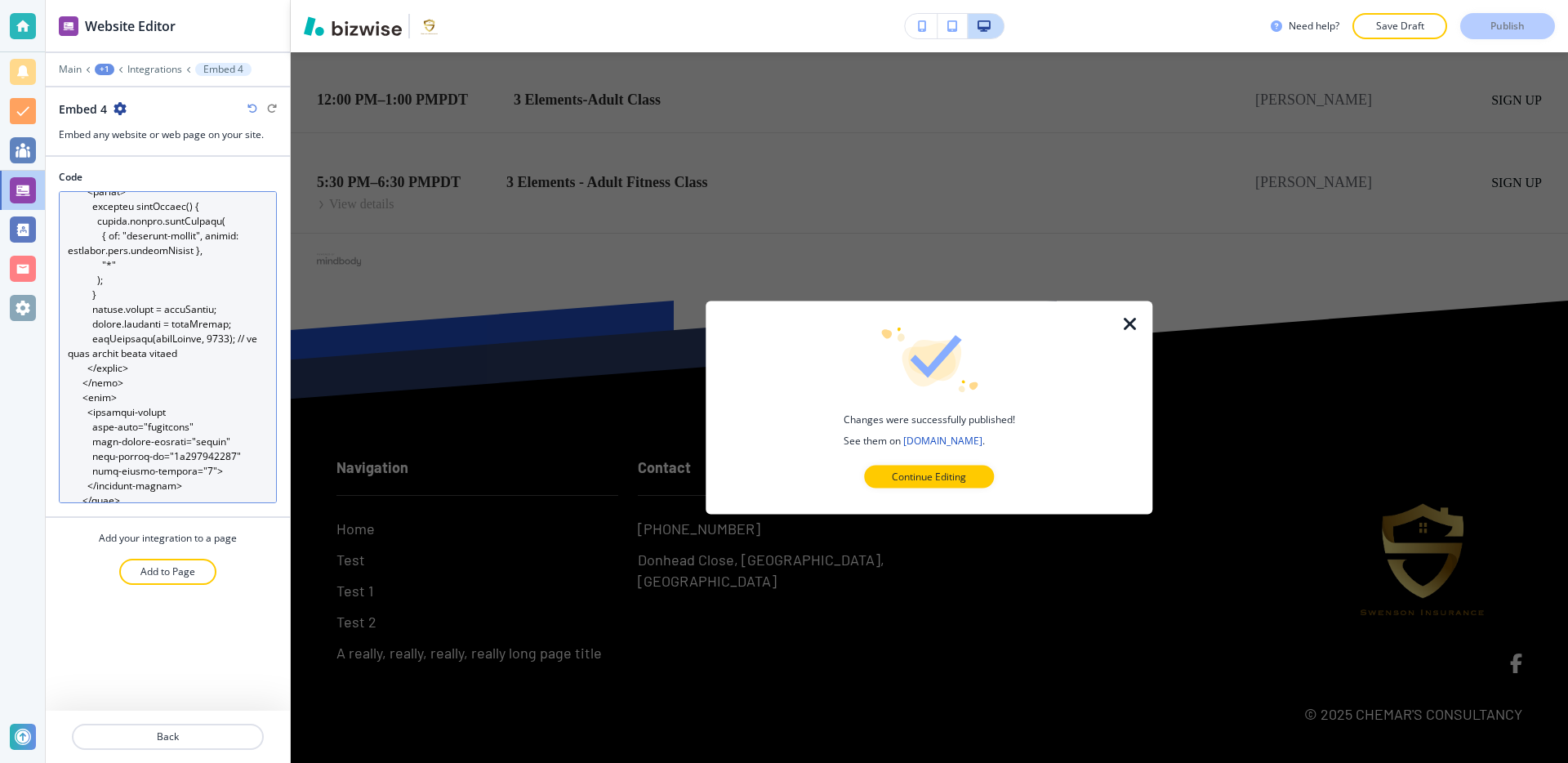
scroll to position [208, 0]
click at [178, 423] on textarea "Code" at bounding box center [167, 347] width 218 height 312
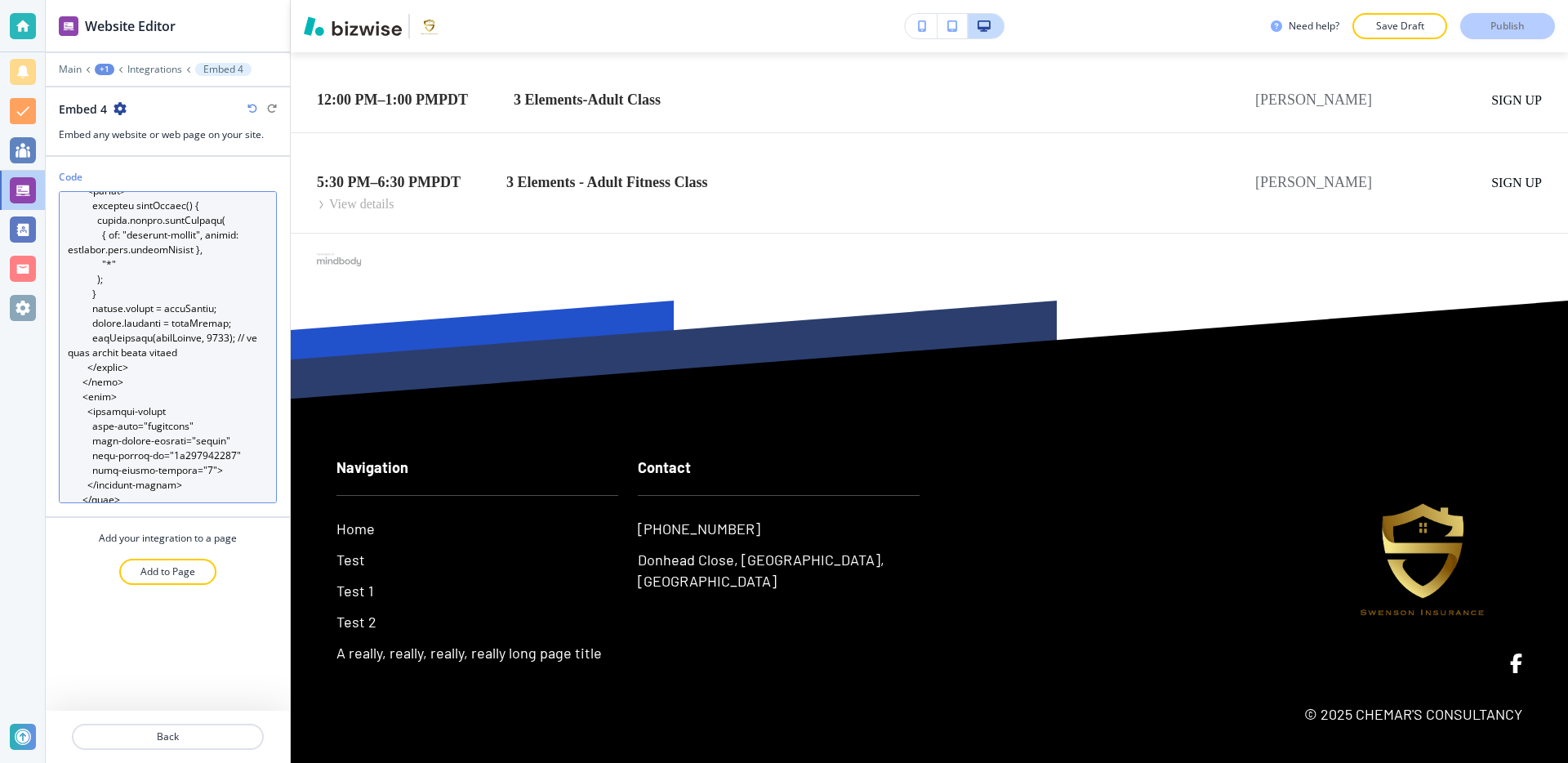
paste textarea ".hc-pignose-calendar-wrapper { position: relative; /* make top work if it isn’t…"
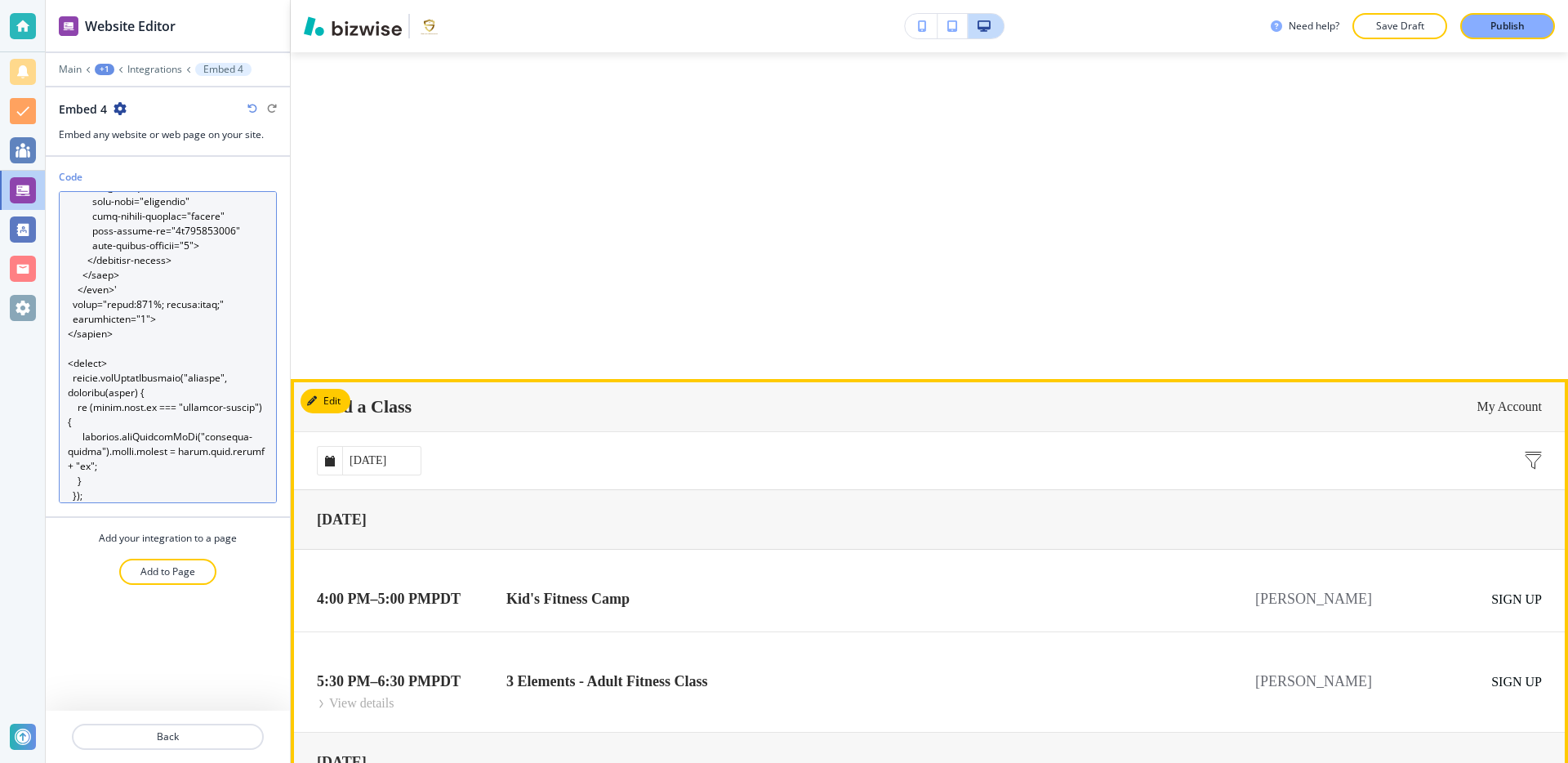
scroll to position [26217, 0]
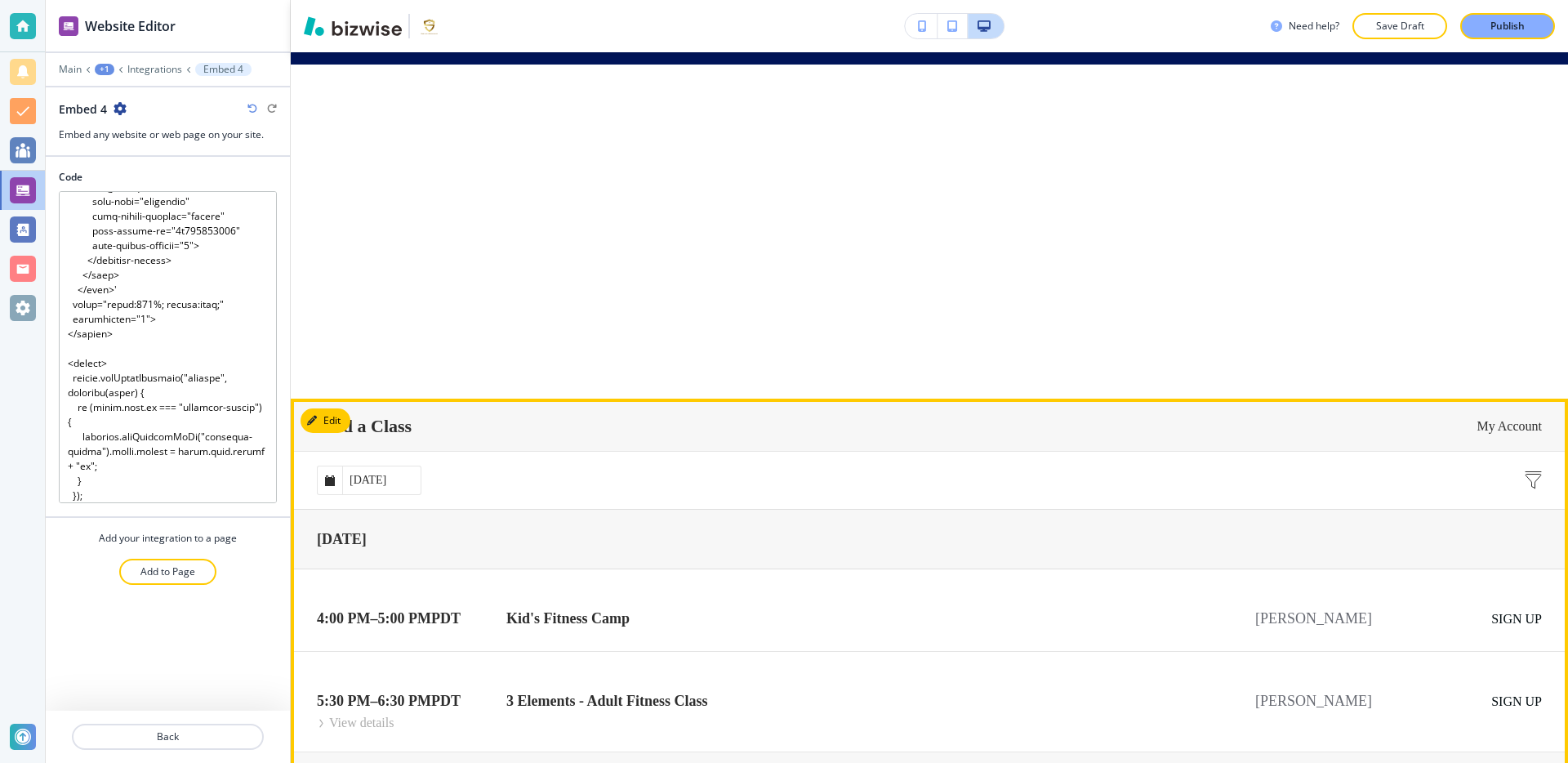
click at [397, 483] on input "[DATE]" at bounding box center [380, 479] width 78 height 27
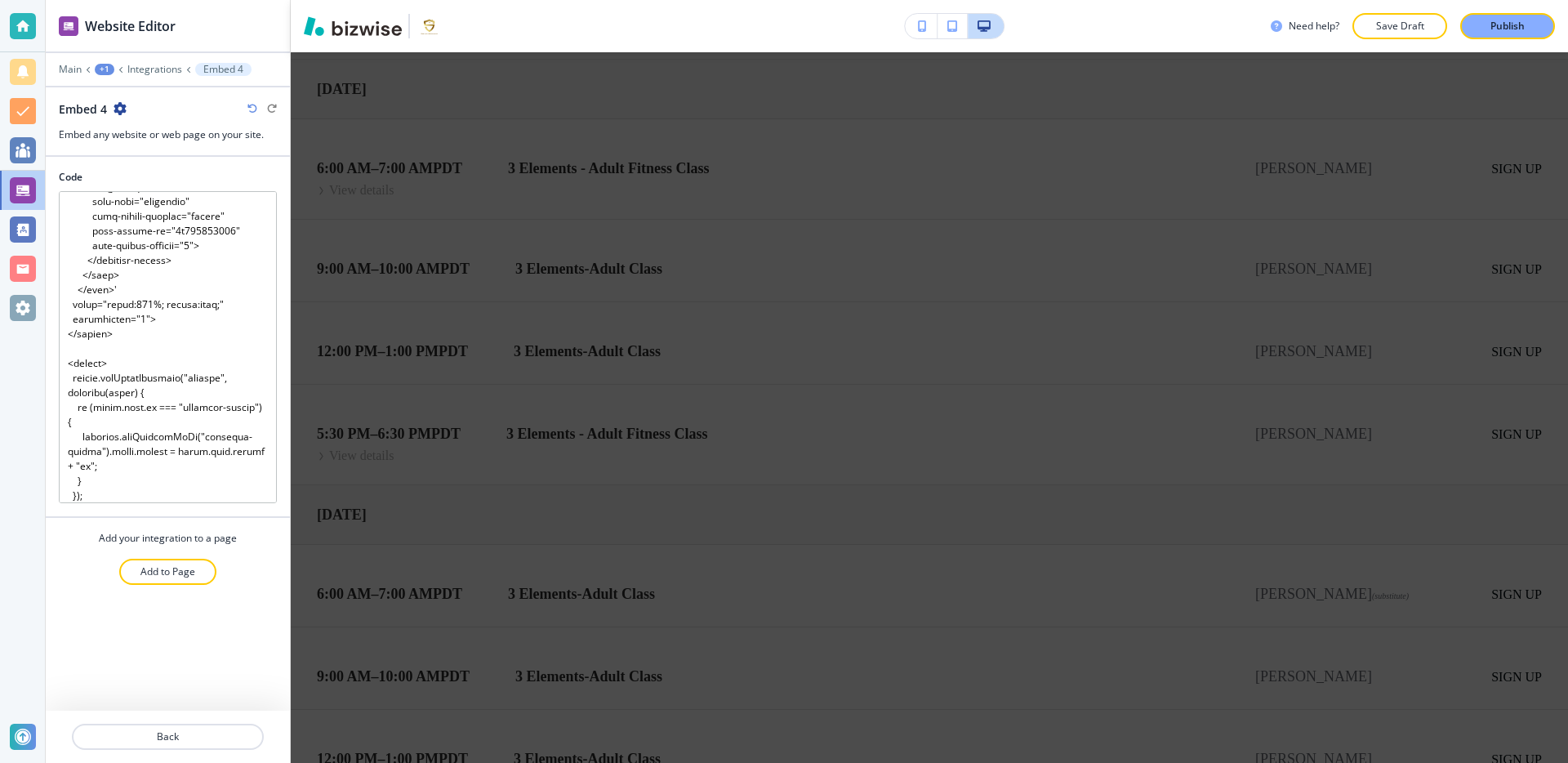
scroll to position [27740, 0]
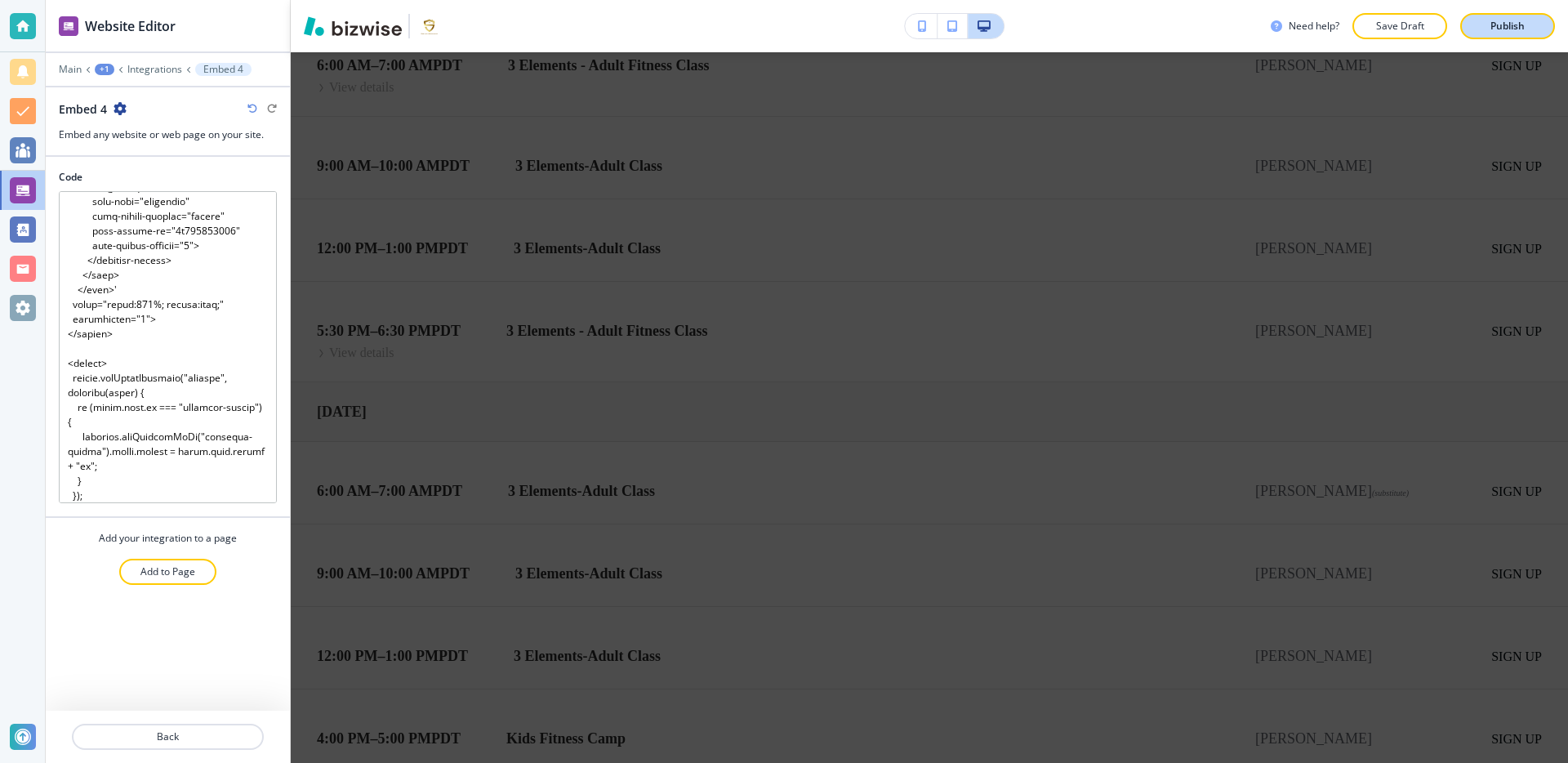
click at [1501, 28] on p "Publish" at bounding box center [1508, 26] width 34 height 15
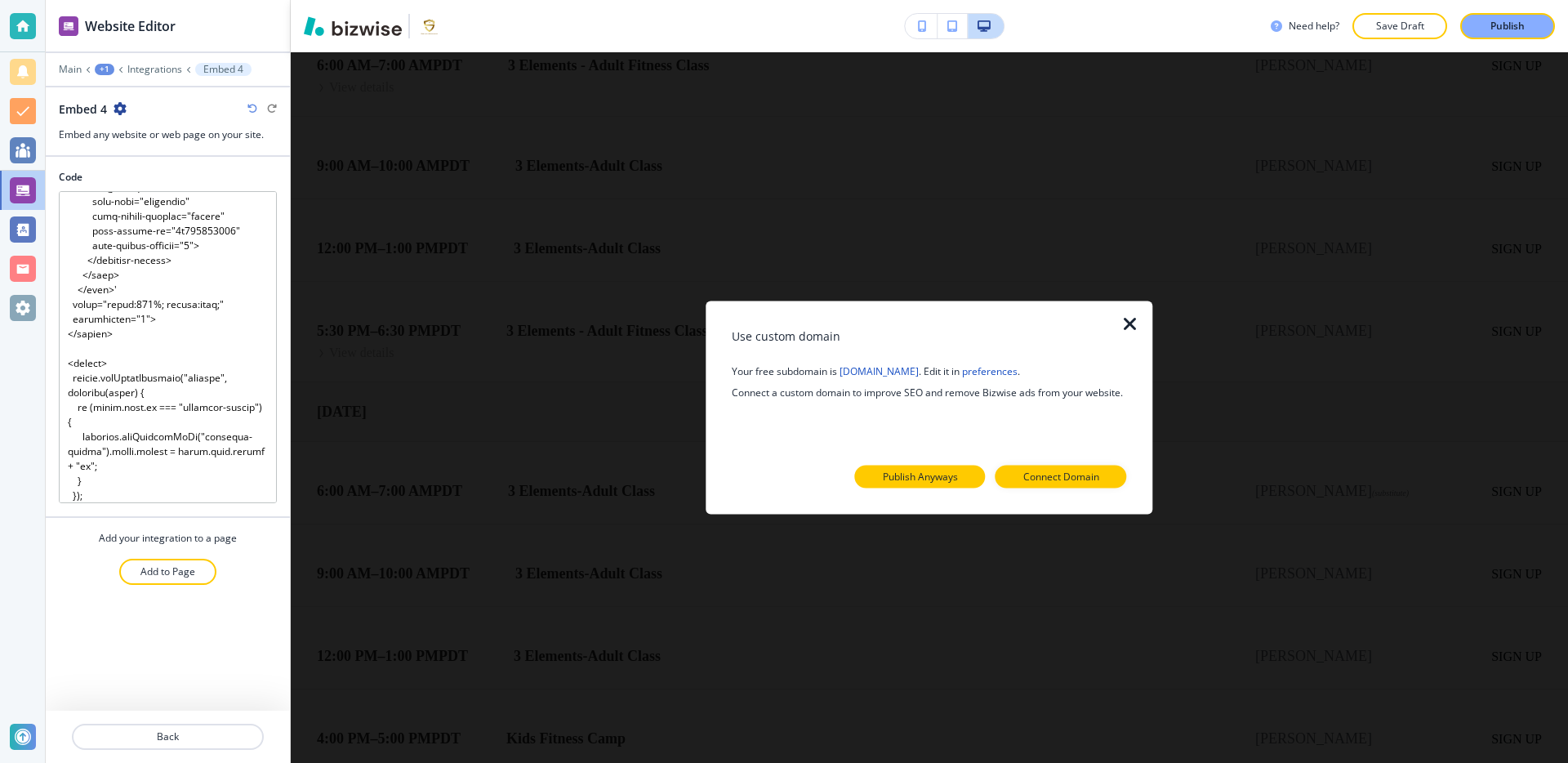
click at [893, 479] on p "Publish Anyways" at bounding box center [920, 477] width 76 height 15
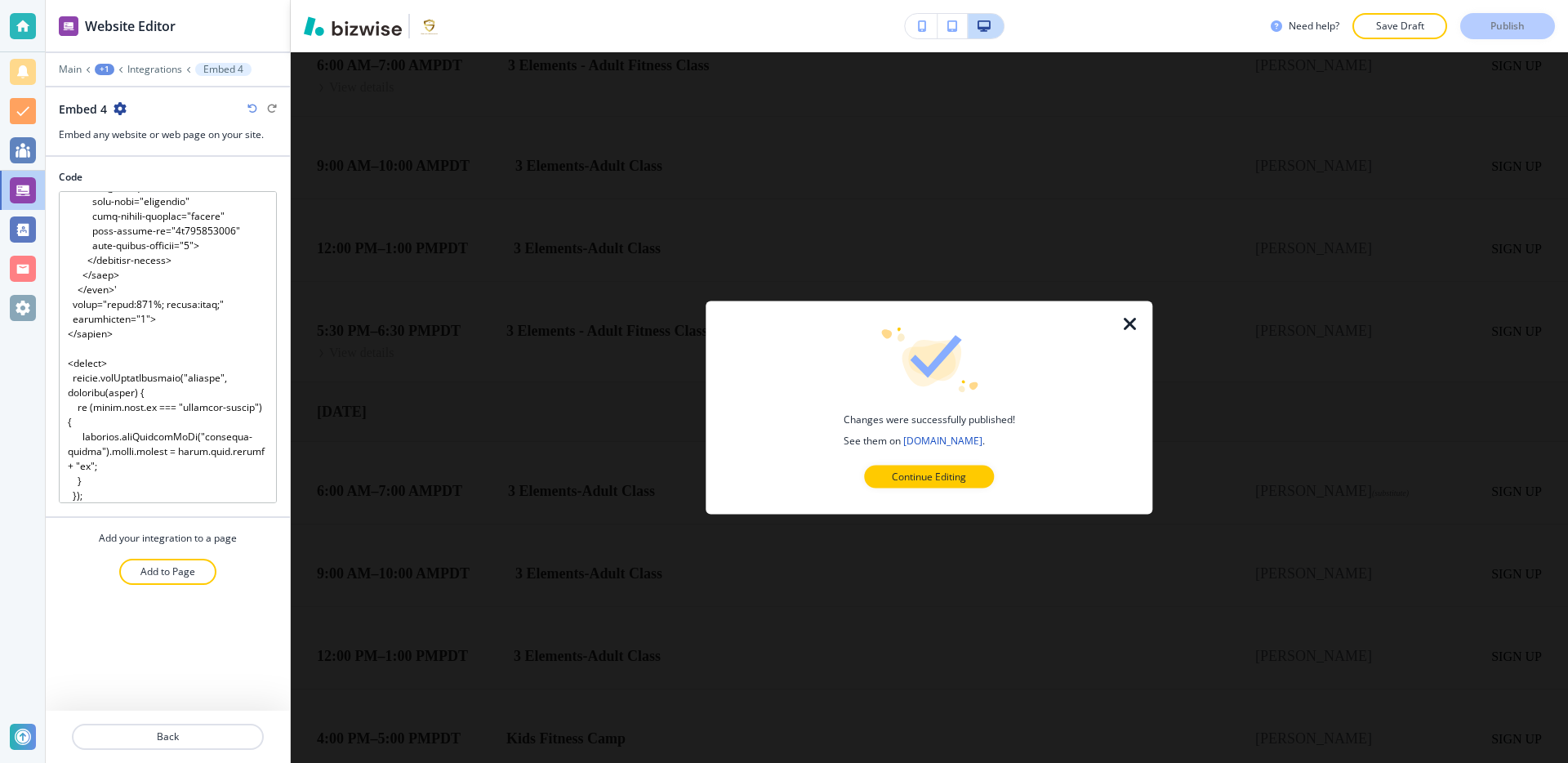
click at [1131, 321] on icon "button" at bounding box center [1130, 324] width 20 height 20
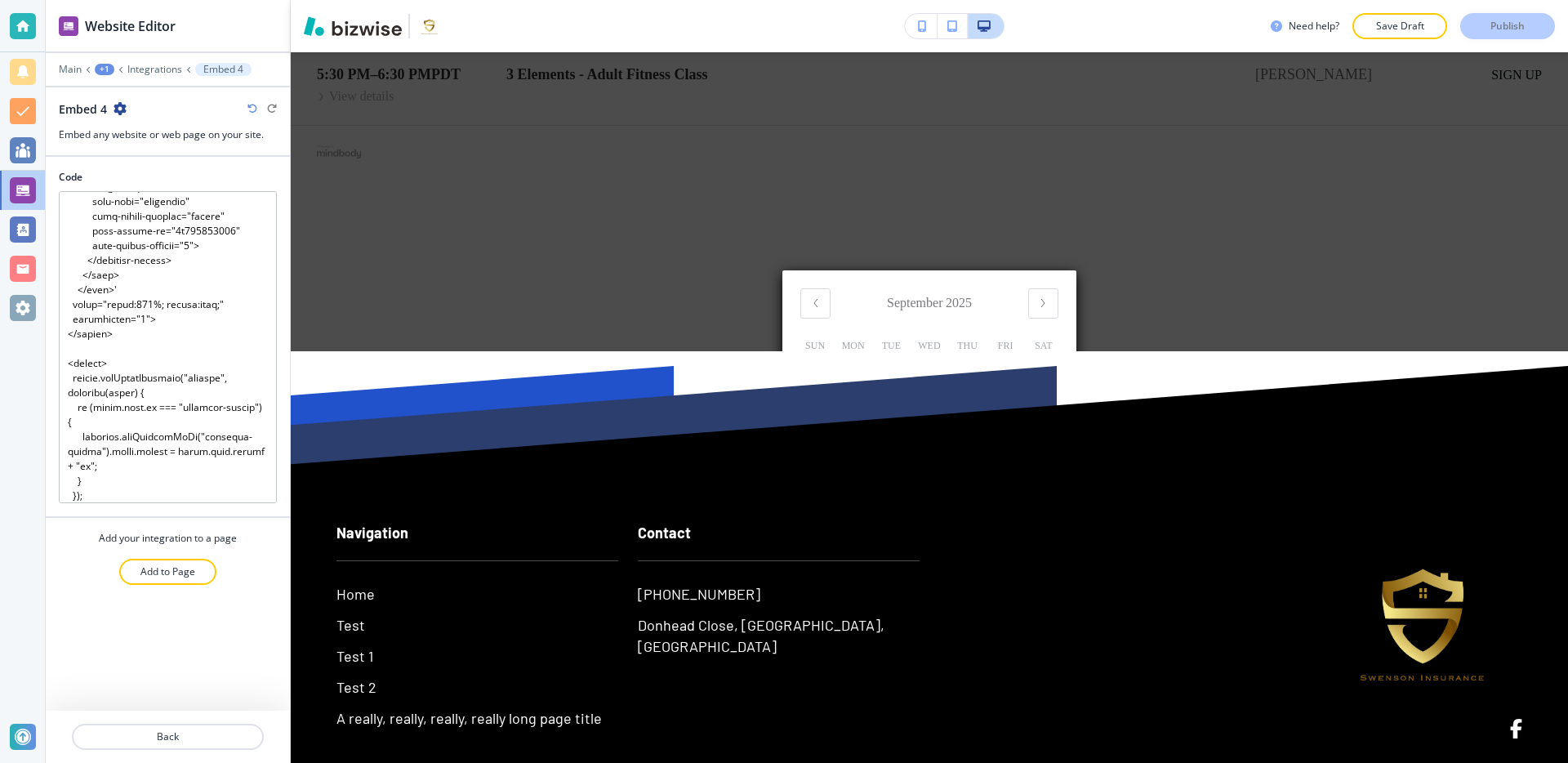
scroll to position [28904, 0]
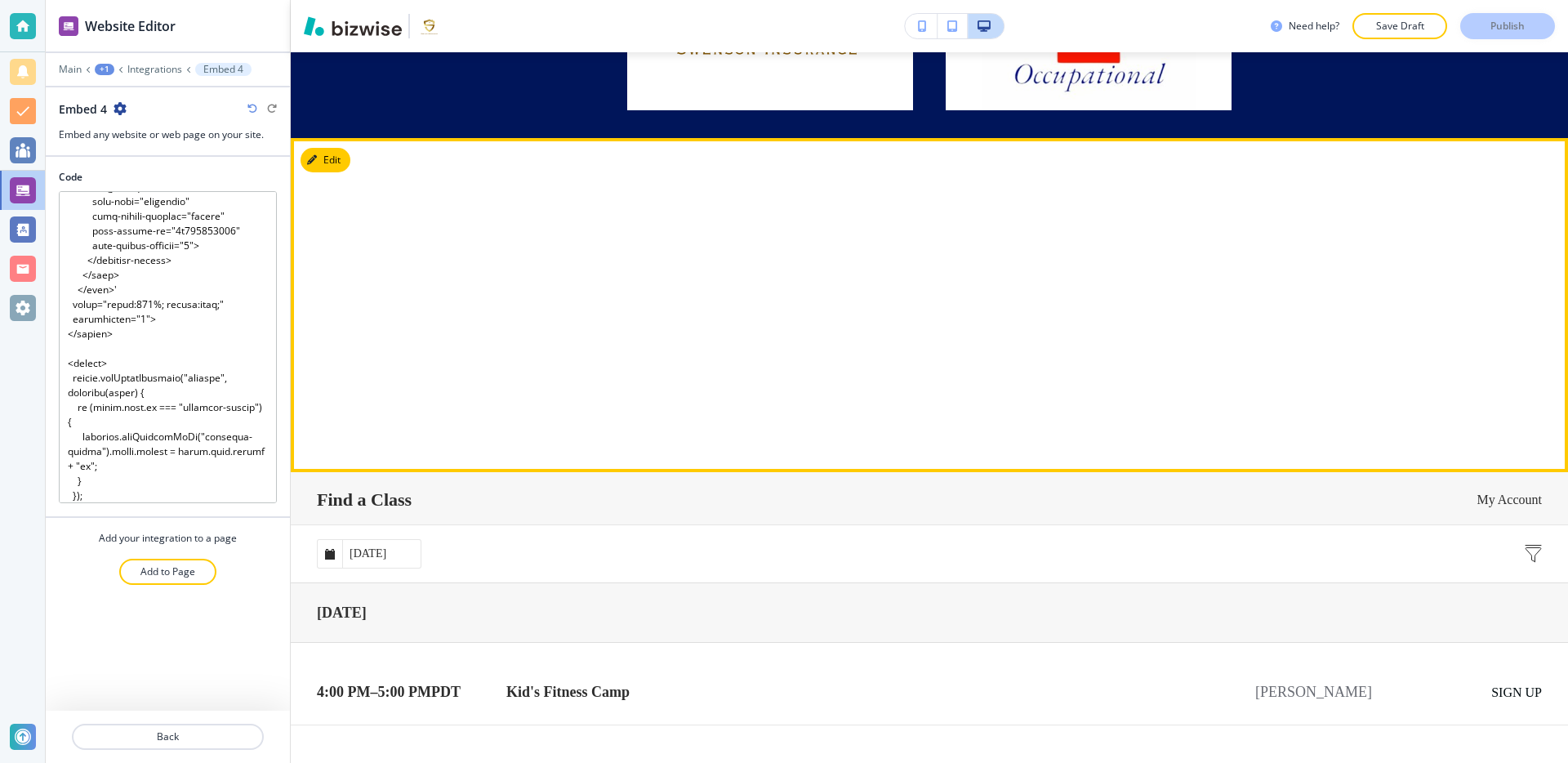
scroll to position [26188, 0]
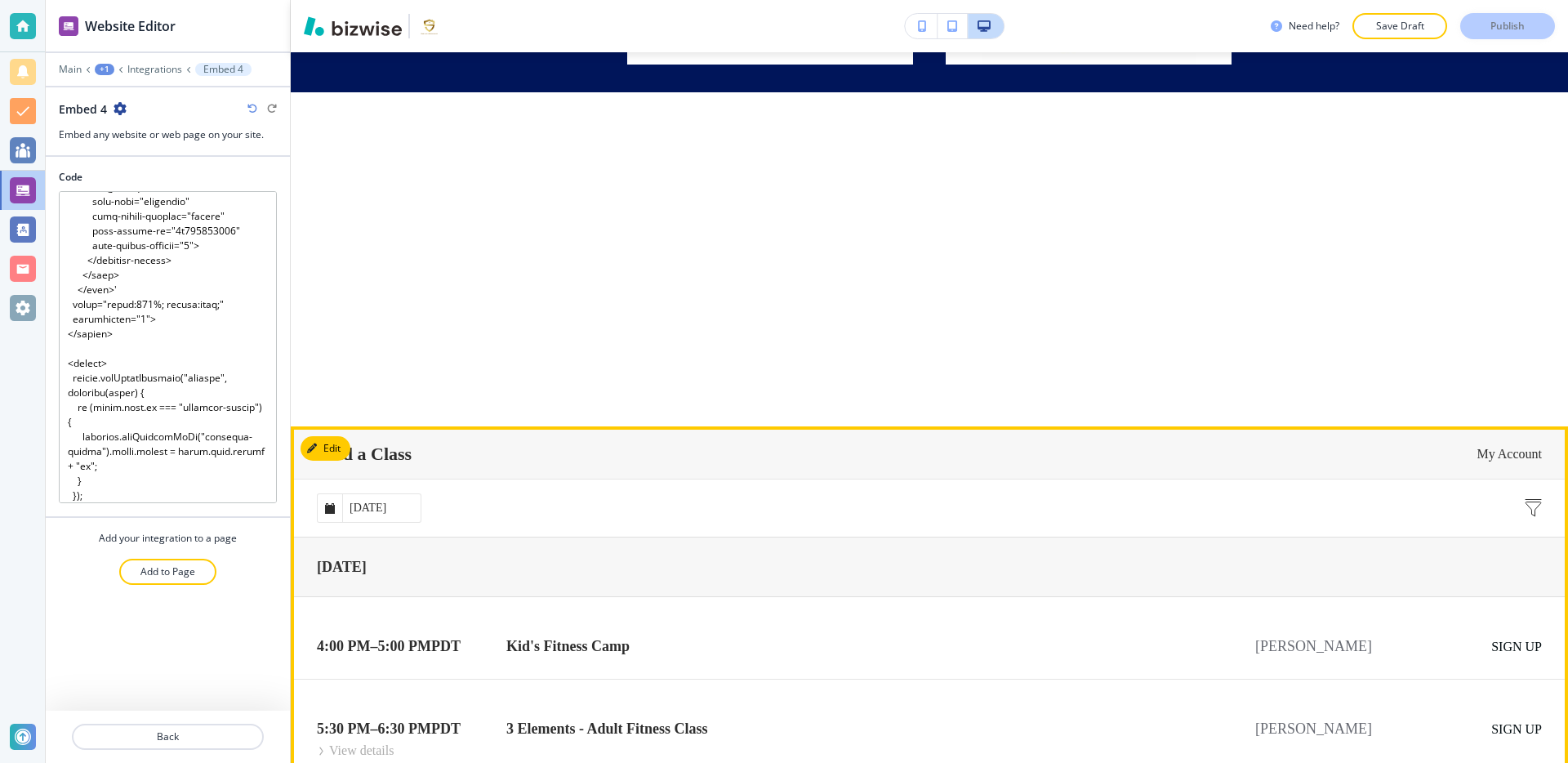
click at [403, 505] on input "[DATE]" at bounding box center [380, 507] width 78 height 27
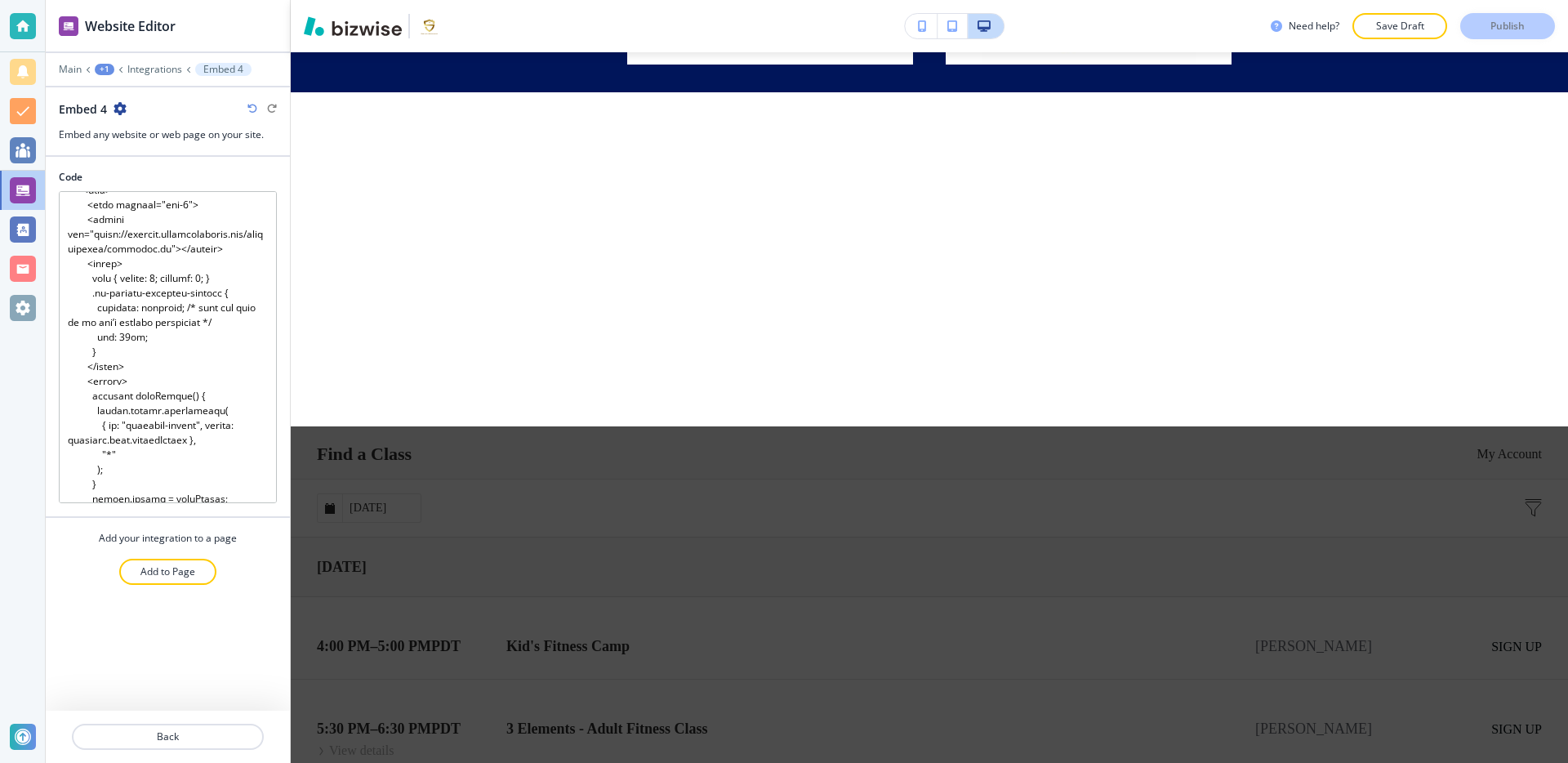
scroll to position [88, 0]
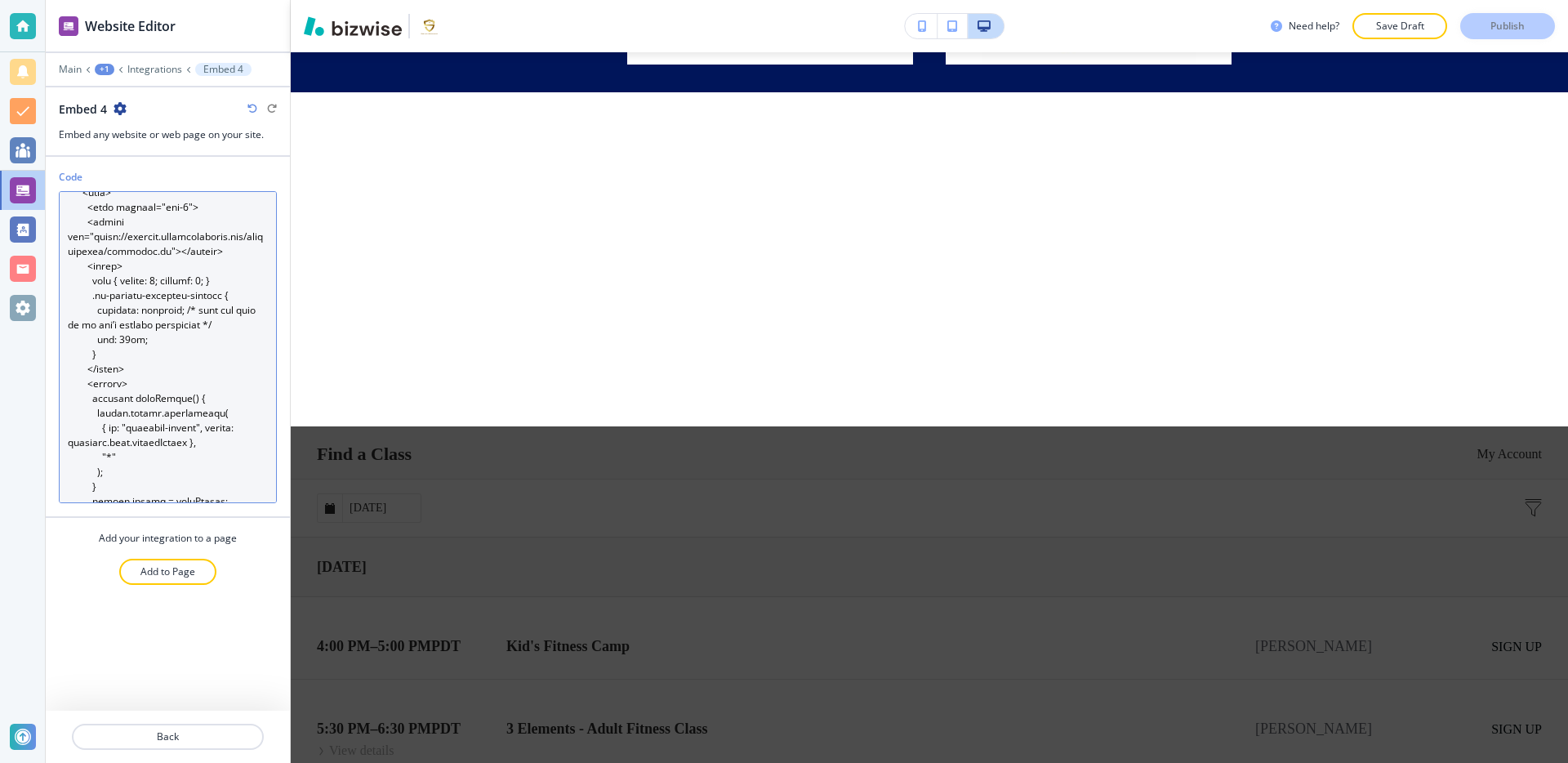
drag, startPoint x: 206, startPoint y: 324, endPoint x: 249, endPoint y: 294, distance: 52.4
click at [250, 294] on textarea "Code" at bounding box center [167, 347] width 218 height 312
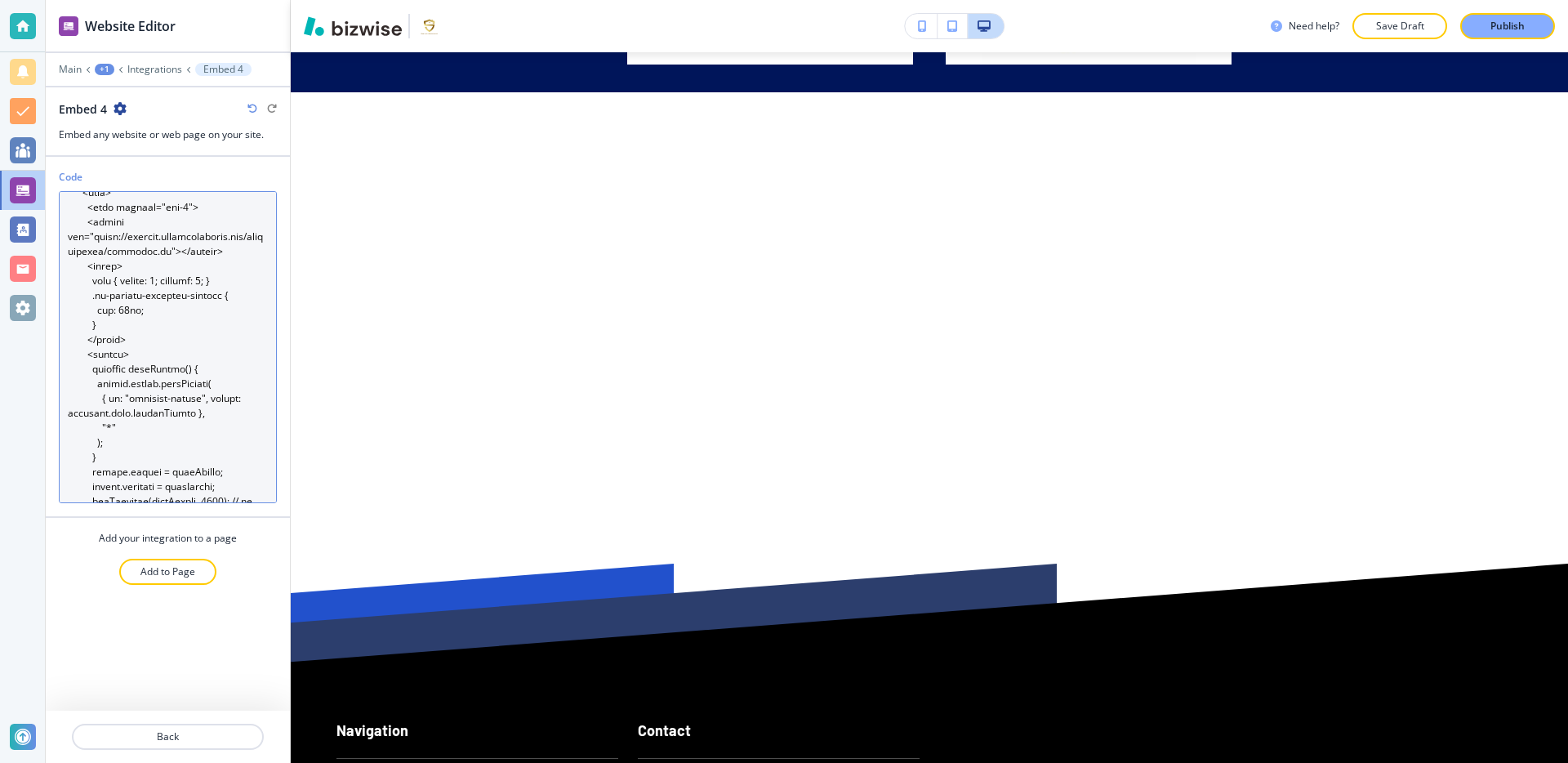
scroll to position [0, 0]
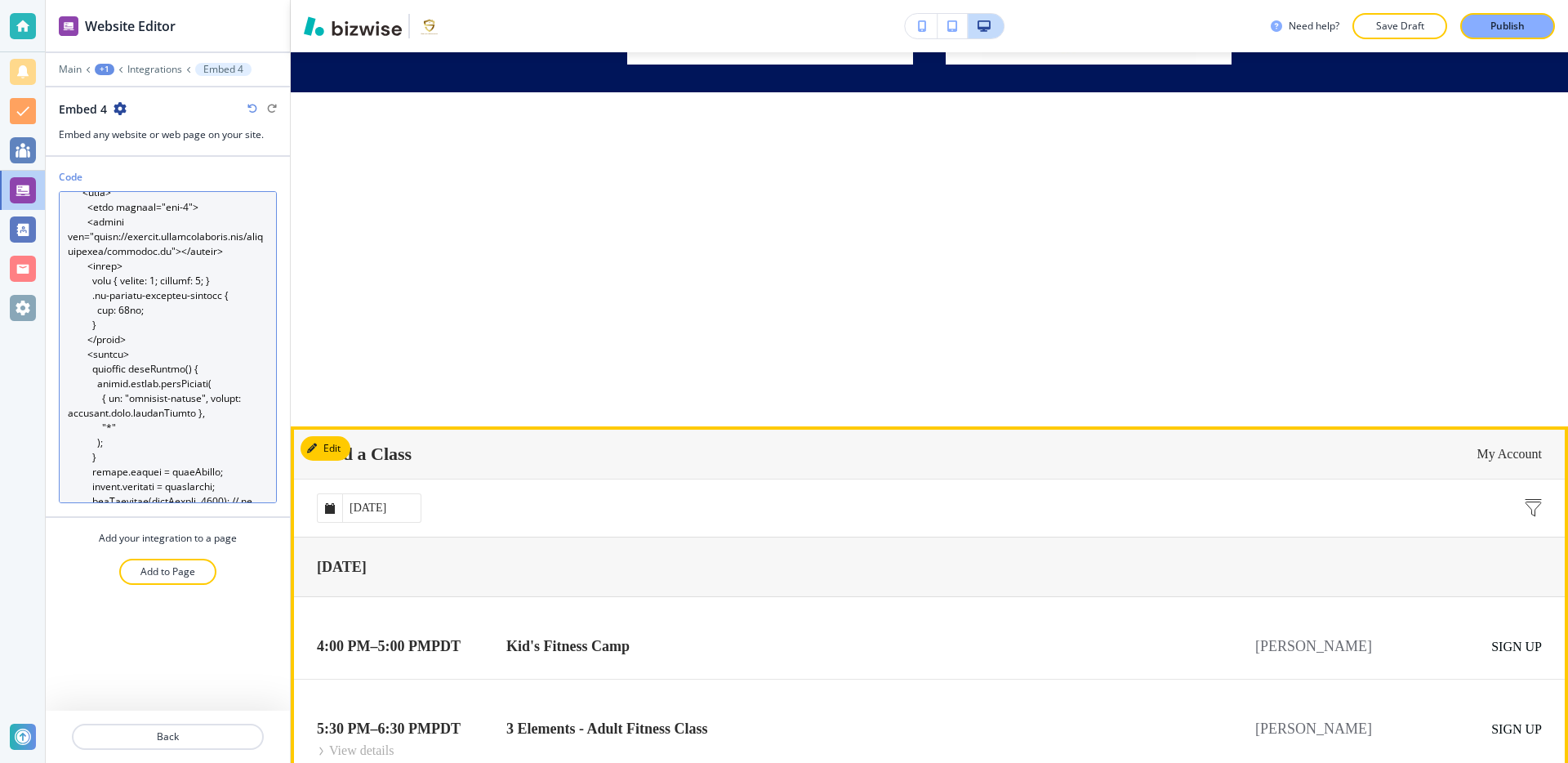
type textarea "<iframe id="mindbody-widget" srcdoc=' <!DOCTYPE html> <html> <head> <meta chars…"
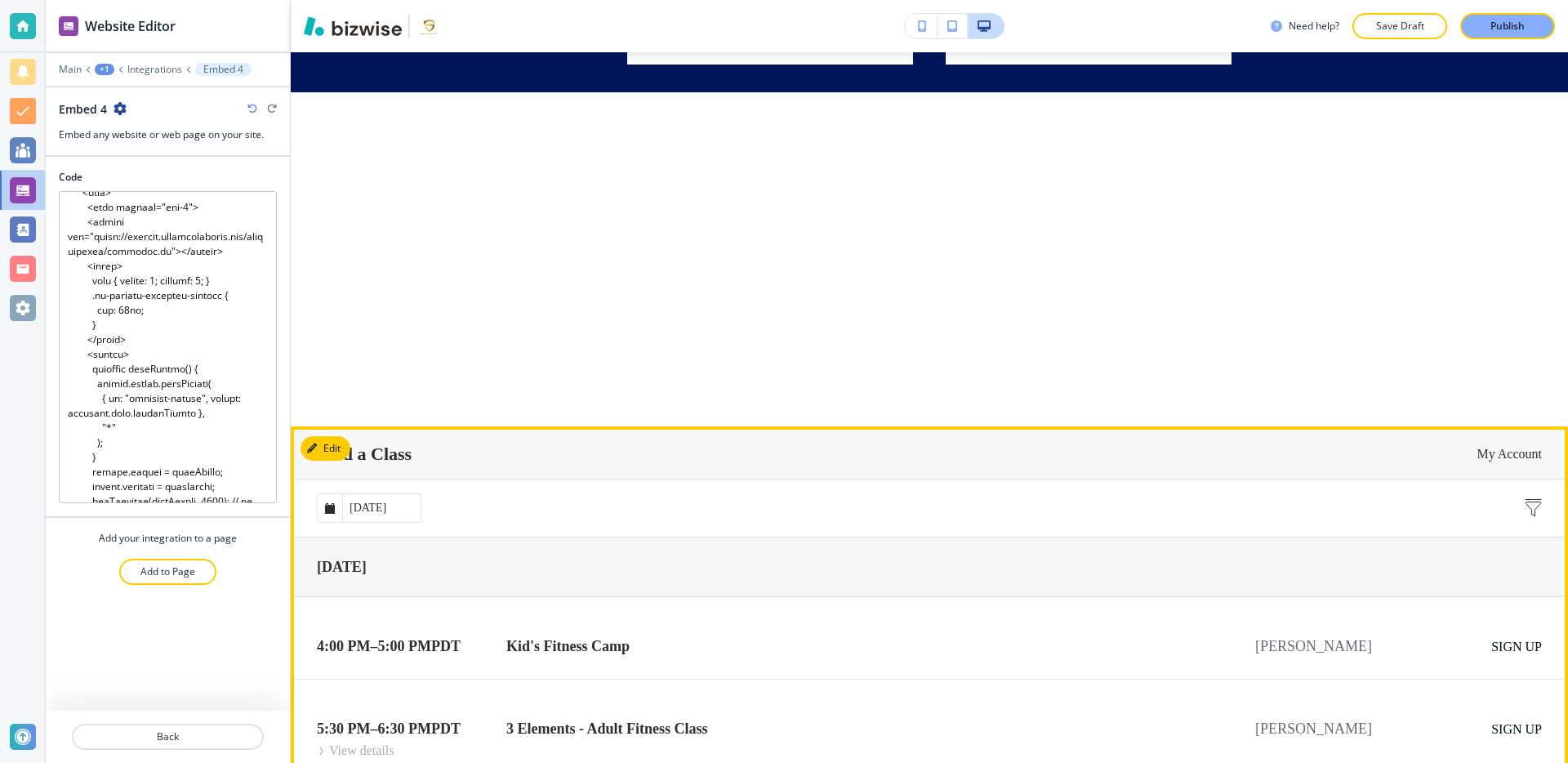
click at [378, 507] on input "[DATE]" at bounding box center [380, 507] width 78 height 27
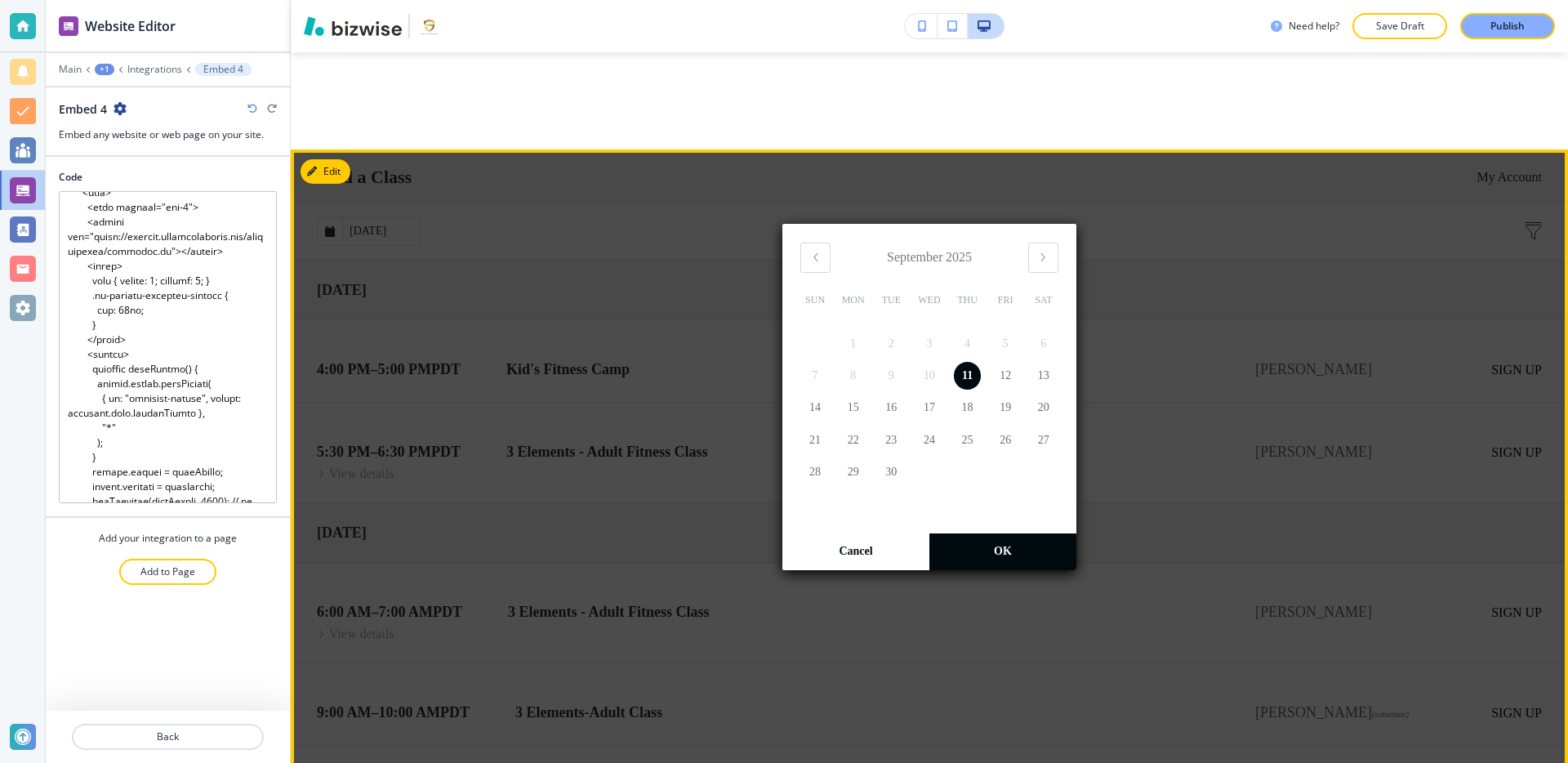
scroll to position [26455, 0]
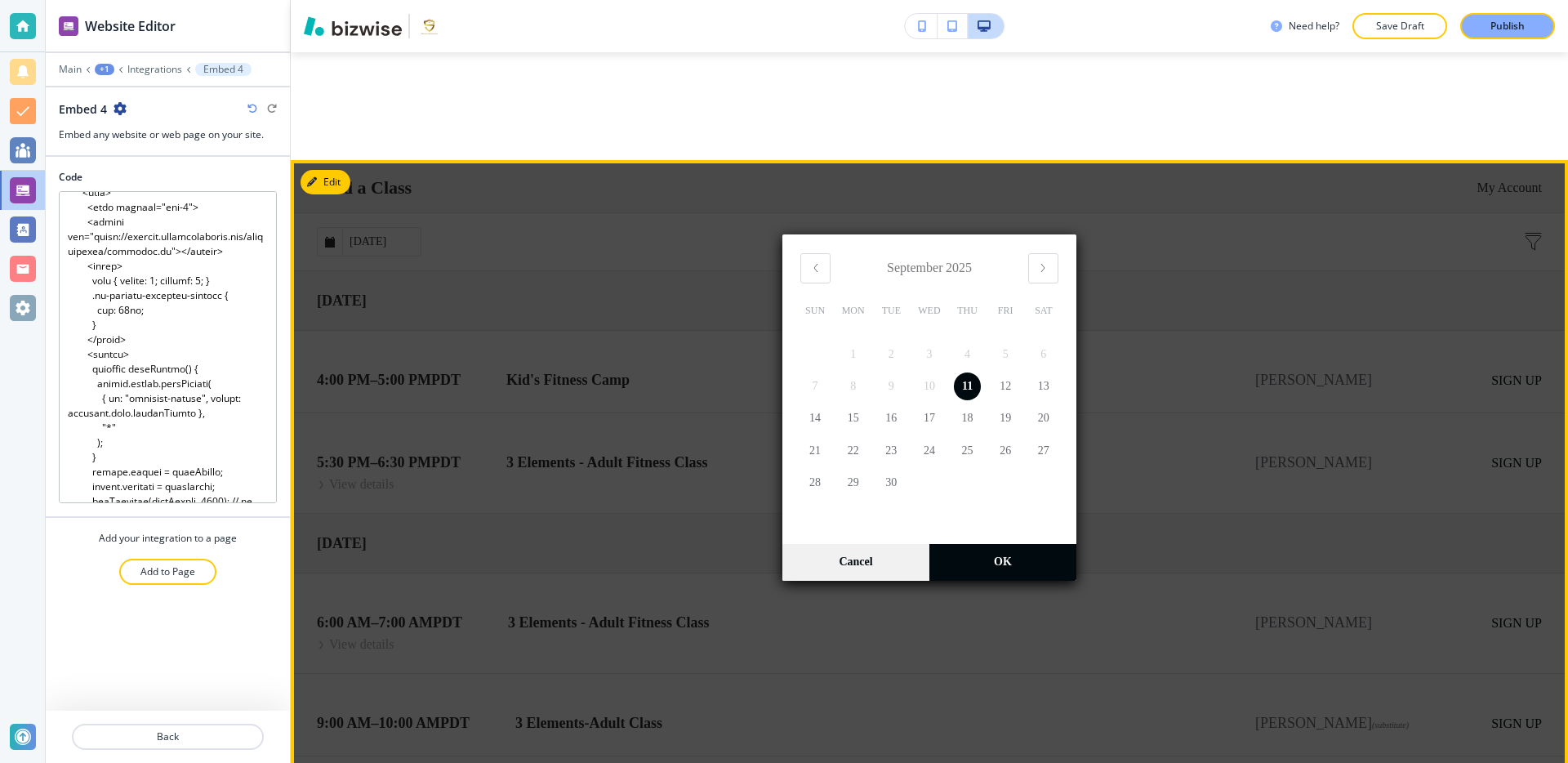
click at [839, 560] on link "Cancel" at bounding box center [856, 561] width 147 height 37
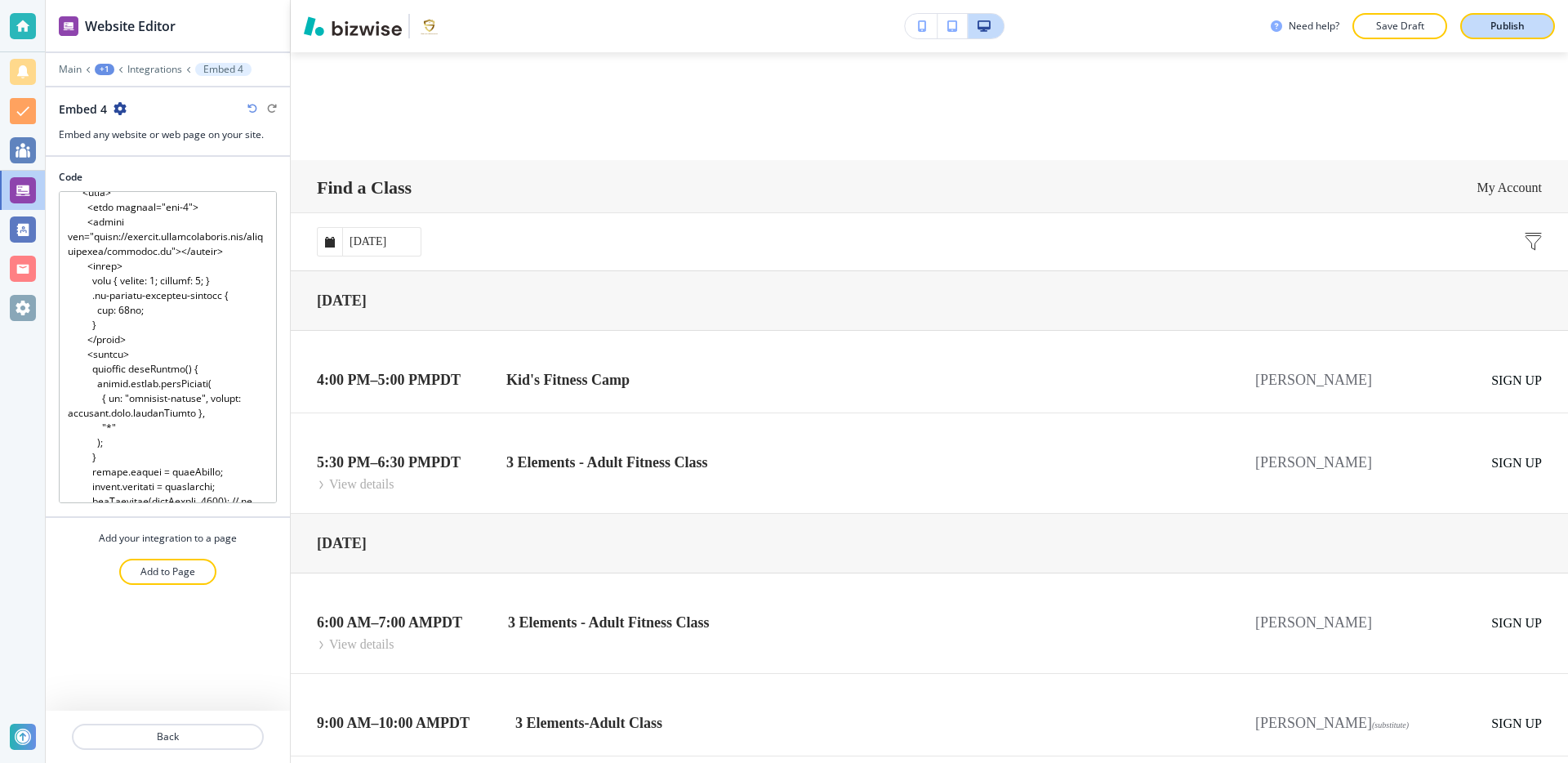
click at [1493, 30] on p "Publish" at bounding box center [1508, 26] width 34 height 15
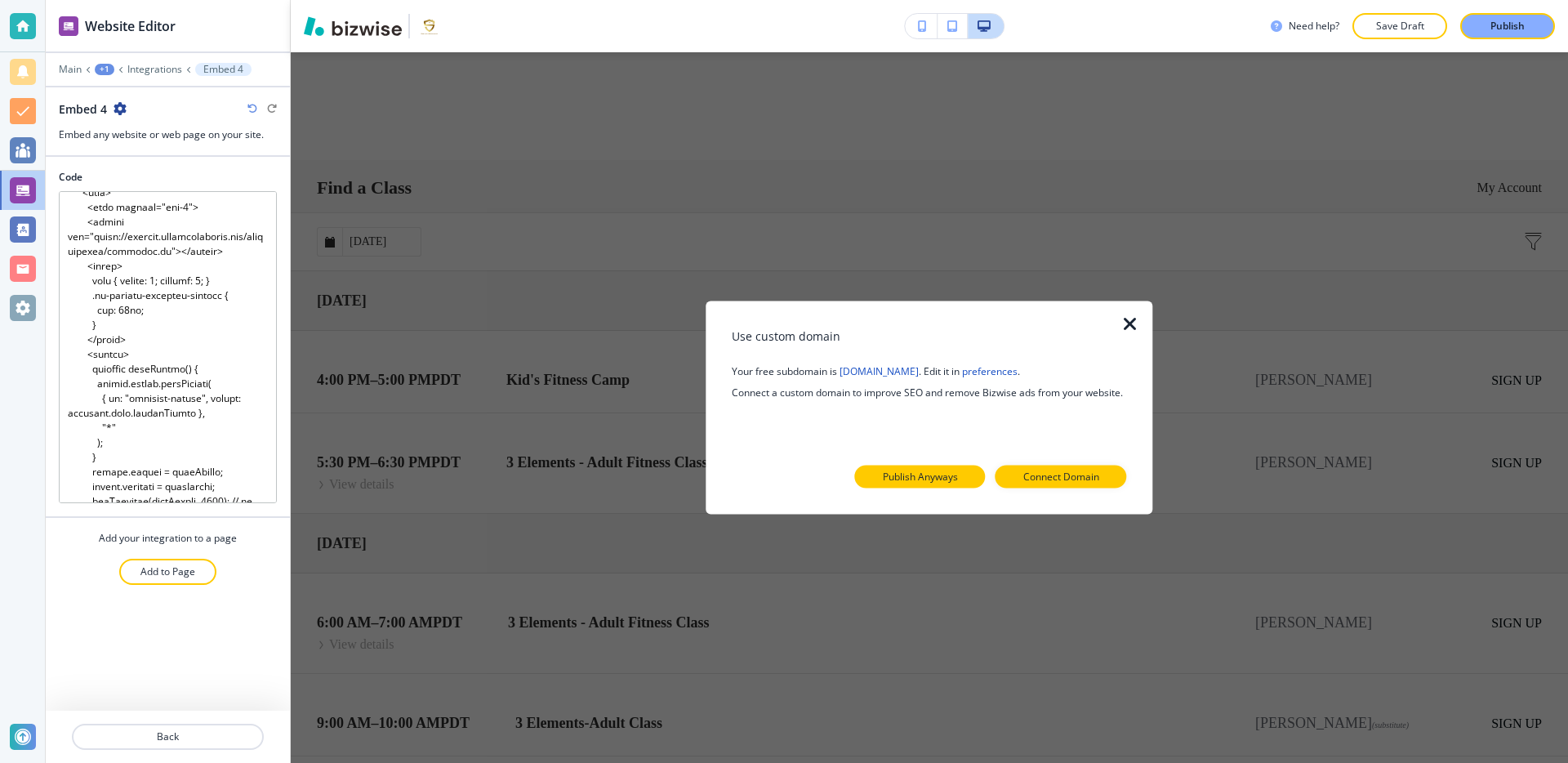
click at [919, 469] on p "Publish Anyways" at bounding box center [920, 477] width 76 height 15
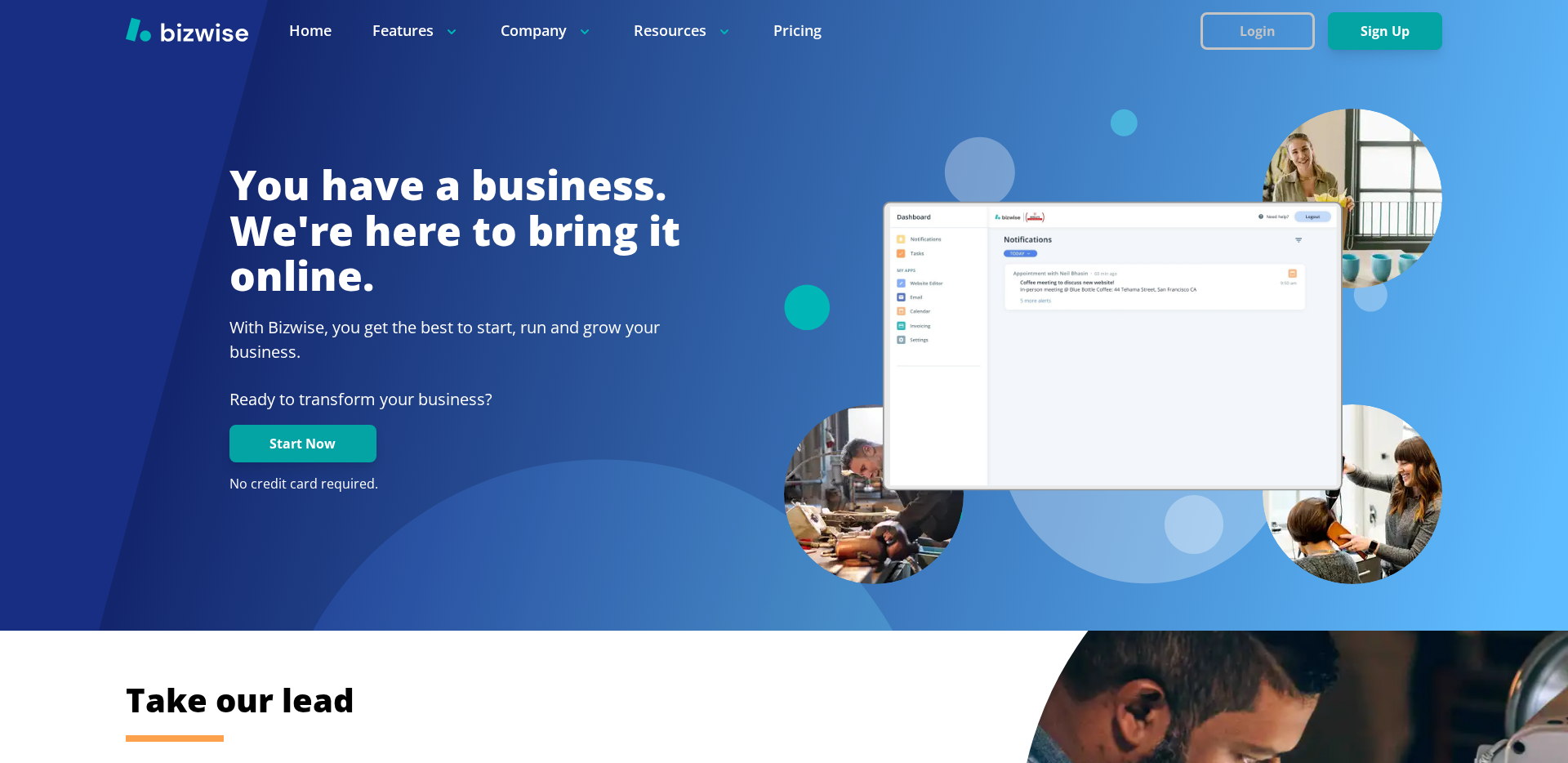
click at [1248, 33] on button "Login" at bounding box center [1257, 31] width 114 height 38
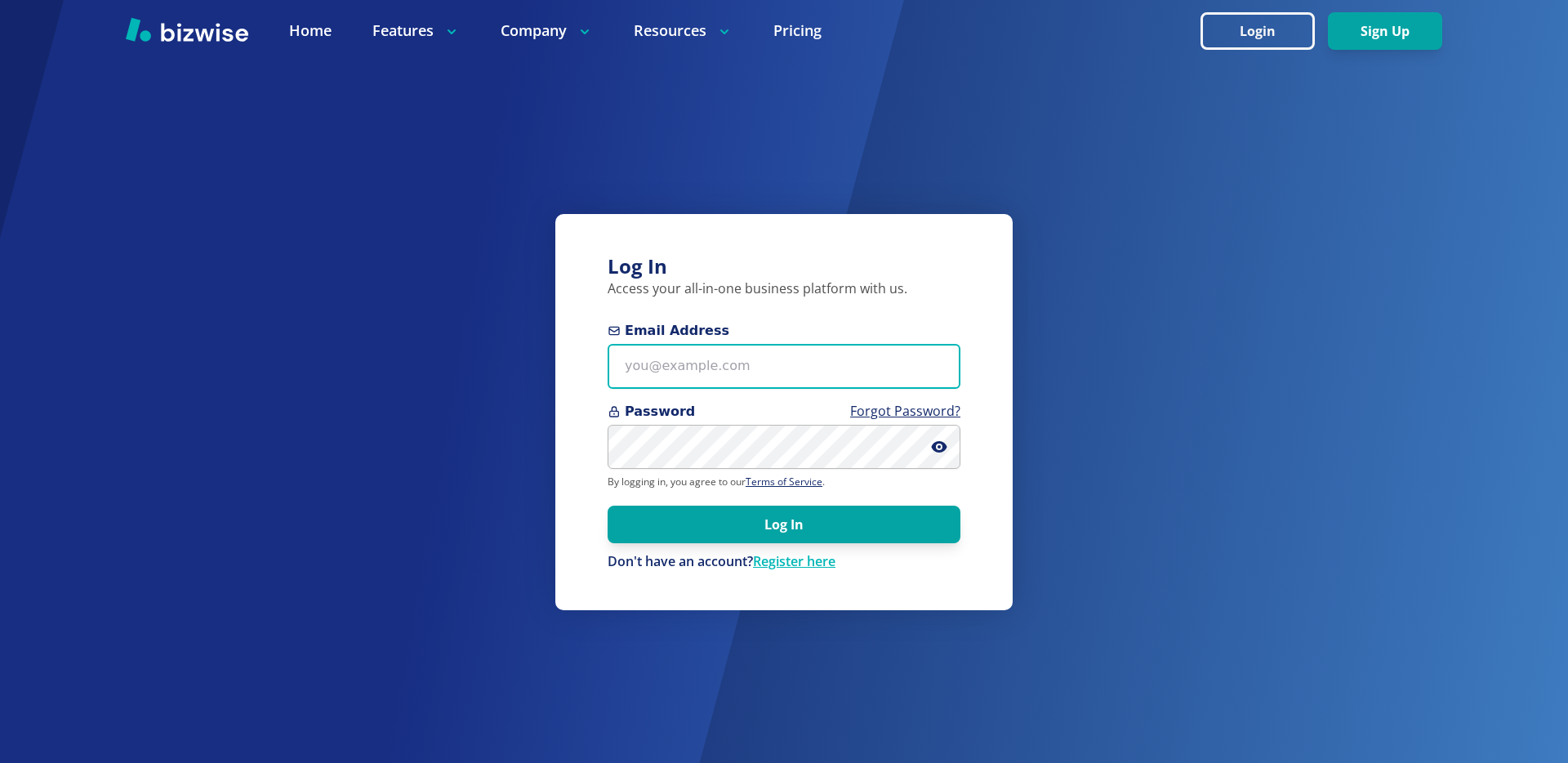
click at [818, 366] on input "Email Address" at bounding box center [784, 366] width 353 height 45
type input "chemar@bizwise.com"
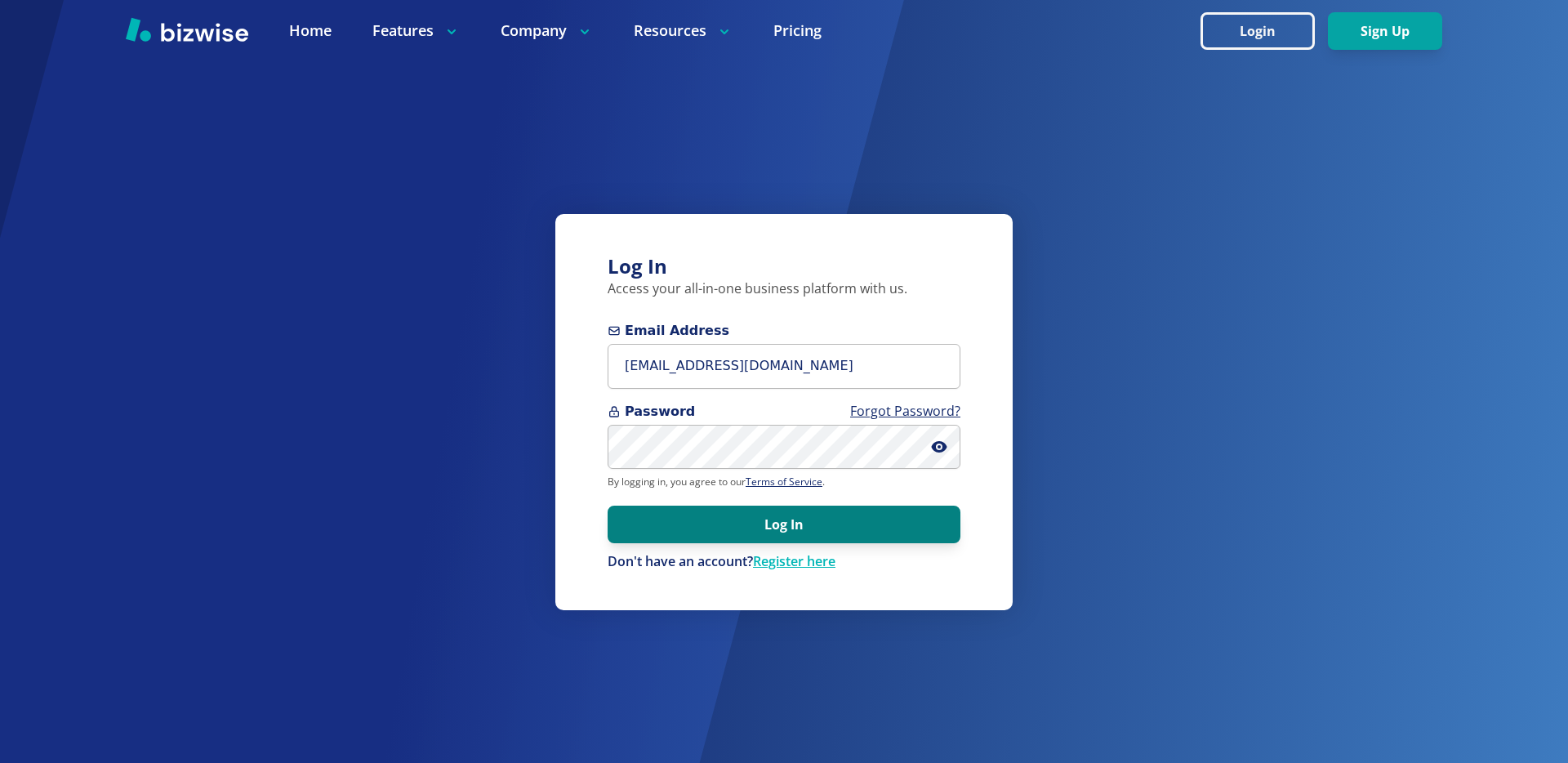
click at [776, 530] on button "Log In" at bounding box center [784, 525] width 353 height 38
